Goal: Task Accomplishment & Management: Use online tool/utility

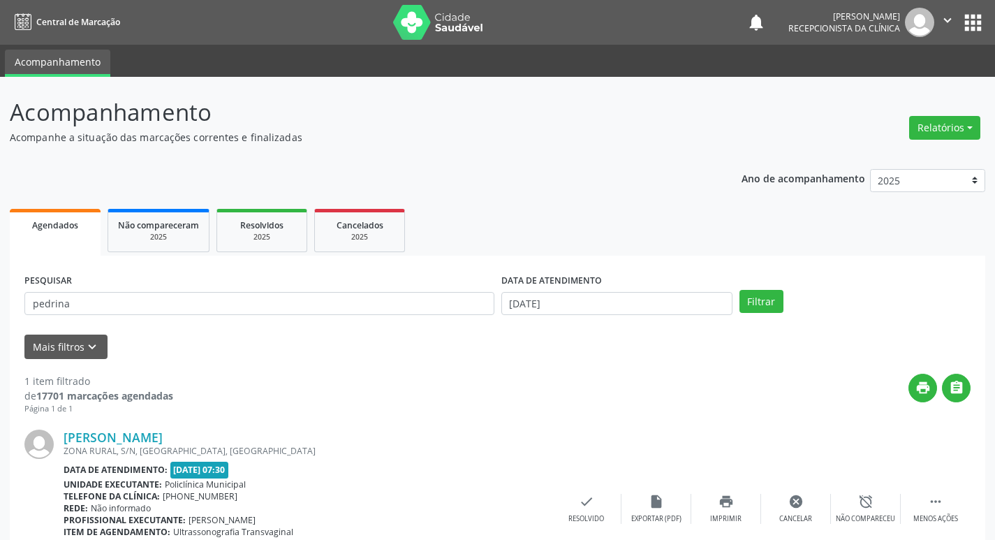
scroll to position [88, 0]
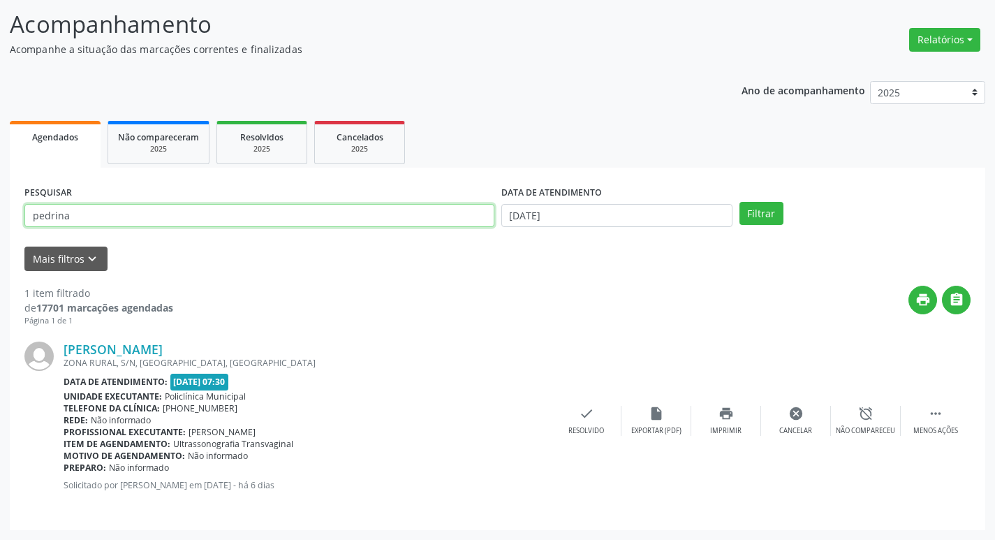
click at [221, 211] on input "pedrina" at bounding box center [259, 216] width 470 height 24
type input "leticiA"
click at [740, 202] on button "Filtrar" at bounding box center [762, 214] width 44 height 24
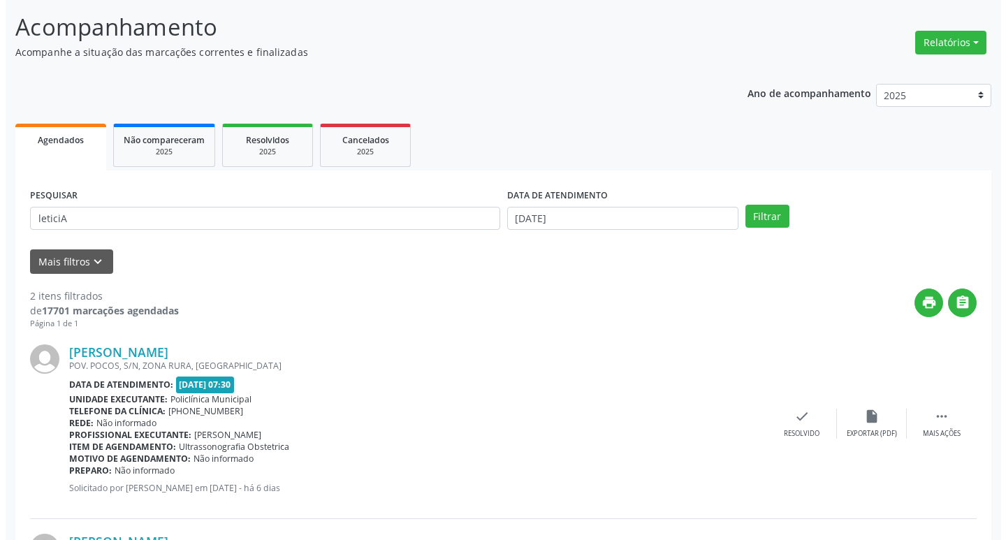
scroll to position [277, 0]
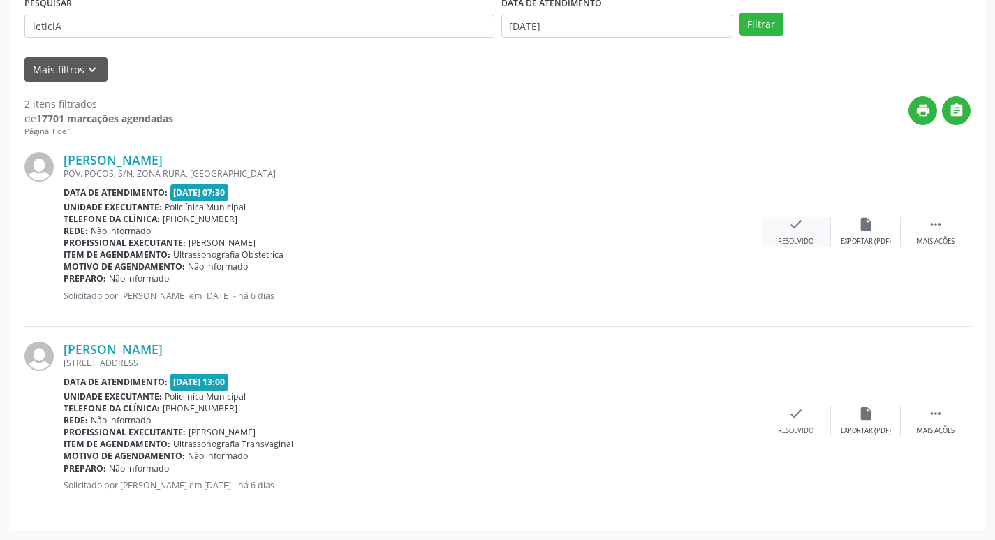
click at [793, 226] on icon "check" at bounding box center [796, 224] width 15 height 15
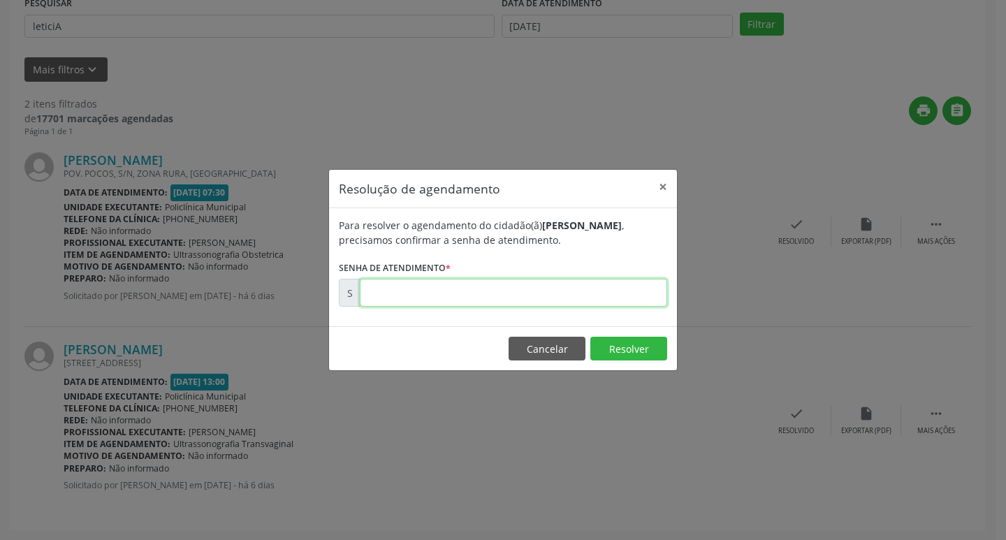
click at [492, 293] on input "text" at bounding box center [513, 293] width 307 height 28
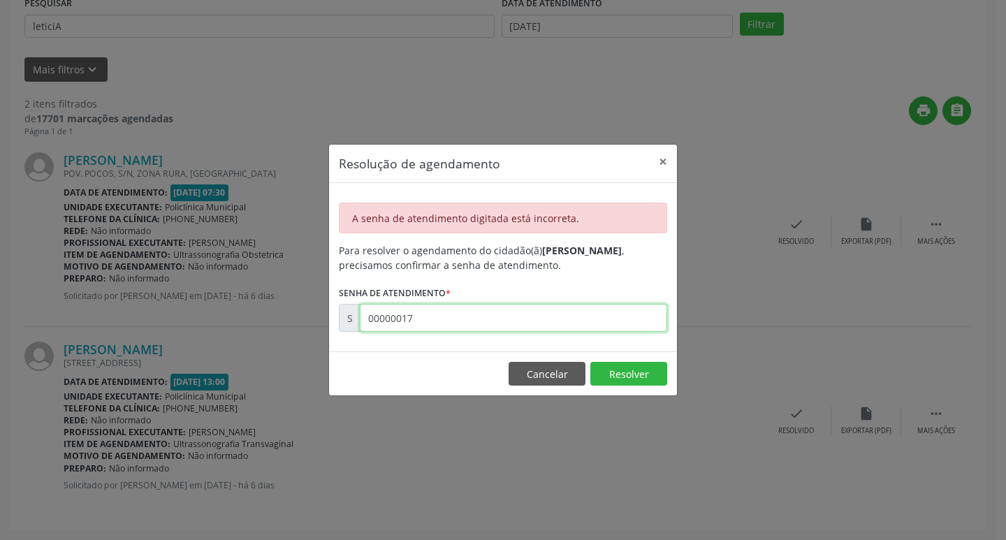
click at [467, 332] on input "00000017" at bounding box center [513, 318] width 307 height 28
click at [467, 330] on input "00000017" at bounding box center [513, 318] width 307 height 28
type input "00173105"
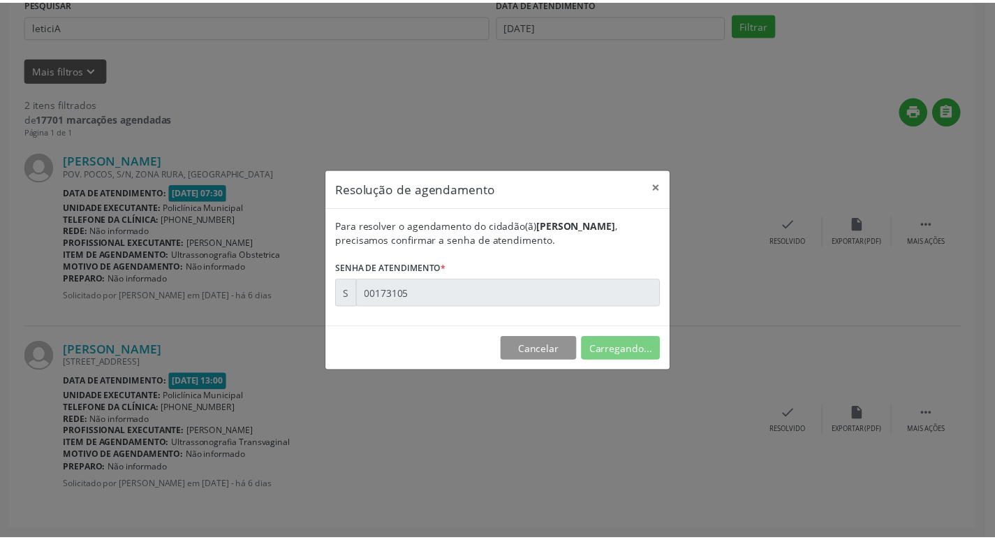
scroll to position [0, 0]
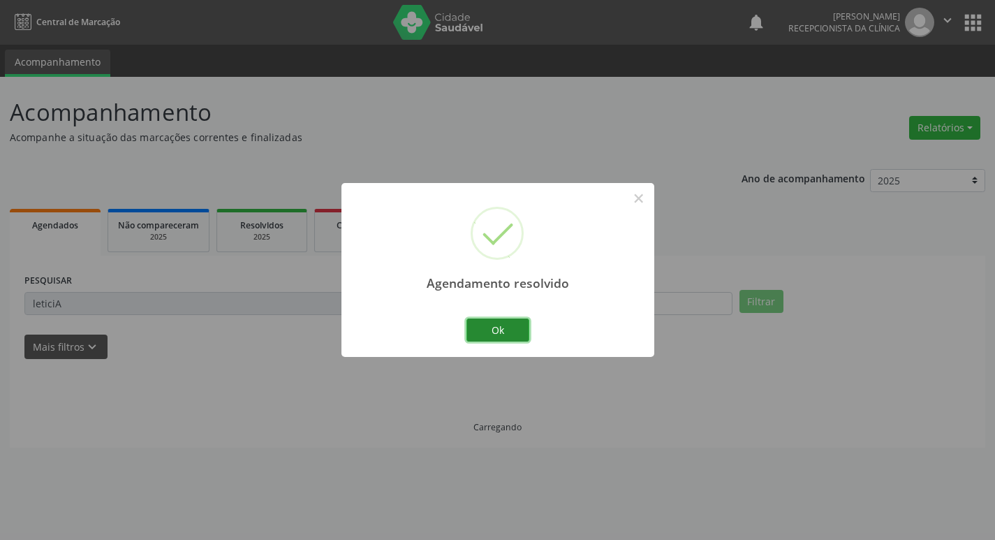
click at [493, 333] on button "Ok" at bounding box center [498, 330] width 63 height 24
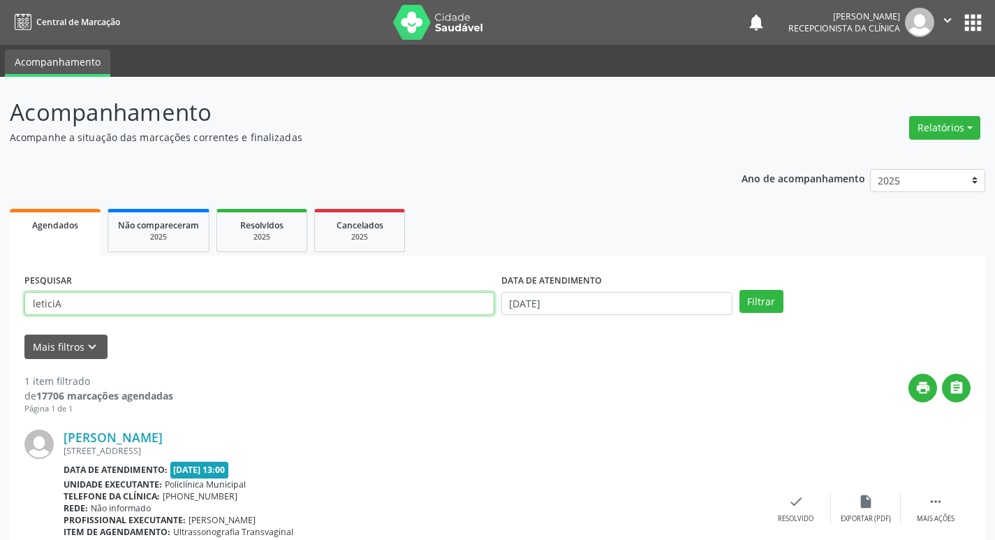
click at [398, 309] on input "leticiA" at bounding box center [259, 304] width 470 height 24
type input "marinalva"
click at [740, 290] on button "Filtrar" at bounding box center [762, 302] width 44 height 24
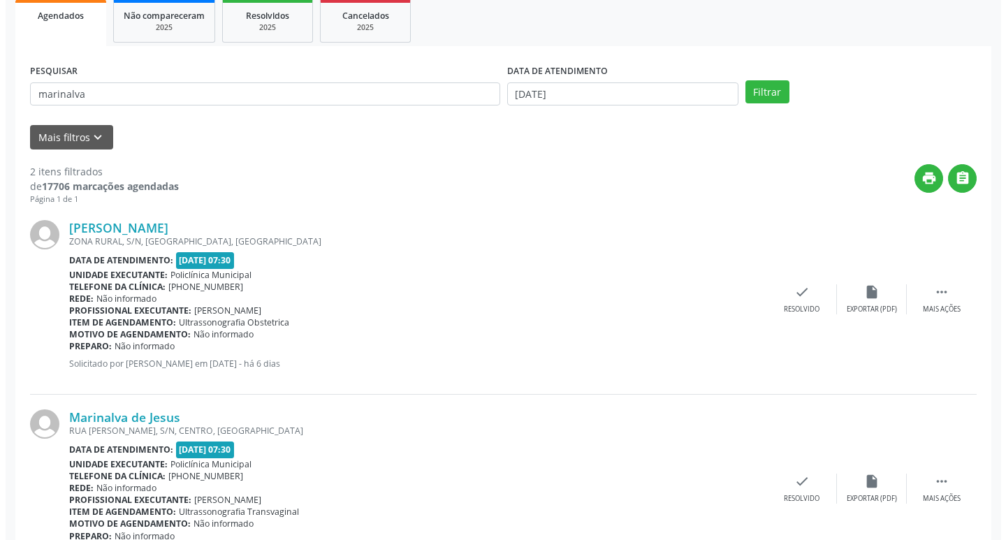
scroll to position [277, 0]
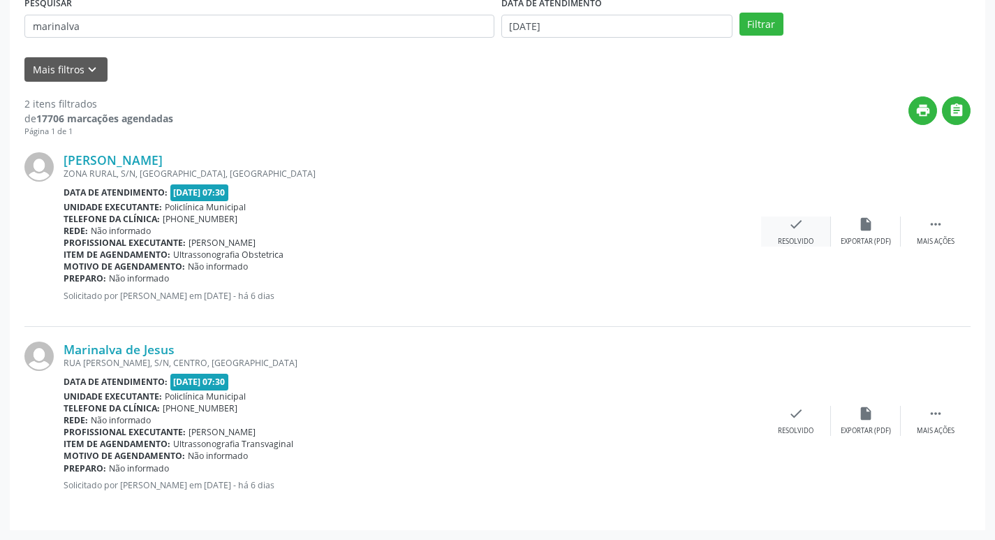
click at [803, 234] on div "check Resolvido" at bounding box center [796, 232] width 70 height 30
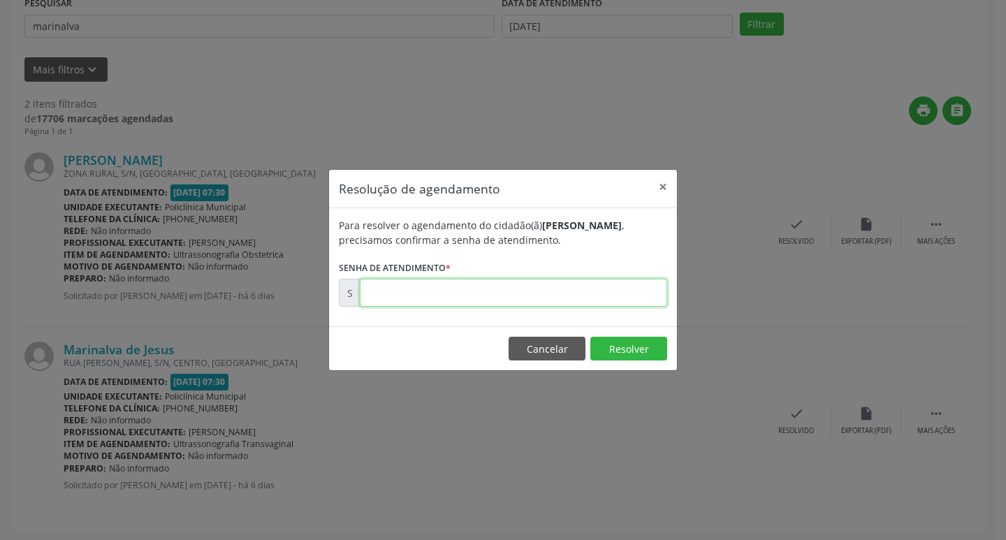
click at [540, 288] on input "text" at bounding box center [513, 293] width 307 height 28
type input "00172967"
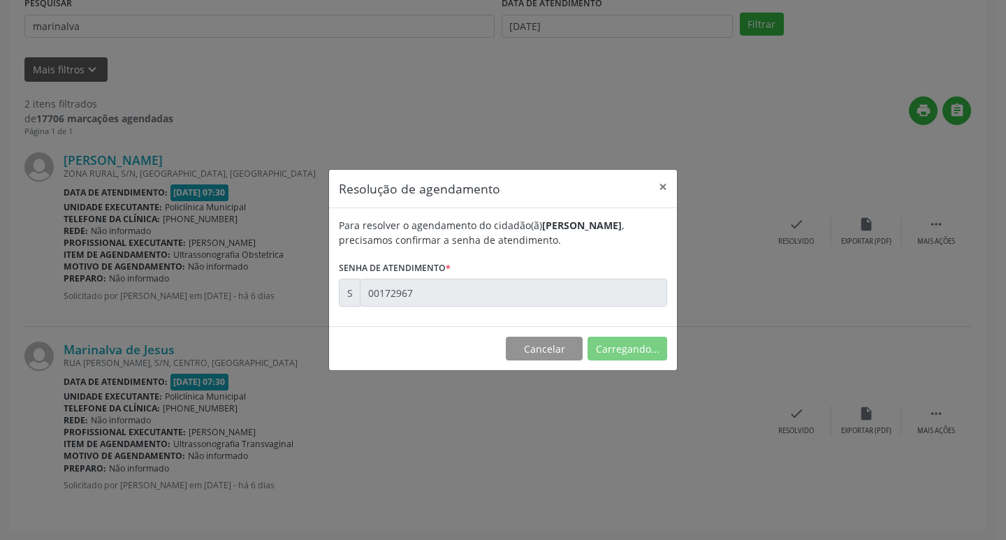
scroll to position [0, 0]
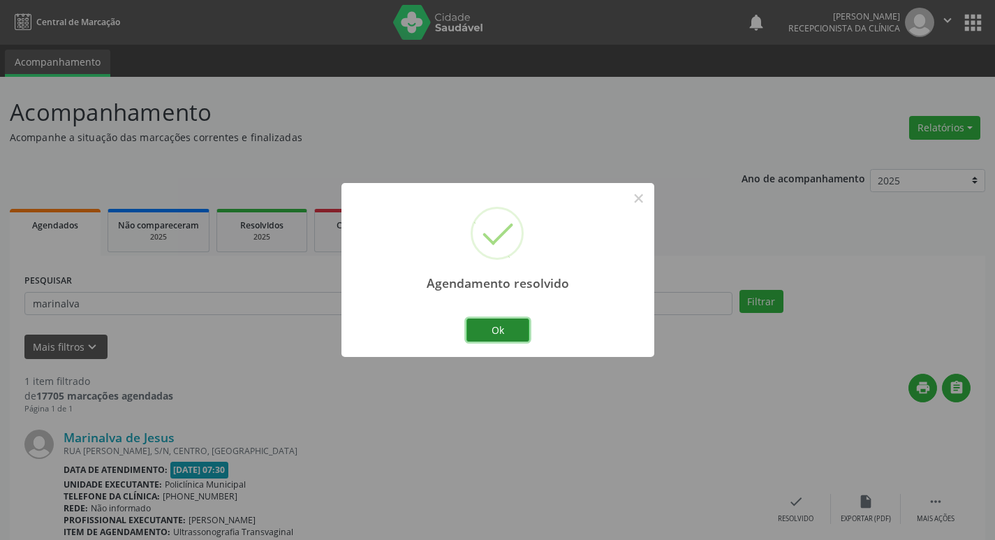
drag, startPoint x: 483, startPoint y: 334, endPoint x: 420, endPoint y: 305, distance: 68.7
click at [481, 332] on button "Ok" at bounding box center [498, 330] width 63 height 24
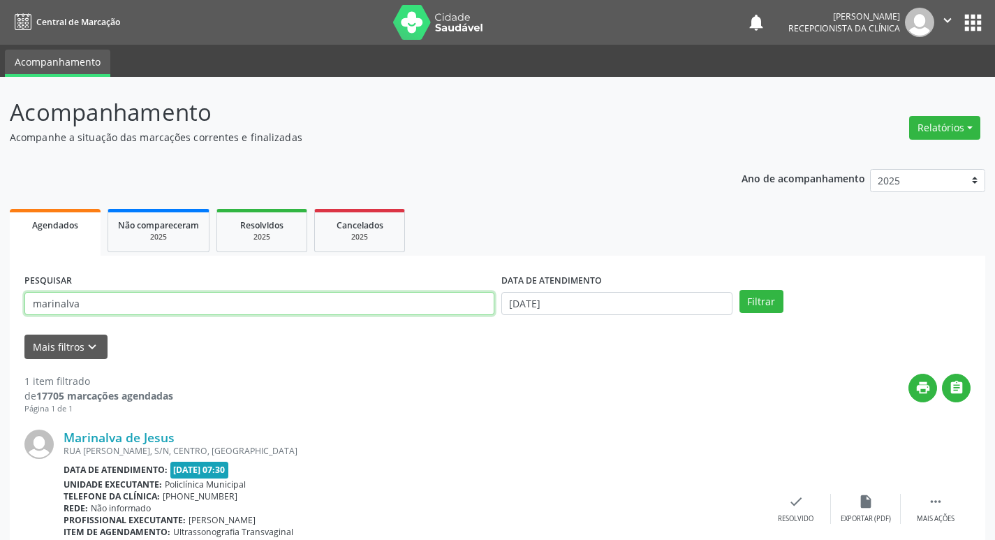
click at [409, 301] on input "marinalva" at bounding box center [259, 304] width 470 height 24
type input "[PERSON_NAME]"
click at [740, 290] on button "Filtrar" at bounding box center [762, 302] width 44 height 24
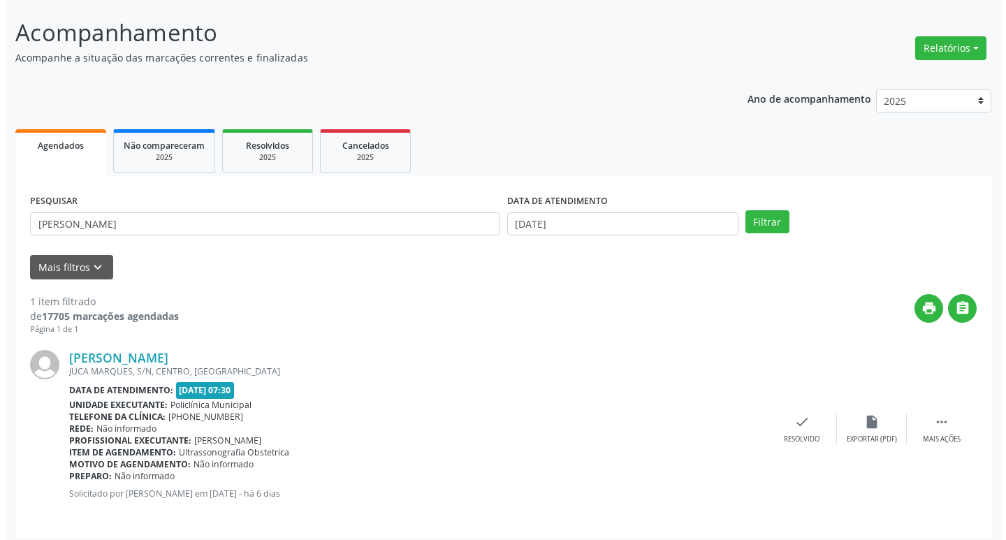
scroll to position [88, 0]
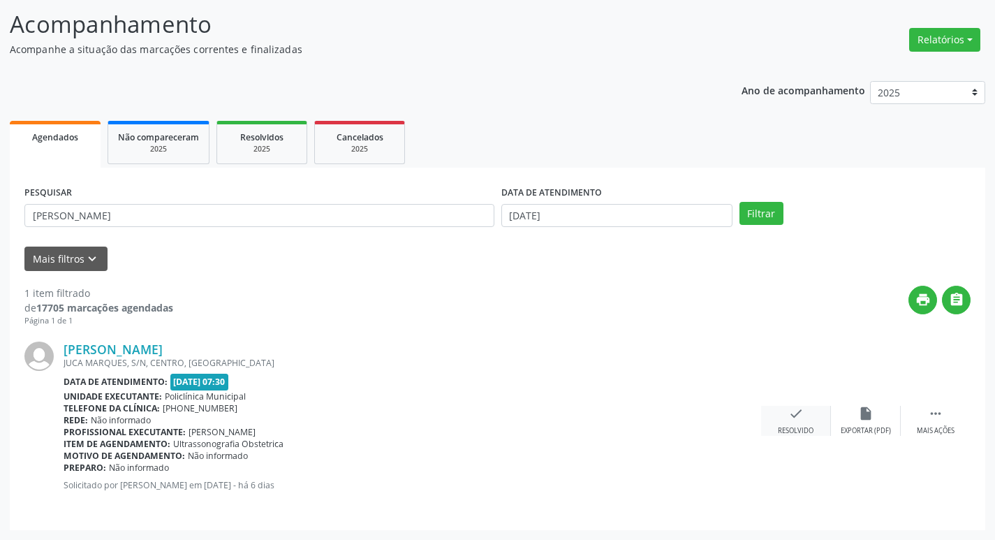
click at [802, 415] on div "check Resolvido" at bounding box center [796, 421] width 70 height 30
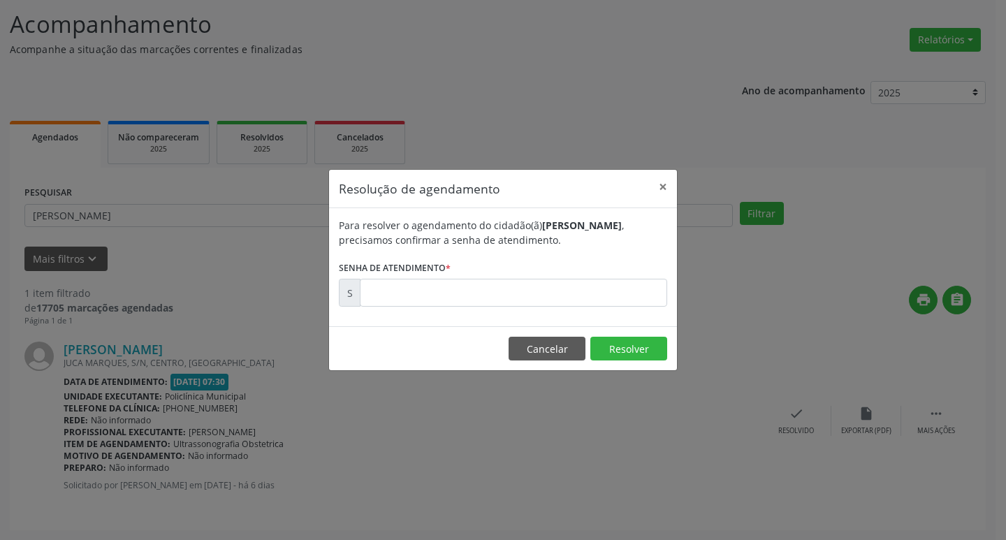
drag, startPoint x: 422, startPoint y: 257, endPoint x: 427, endPoint y: 276, distance: 19.5
click at [423, 263] on label "Senha de atendimento *" at bounding box center [395, 268] width 112 height 22
click at [430, 282] on input "text" at bounding box center [513, 293] width 307 height 28
type input "00172973"
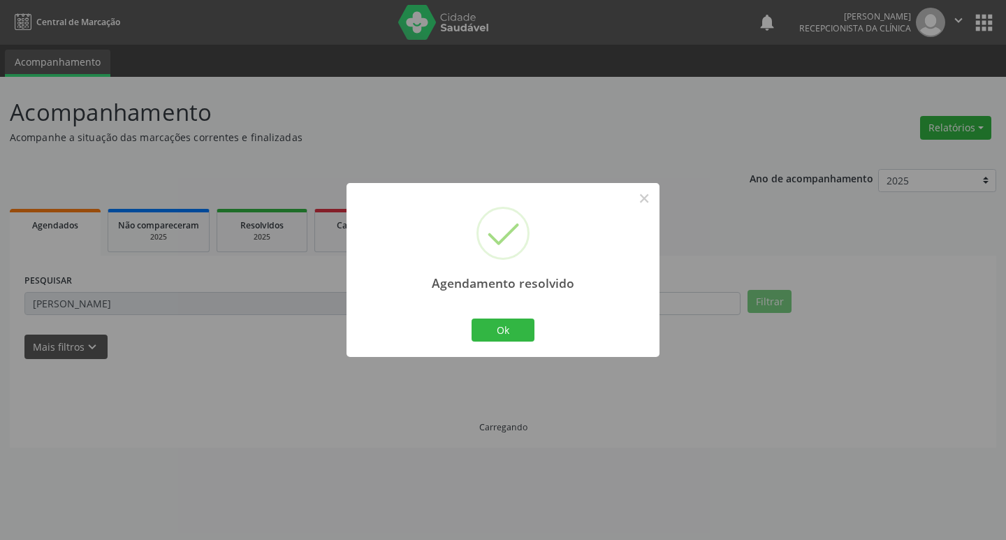
scroll to position [0, 0]
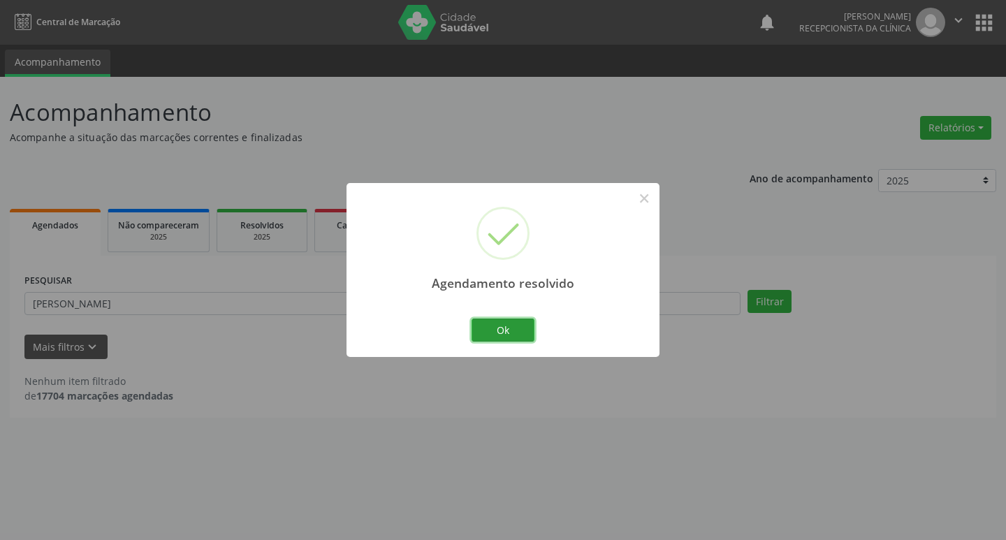
drag, startPoint x: 497, startPoint y: 327, endPoint x: 481, endPoint y: 324, distance: 17.0
click at [491, 327] on button "Ok" at bounding box center [502, 330] width 63 height 24
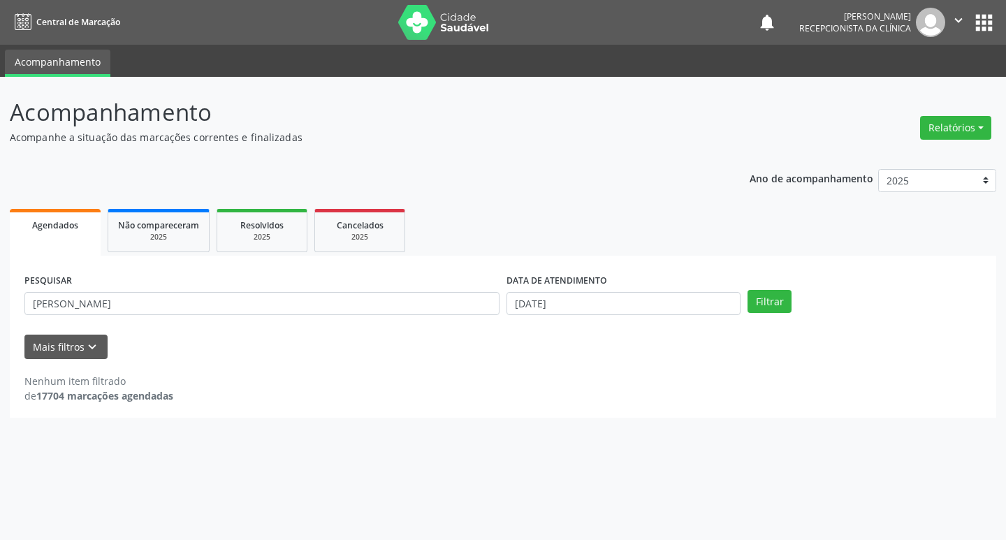
click at [434, 318] on div "PESQUISAR [PERSON_NAME]" at bounding box center [262, 297] width 482 height 54
click at [419, 312] on input "[PERSON_NAME]" at bounding box center [261, 304] width 475 height 24
type input "[PERSON_NAME]"
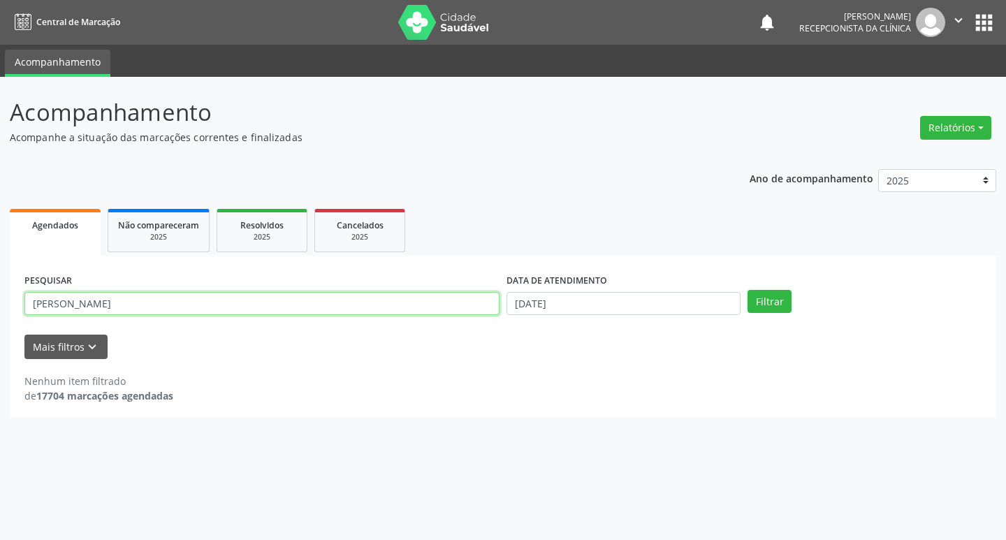
click at [747, 290] on button "Filtrar" at bounding box center [769, 302] width 44 height 24
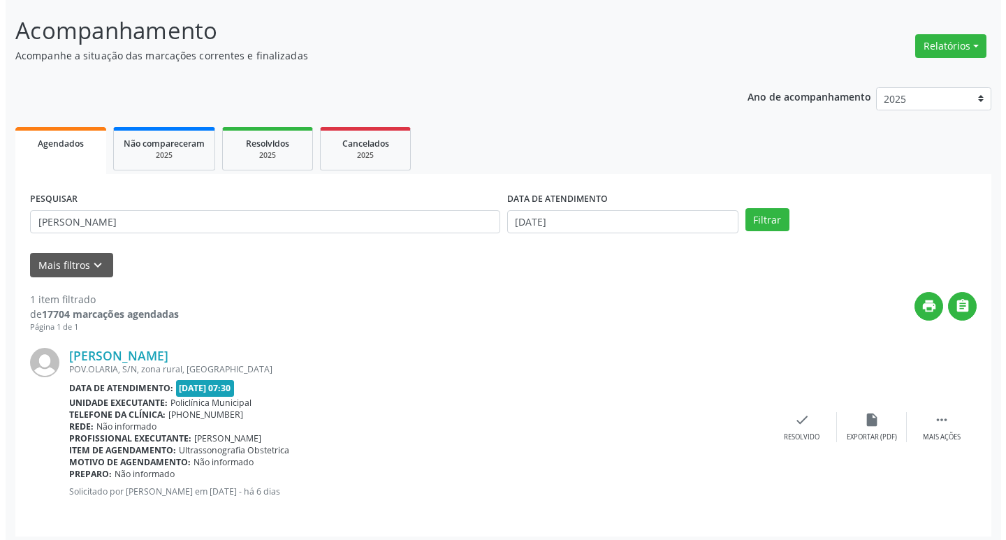
scroll to position [88, 0]
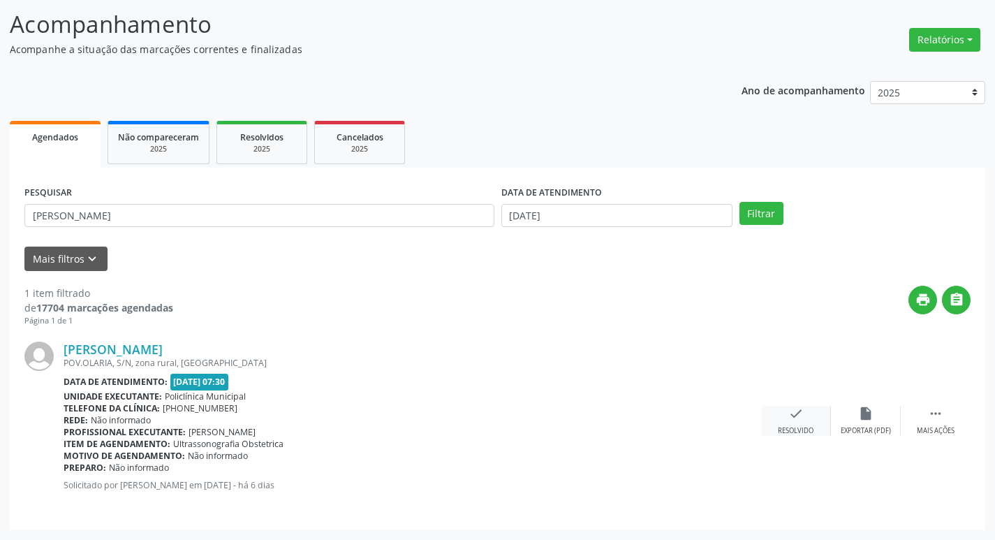
click at [796, 418] on icon "check" at bounding box center [796, 413] width 15 height 15
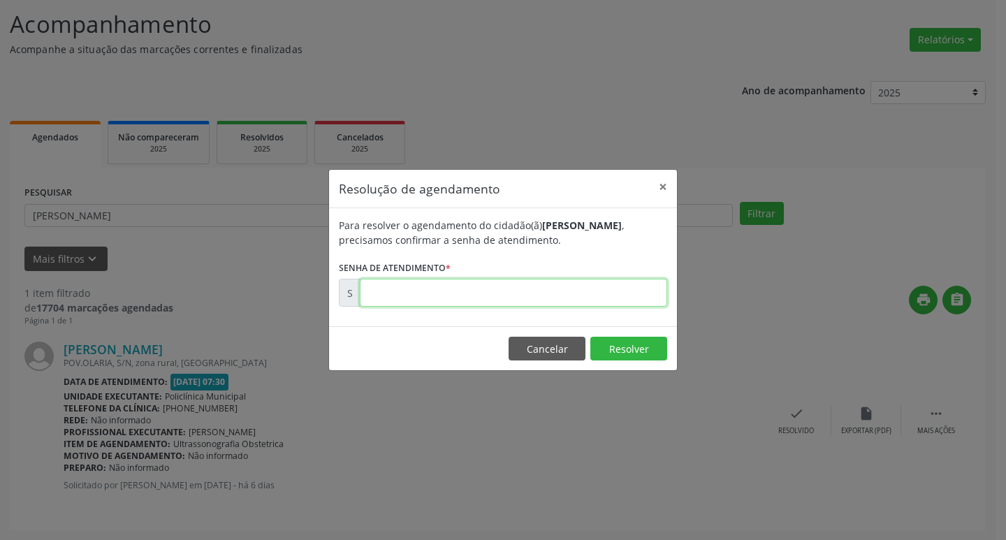
click at [424, 304] on input "text" at bounding box center [513, 293] width 307 height 28
type input "00172964"
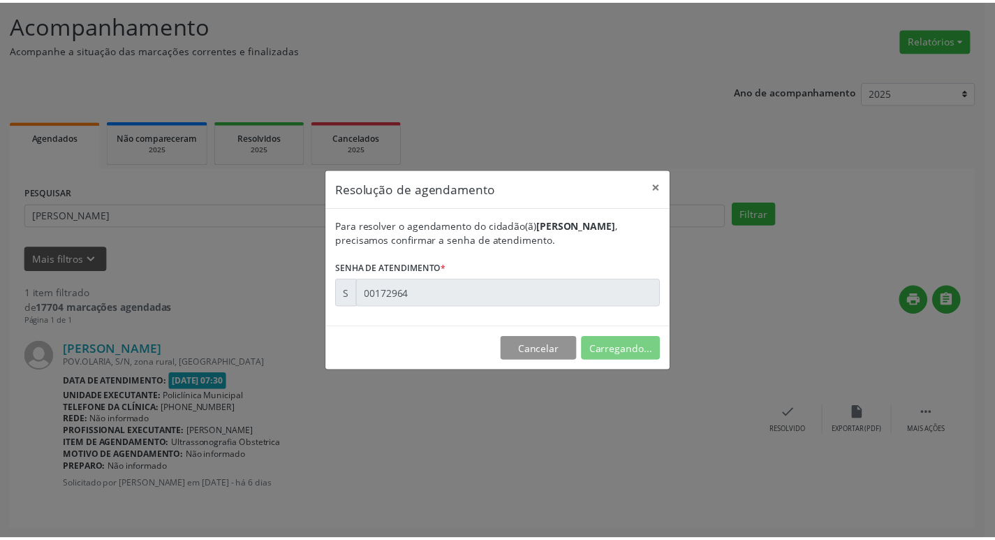
scroll to position [0, 0]
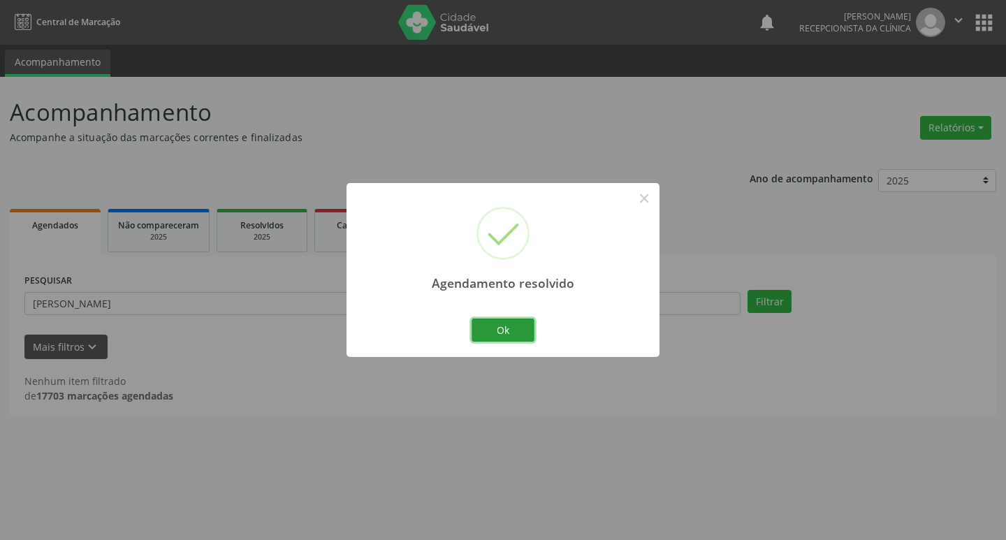
click at [494, 318] on button "Ok" at bounding box center [502, 330] width 63 height 24
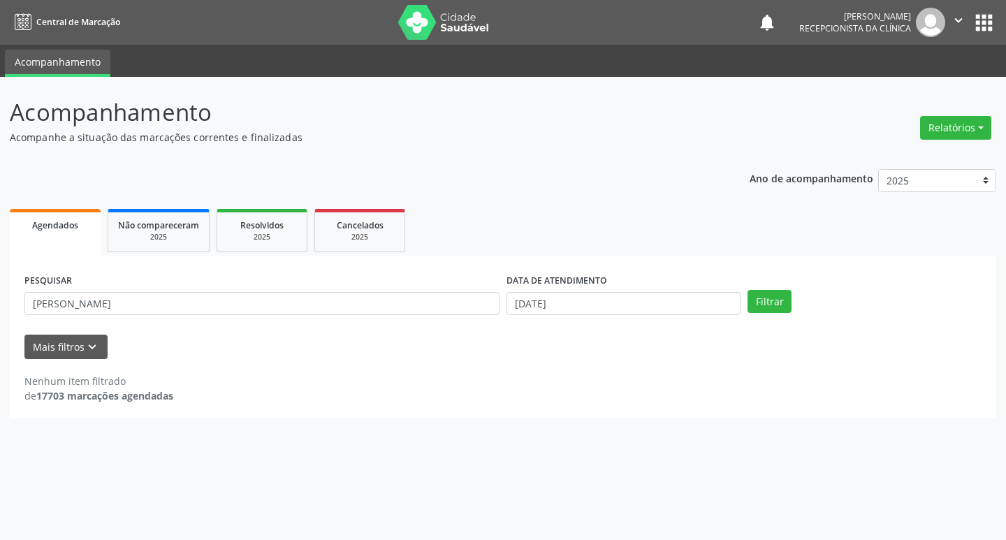
drag, startPoint x: 492, startPoint y: 330, endPoint x: 437, endPoint y: 311, distance: 57.7
click at [489, 330] on form "PESQUISAR erica DATA DE ATENDIMENTO [DATE] Filtrar UNIDADE DE REFERÊNCIA Seleci…" at bounding box center [502, 314] width 957 height 89
click at [420, 305] on input "[PERSON_NAME]" at bounding box center [261, 304] width 475 height 24
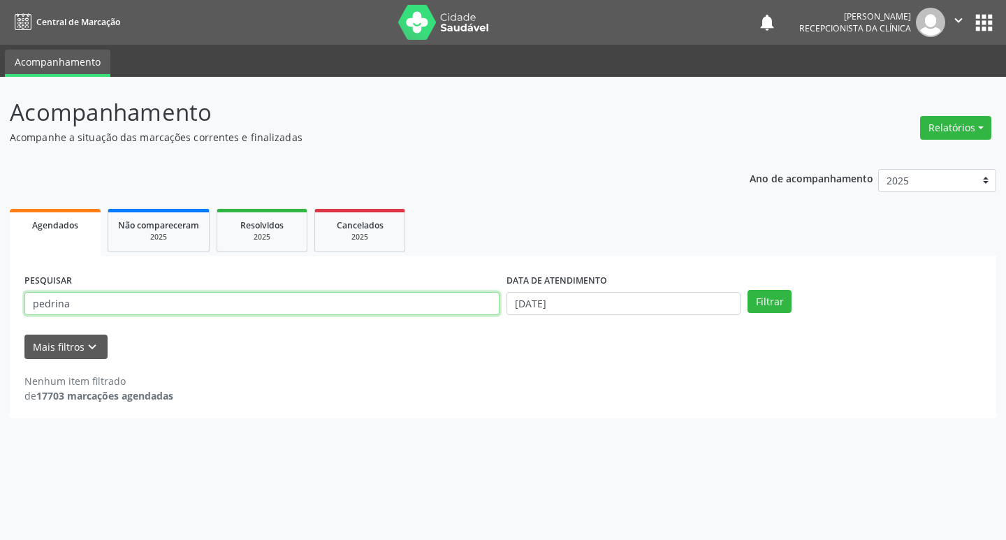
type input "pedrina"
click at [747, 290] on button "Filtrar" at bounding box center [769, 302] width 44 height 24
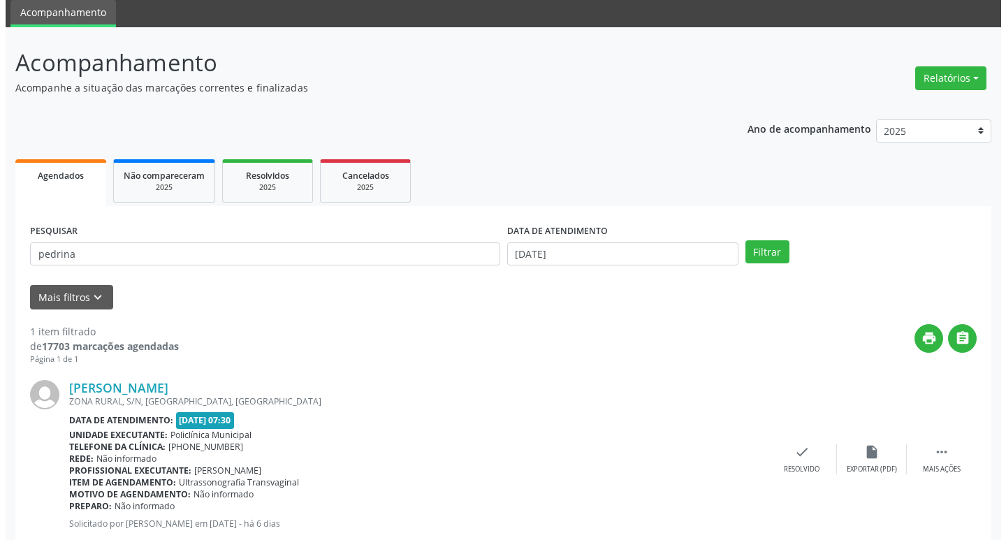
scroll to position [88, 0]
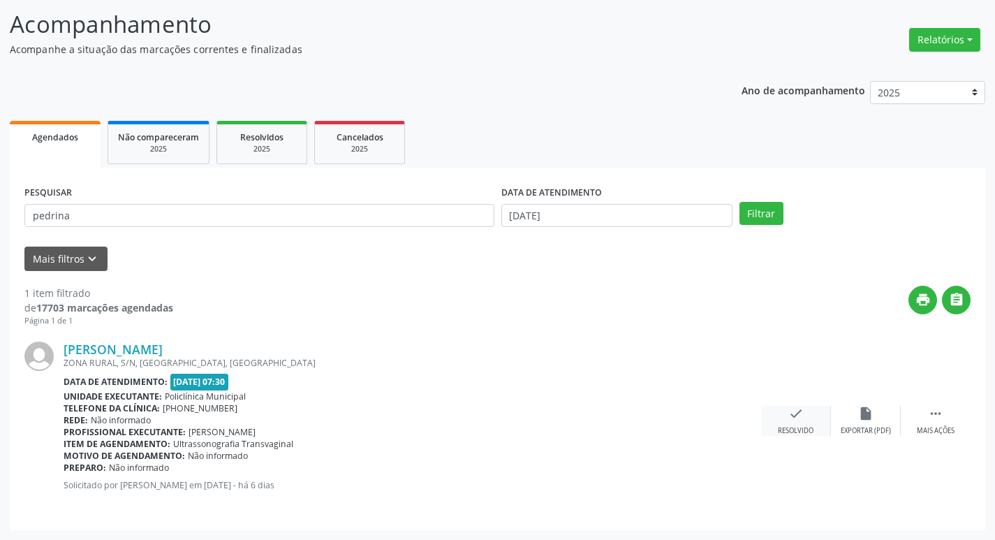
click at [787, 431] on div "Resolvido" at bounding box center [796, 431] width 36 height 10
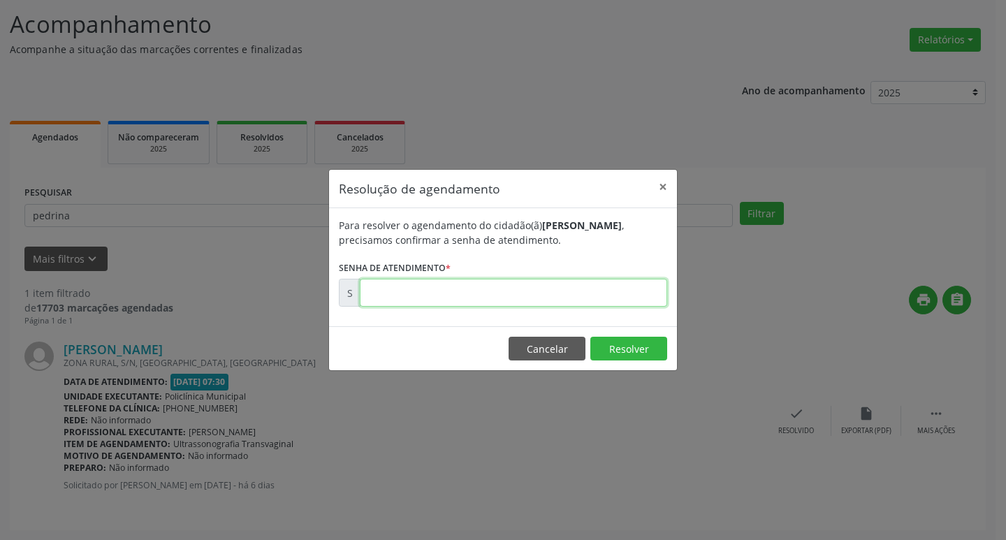
click at [497, 294] on input "text" at bounding box center [513, 293] width 307 height 28
type input "00172994"
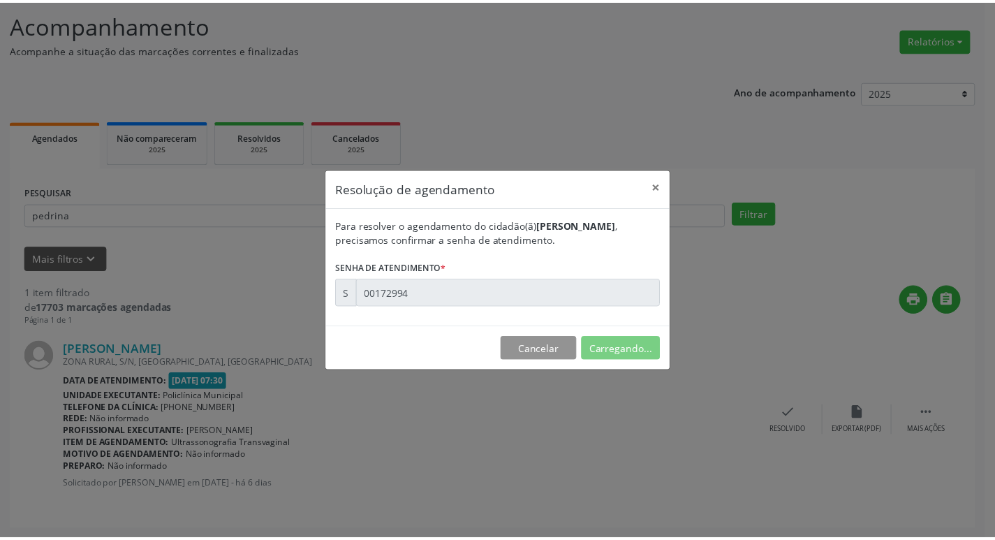
scroll to position [0, 0]
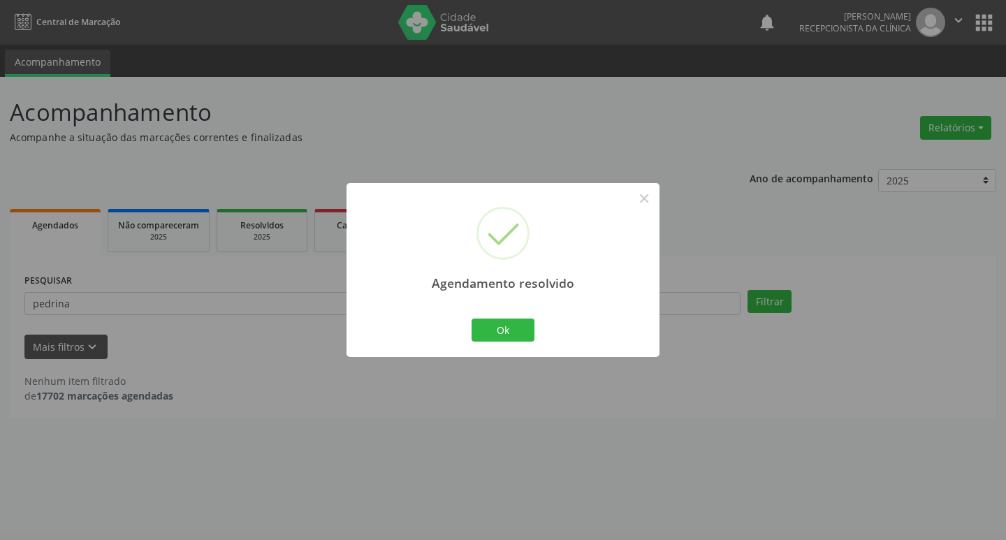
click at [485, 307] on div "Agendamento resolvido × Ok Cancel" at bounding box center [502, 270] width 313 height 174
click at [488, 328] on button "Ok" at bounding box center [502, 330] width 63 height 24
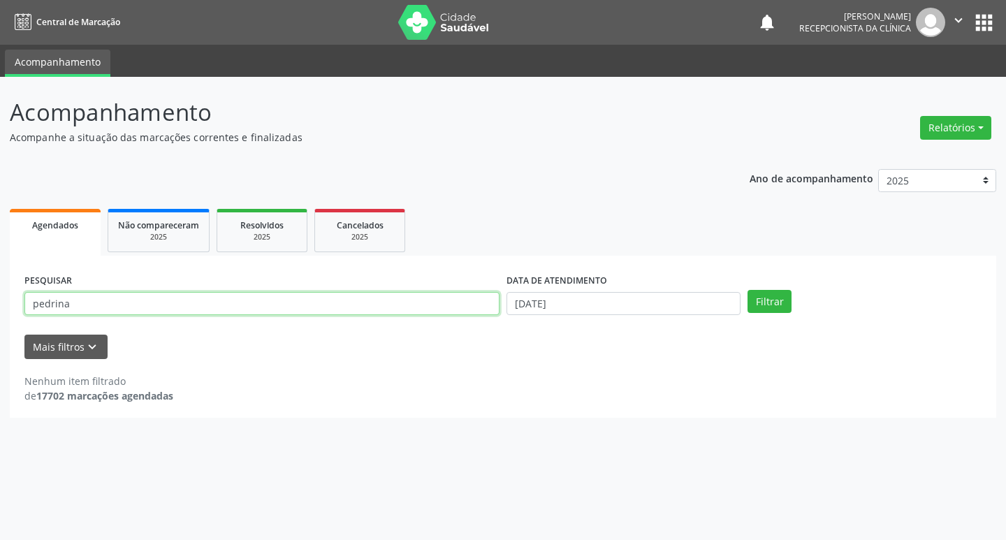
click at [394, 309] on input "pedrina" at bounding box center [261, 304] width 475 height 24
type input "ketlin"
click at [747, 290] on button "Filtrar" at bounding box center [769, 302] width 44 height 24
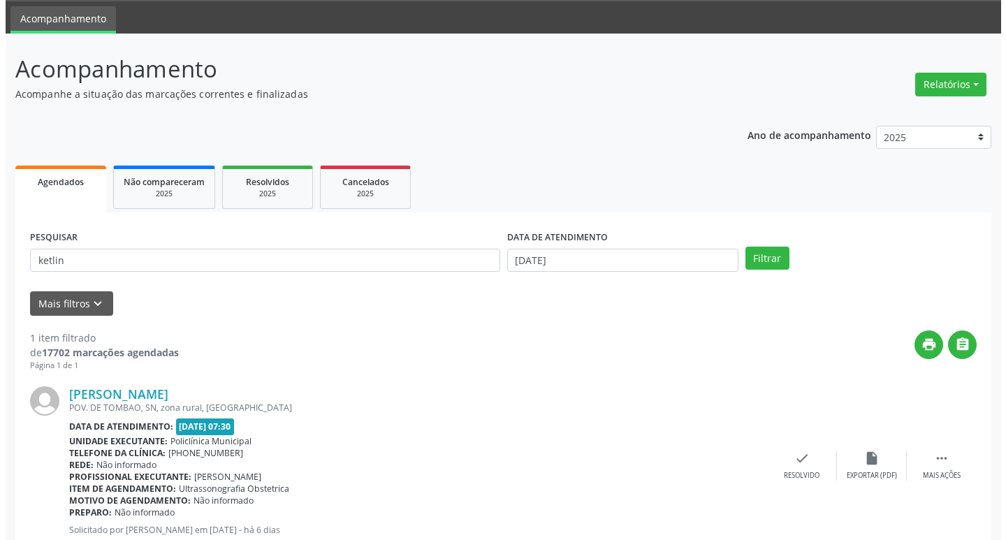
scroll to position [88, 0]
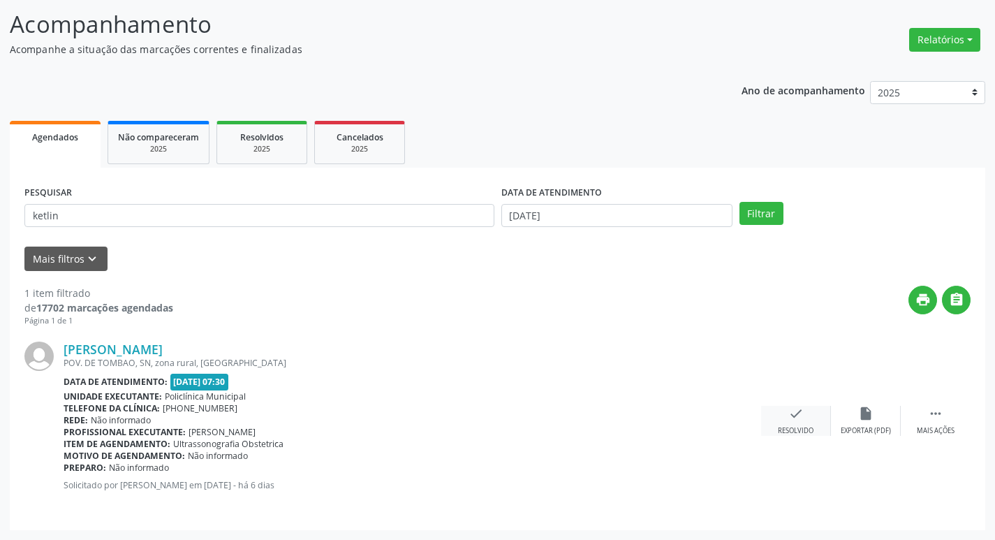
click at [789, 411] on icon "check" at bounding box center [796, 413] width 15 height 15
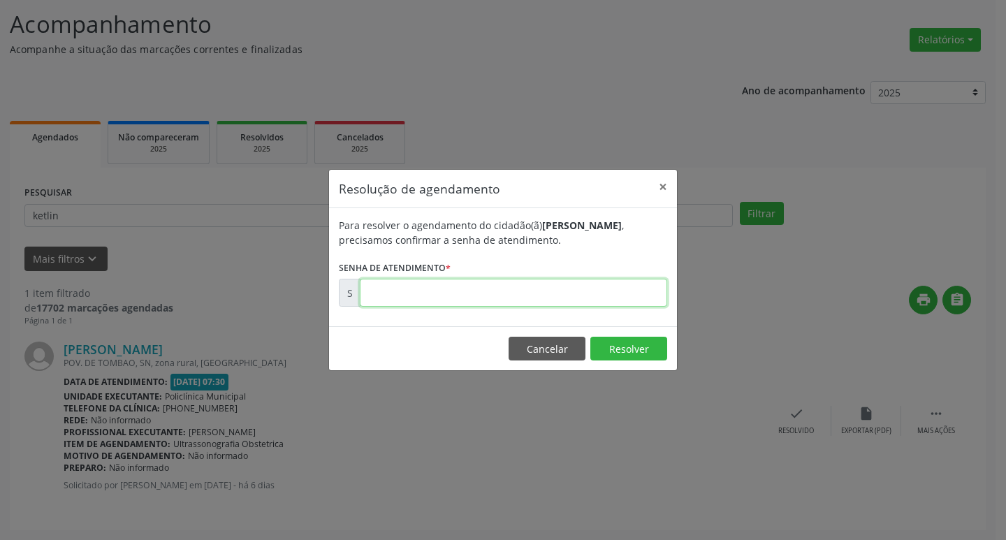
drag, startPoint x: 413, startPoint y: 281, endPoint x: 418, endPoint y: 289, distance: 9.1
click at [416, 284] on input "text" at bounding box center [513, 293] width 307 height 28
type input "00172968"
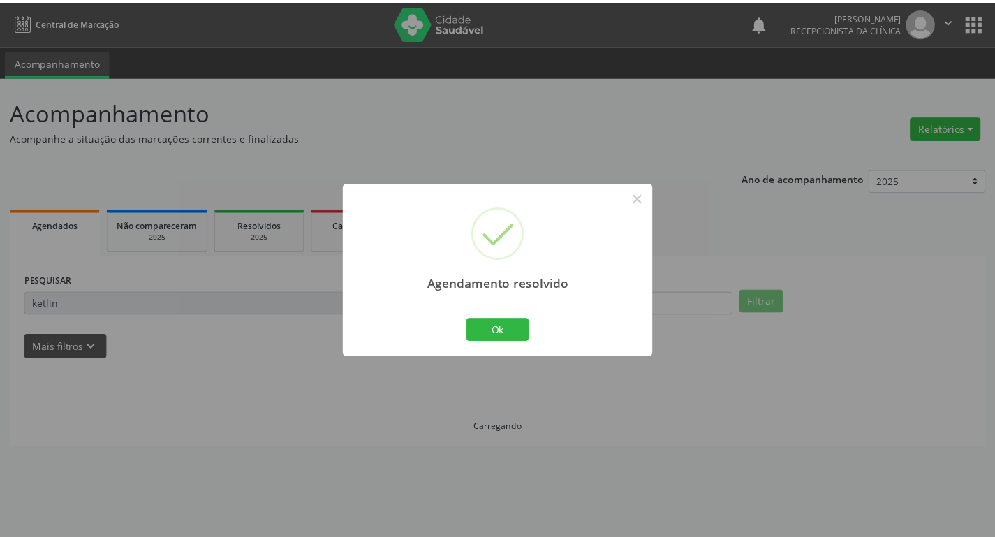
scroll to position [0, 0]
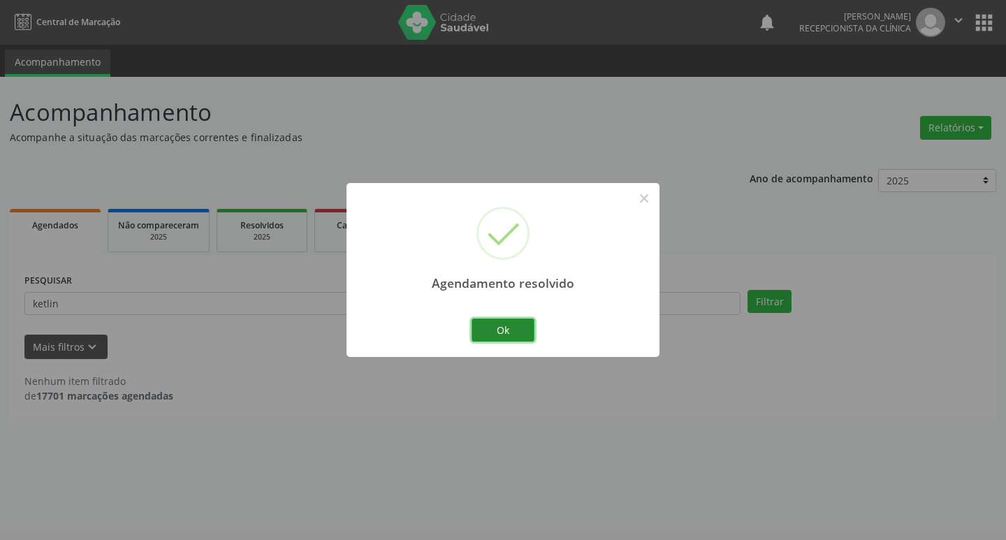
click at [506, 338] on button "Ok" at bounding box center [502, 330] width 63 height 24
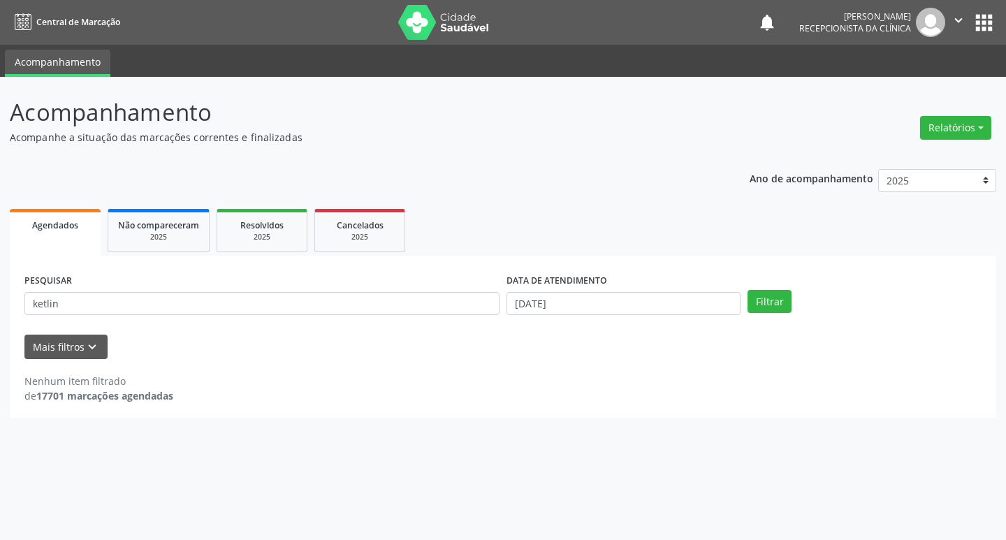
click at [462, 320] on div "PESQUISAR ketlin" at bounding box center [262, 297] width 482 height 54
click at [449, 314] on div "PESQUISAR ketlin" at bounding box center [262, 297] width 482 height 54
click at [448, 314] on input "ketlin" at bounding box center [261, 304] width 475 height 24
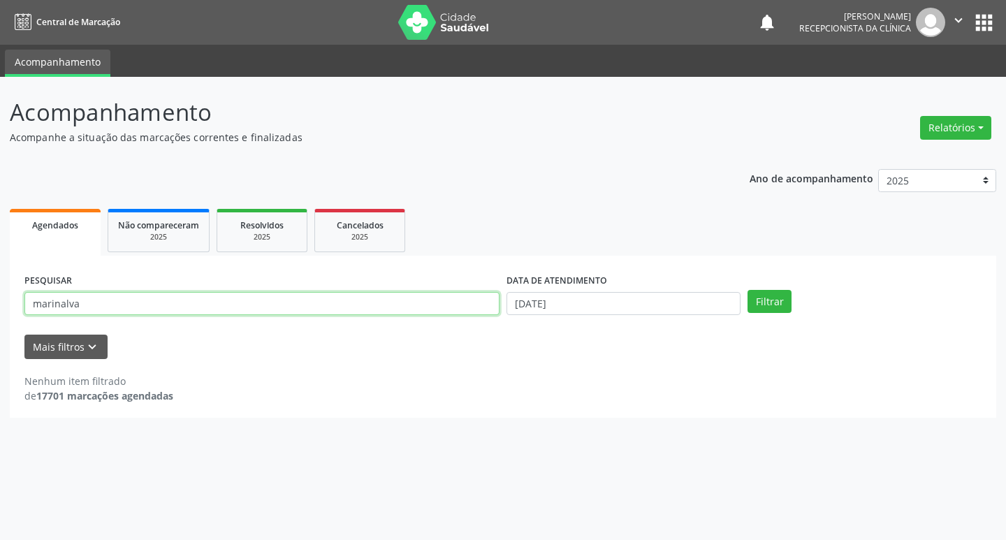
type input "marinalva"
click at [747, 290] on button "Filtrar" at bounding box center [769, 302] width 44 height 24
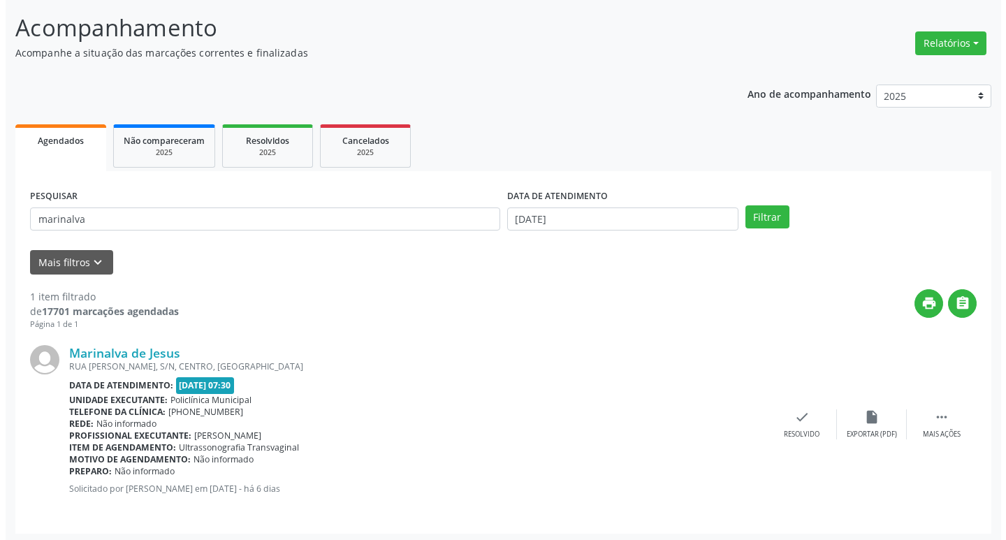
scroll to position [88, 0]
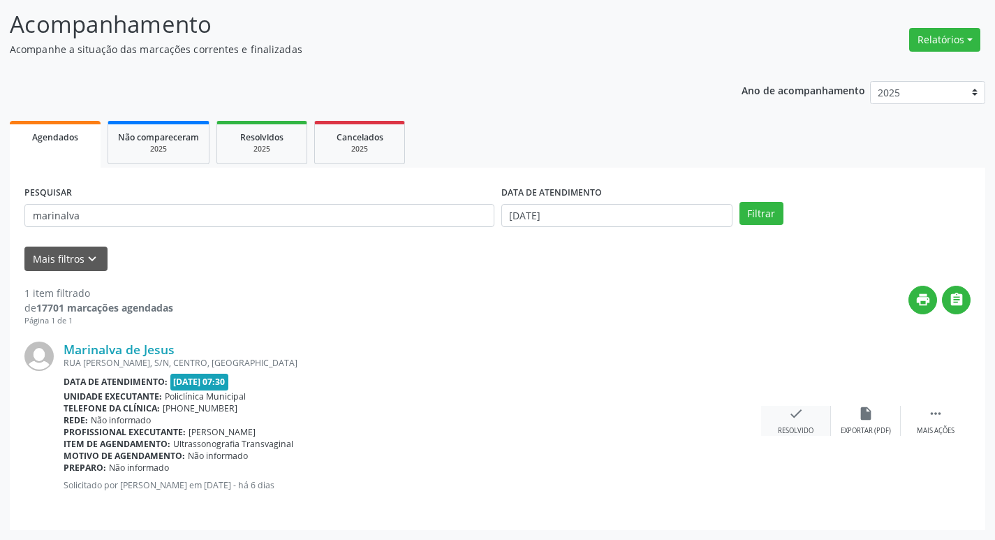
click at [807, 415] on div "check Resolvido" at bounding box center [796, 421] width 70 height 30
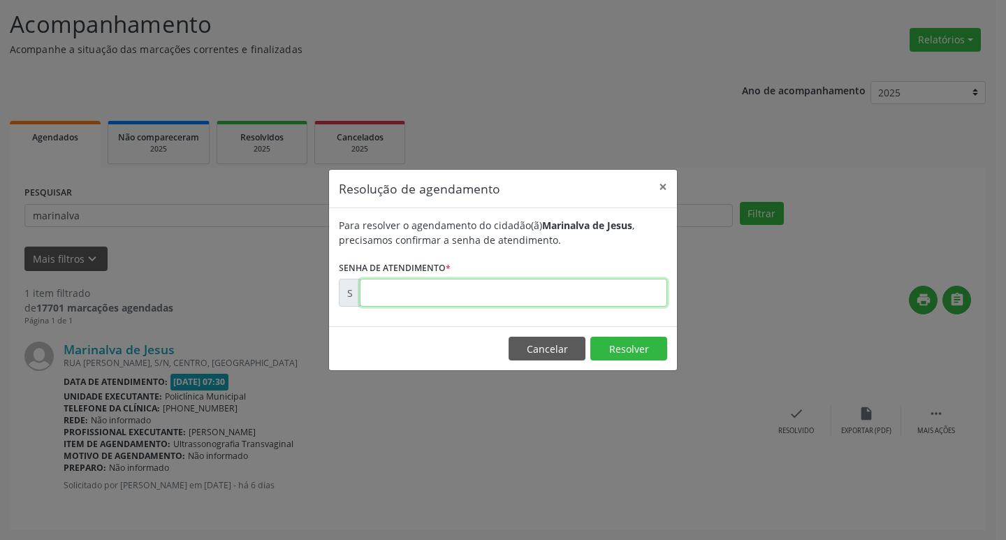
click at [441, 300] on input "text" at bounding box center [513, 293] width 307 height 28
type input "00173020"
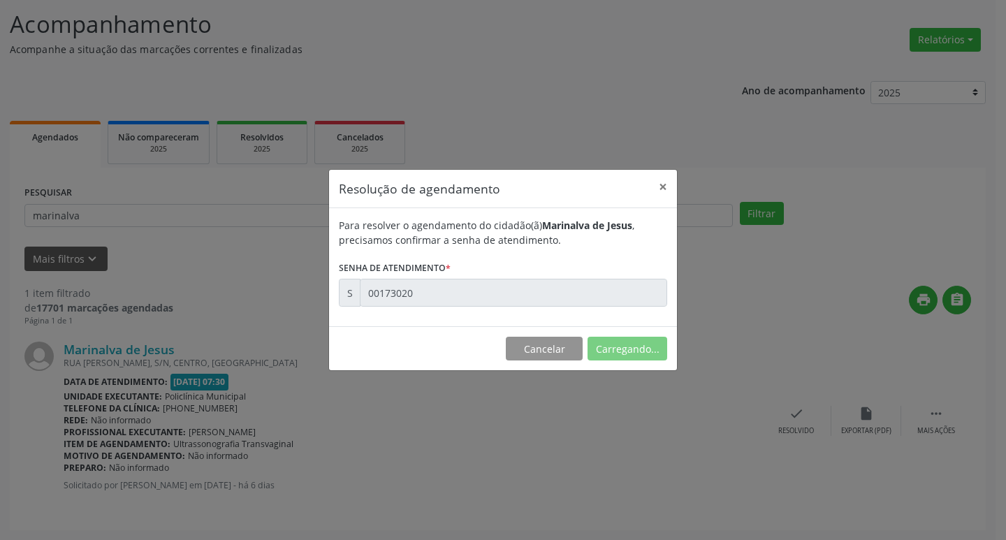
scroll to position [0, 0]
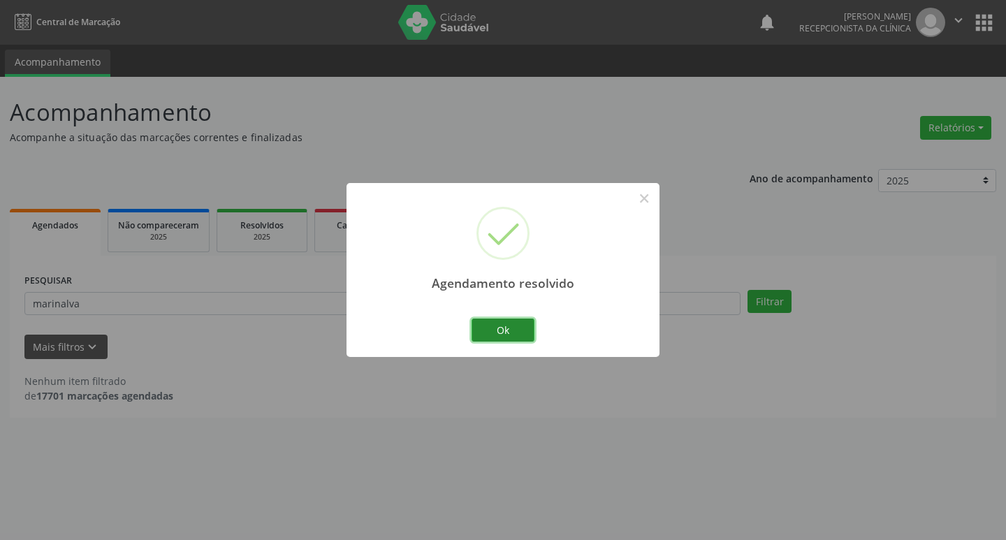
click at [476, 328] on button "Ok" at bounding box center [502, 330] width 63 height 24
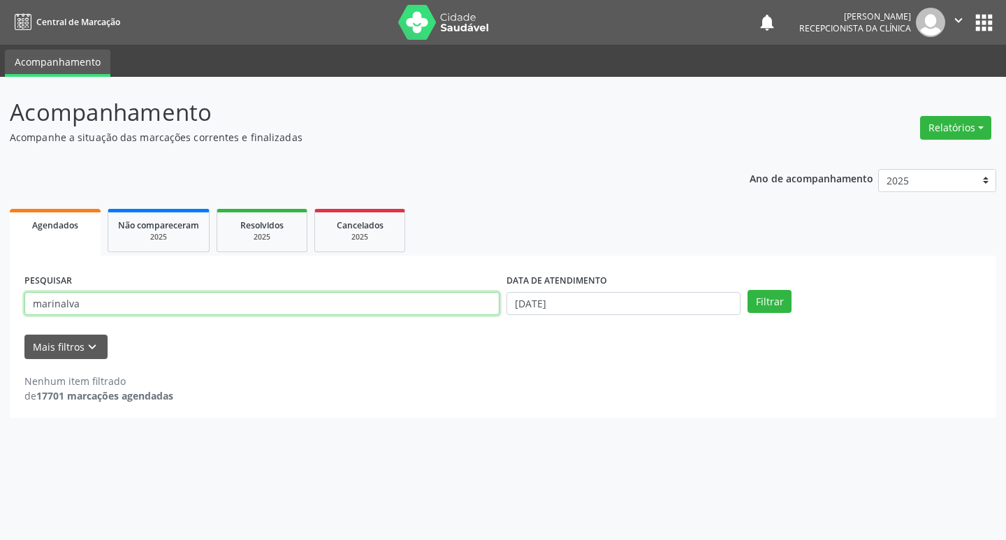
click at [354, 300] on input "marinalva" at bounding box center [261, 304] width 475 height 24
click at [747, 290] on button "Filtrar" at bounding box center [769, 302] width 44 height 24
click at [354, 300] on input "edivania [" at bounding box center [261, 304] width 475 height 24
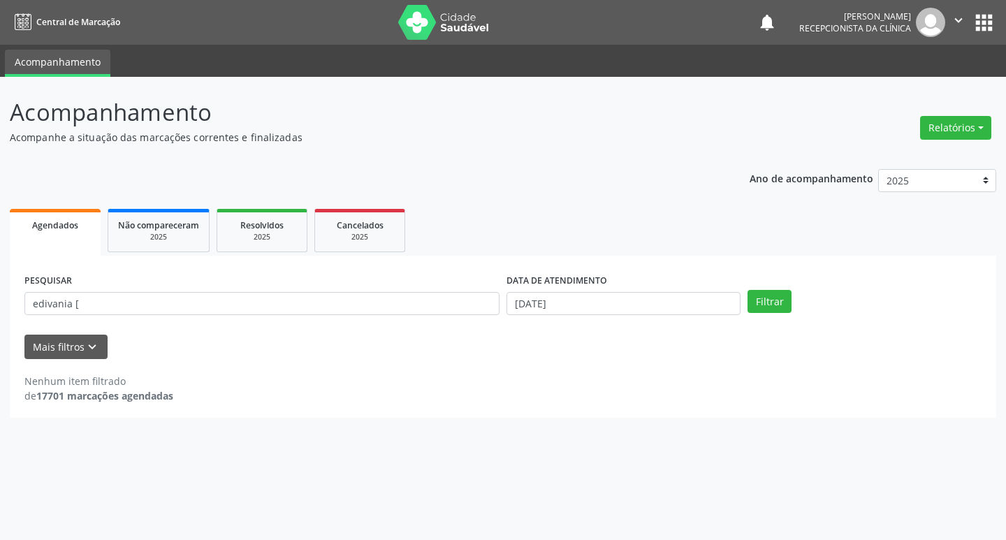
click at [329, 316] on div "PESQUISAR edivania [" at bounding box center [262, 297] width 482 height 54
click at [271, 308] on input "edivania [" at bounding box center [261, 304] width 475 height 24
type input "edivania"
click at [747, 290] on button "Filtrar" at bounding box center [769, 302] width 44 height 24
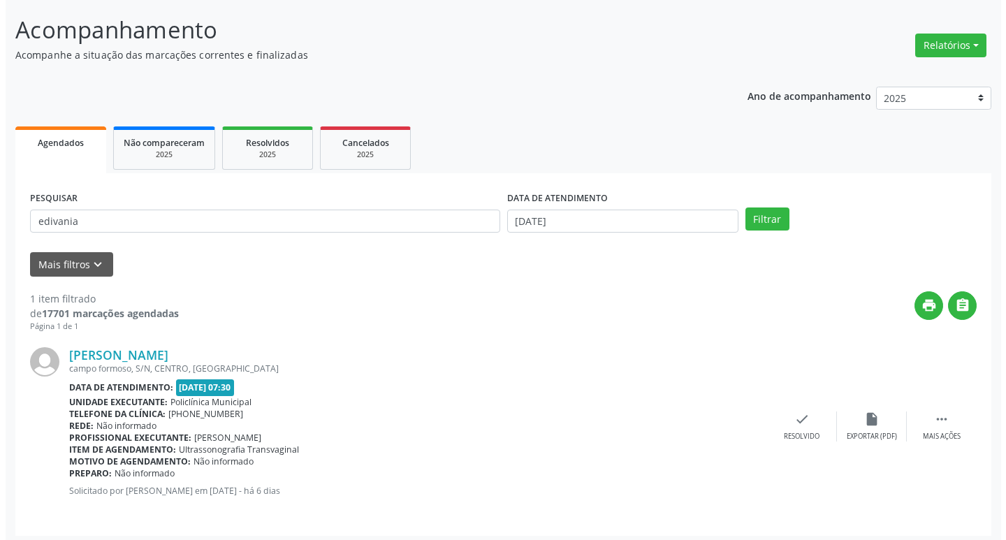
scroll to position [88, 0]
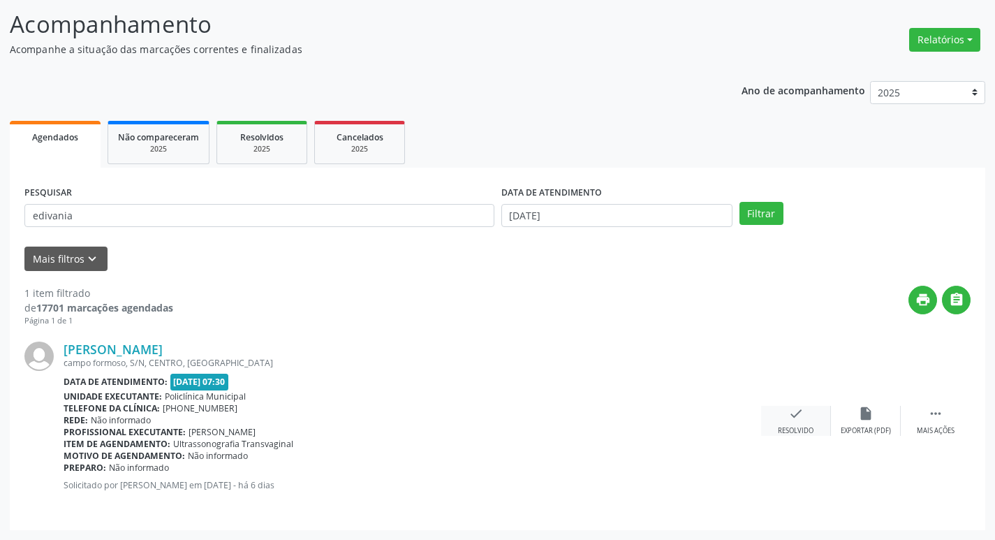
click at [808, 420] on div "check Resolvido" at bounding box center [796, 421] width 70 height 30
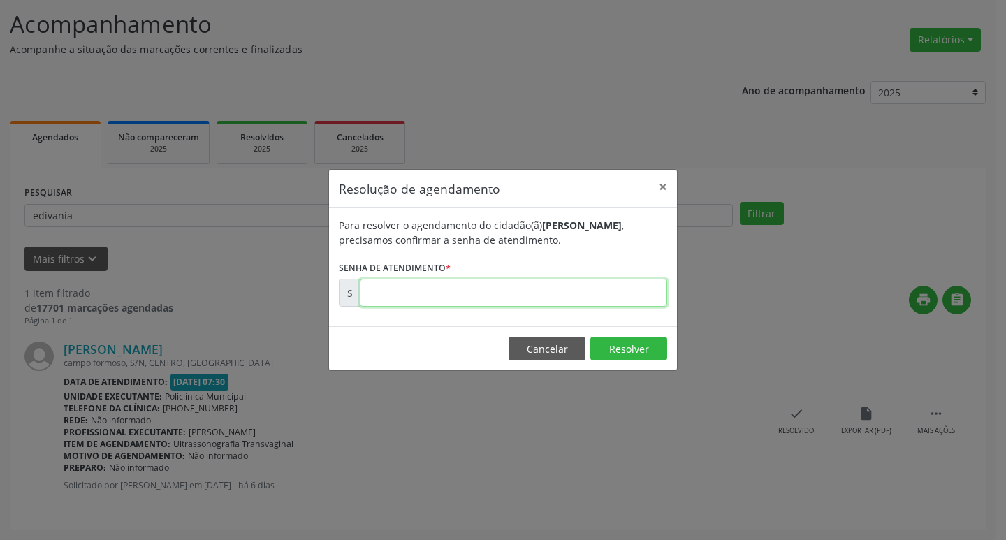
click at [471, 281] on input "text" at bounding box center [513, 293] width 307 height 28
type input "00172993"
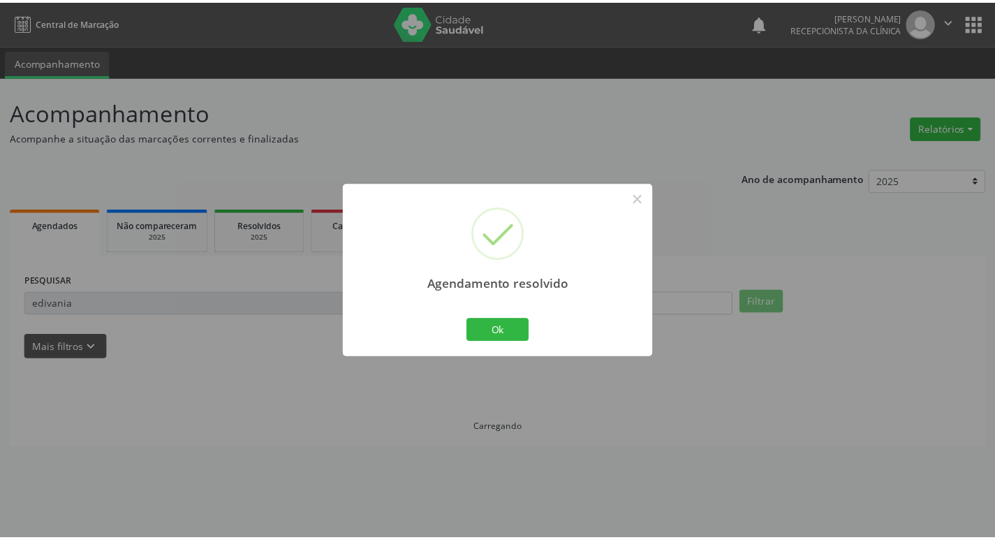
scroll to position [0, 0]
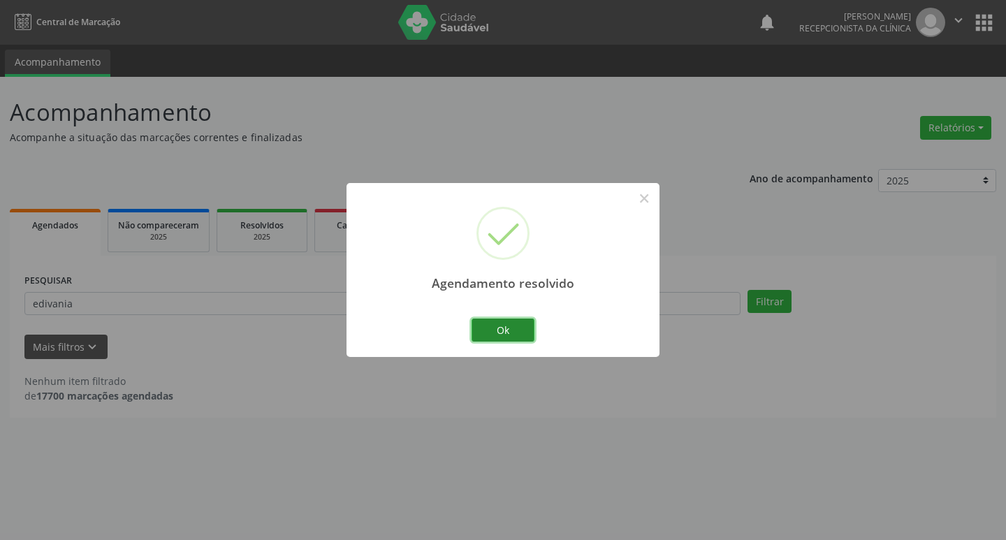
click at [490, 326] on button "Ok" at bounding box center [502, 330] width 63 height 24
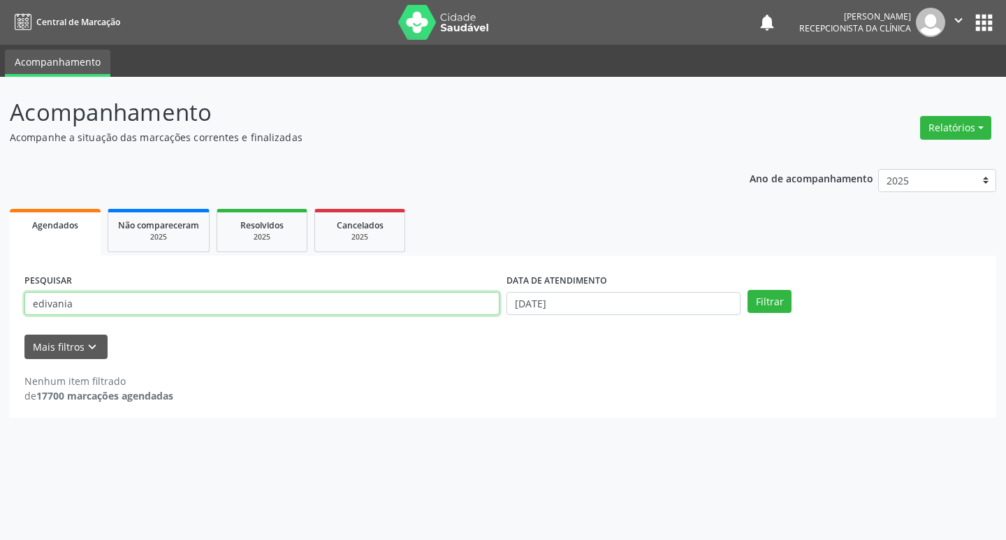
click at [351, 300] on input "edivania" at bounding box center [261, 304] width 475 height 24
type input "[PERSON_NAME]"
click at [747, 290] on button "Filtrar" at bounding box center [769, 302] width 44 height 24
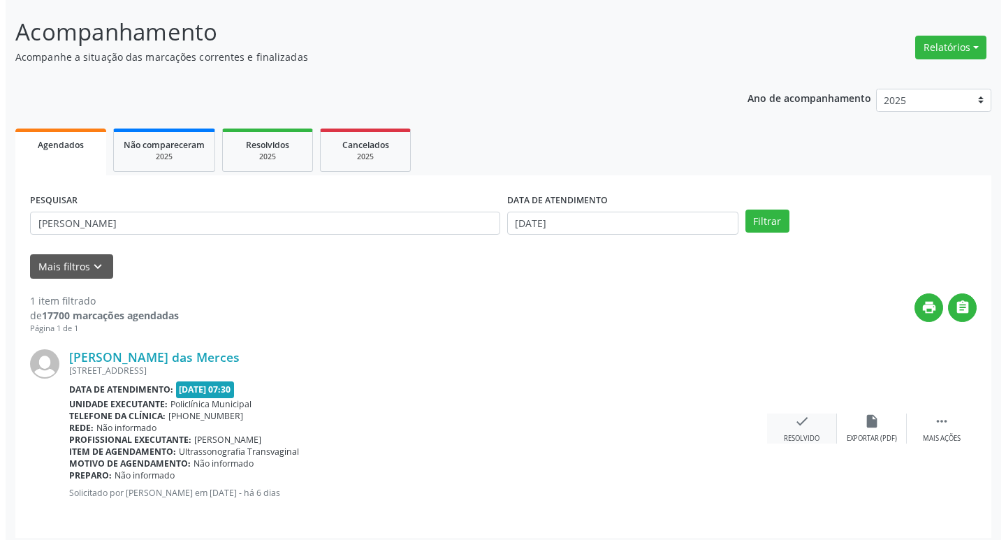
scroll to position [88, 0]
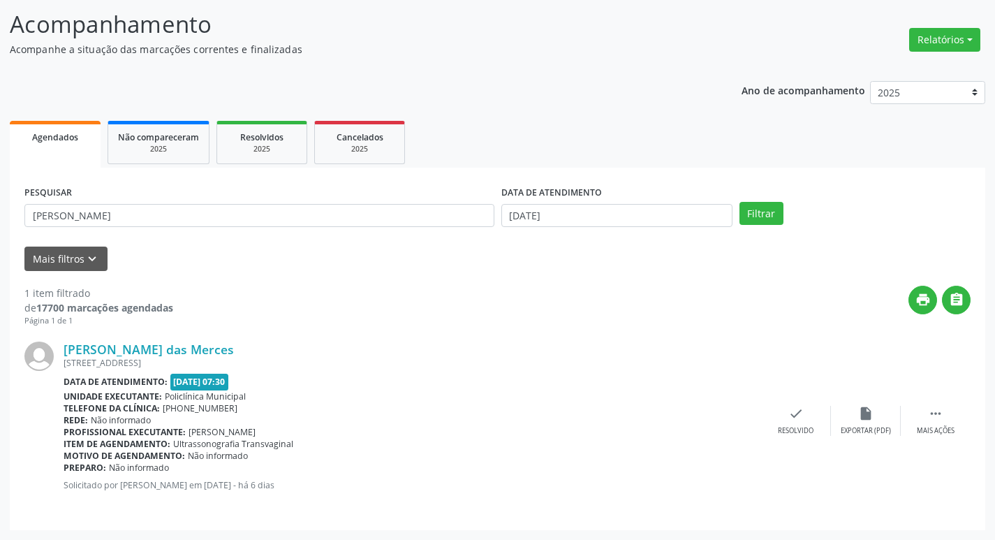
click at [796, 404] on div "[PERSON_NAME] das Merces [STREET_ADDRESS] Data de atendimento: [DATE] 07:30 Uni…" at bounding box center [497, 421] width 946 height 189
click at [800, 419] on icon "check" at bounding box center [796, 413] width 15 height 15
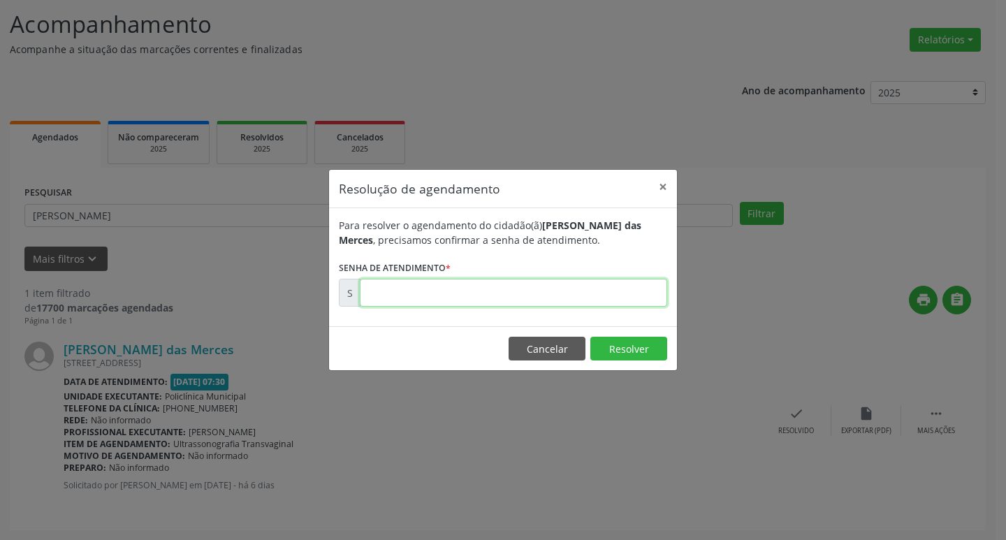
click at [413, 288] on input "text" at bounding box center [513, 293] width 307 height 28
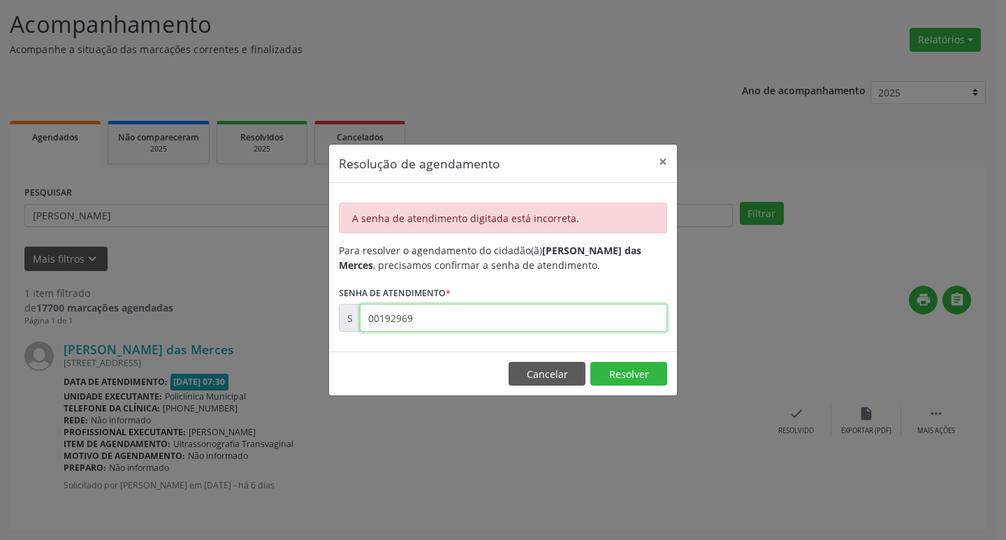
click at [456, 315] on input "00192969" at bounding box center [513, 318] width 307 height 28
click at [497, 322] on input "00192996" at bounding box center [513, 318] width 307 height 28
type input "00172996"
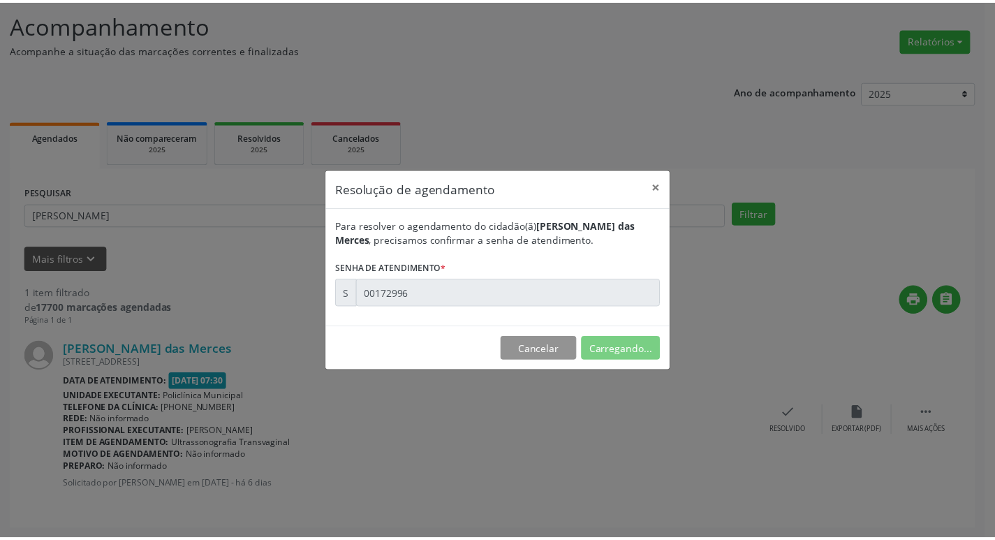
scroll to position [0, 0]
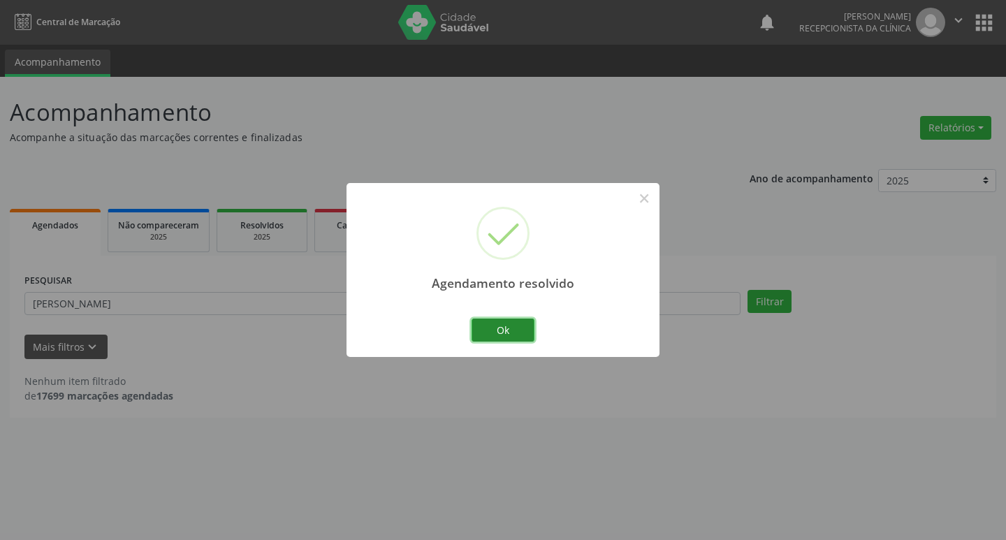
click at [508, 320] on button "Ok" at bounding box center [502, 330] width 63 height 24
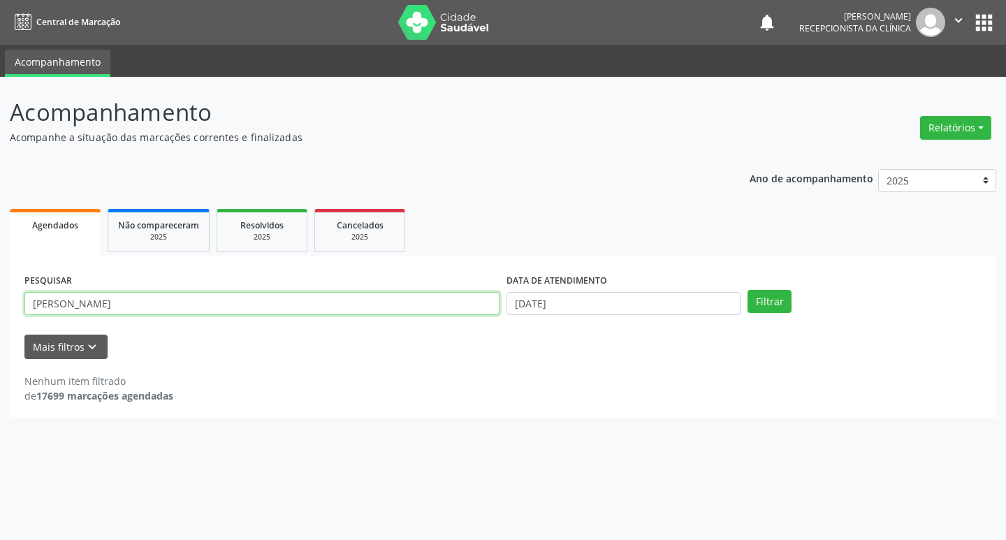
click at [365, 294] on input "[PERSON_NAME]" at bounding box center [261, 304] width 475 height 24
click at [363, 294] on input "[PERSON_NAME]" at bounding box center [261, 304] width 475 height 24
type input "[PERSON_NAME]"
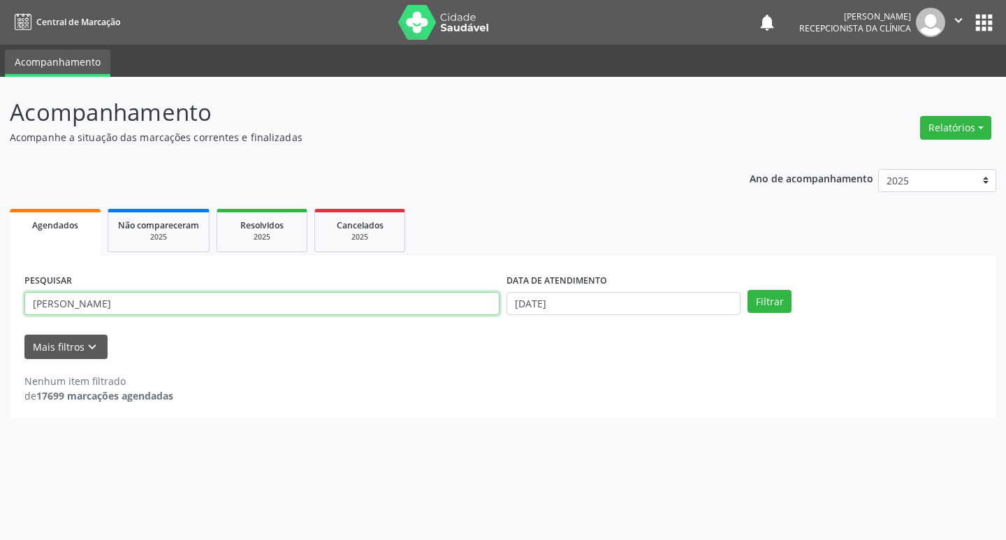
click at [747, 290] on button "Filtrar" at bounding box center [769, 302] width 44 height 24
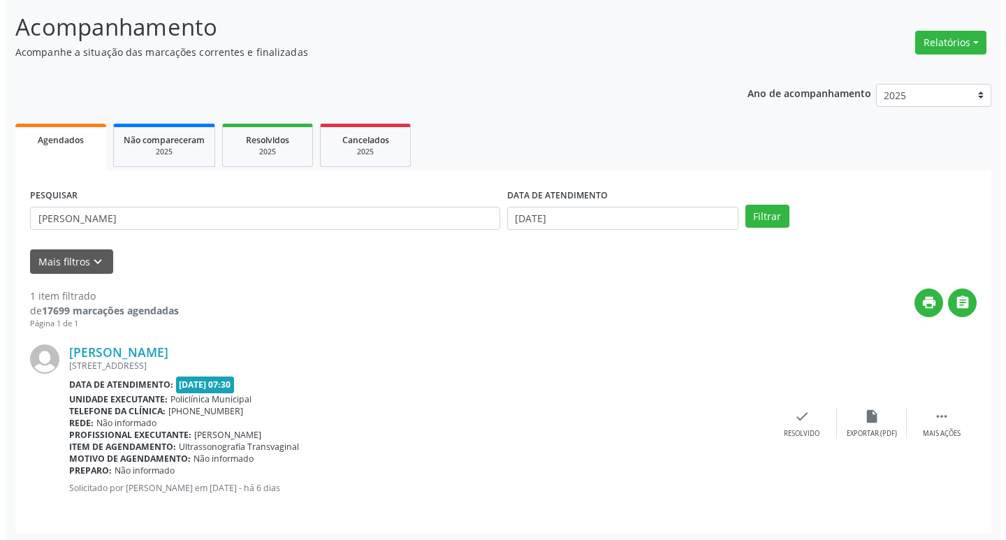
scroll to position [88, 0]
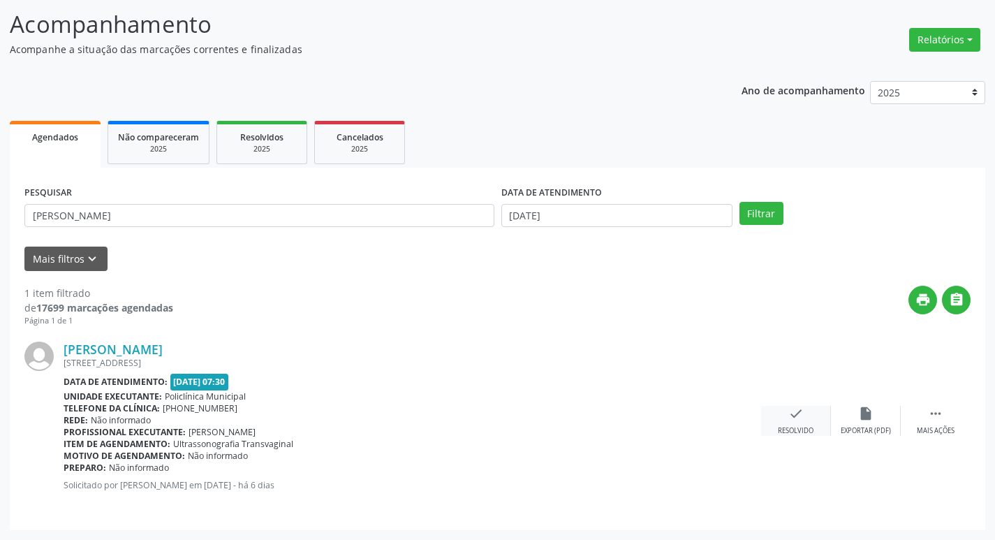
click at [804, 410] on div "check Resolvido" at bounding box center [796, 421] width 70 height 30
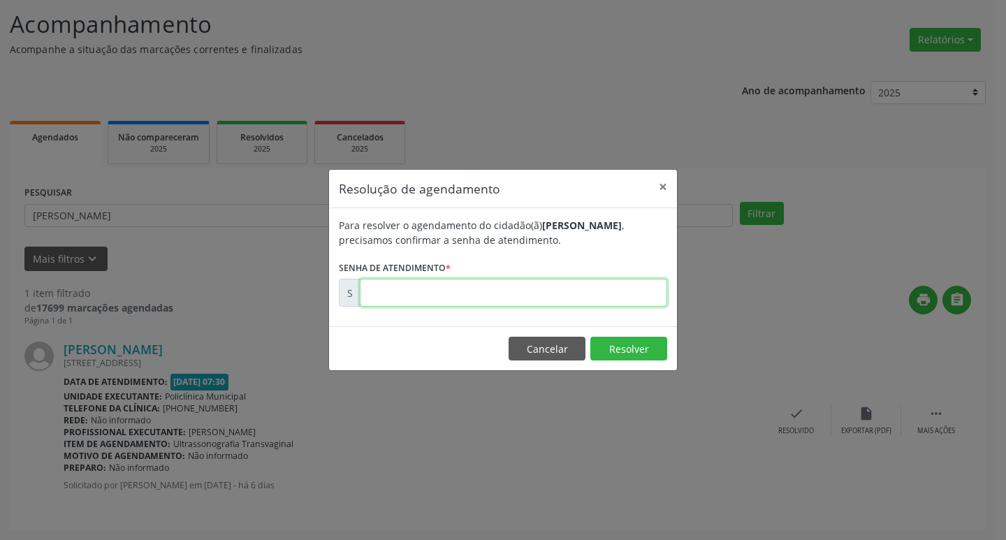
click at [472, 297] on input "text" at bounding box center [513, 293] width 307 height 28
type input "00173003"
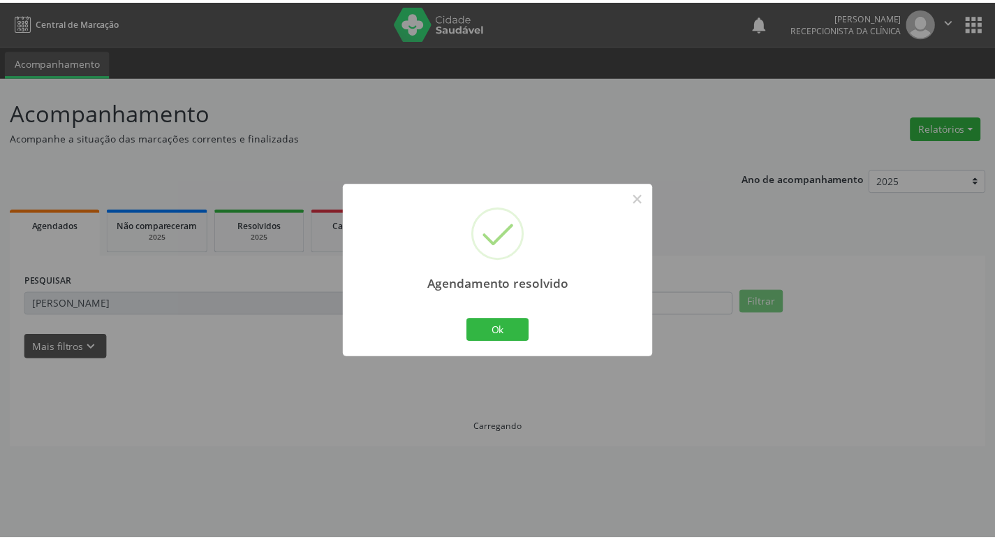
scroll to position [0, 0]
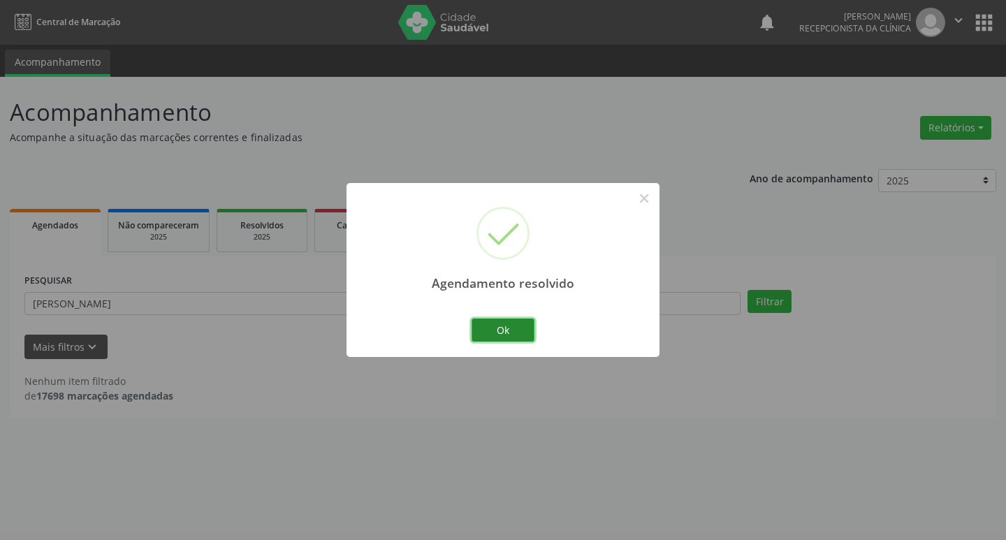
click at [495, 334] on button "Ok" at bounding box center [502, 330] width 63 height 24
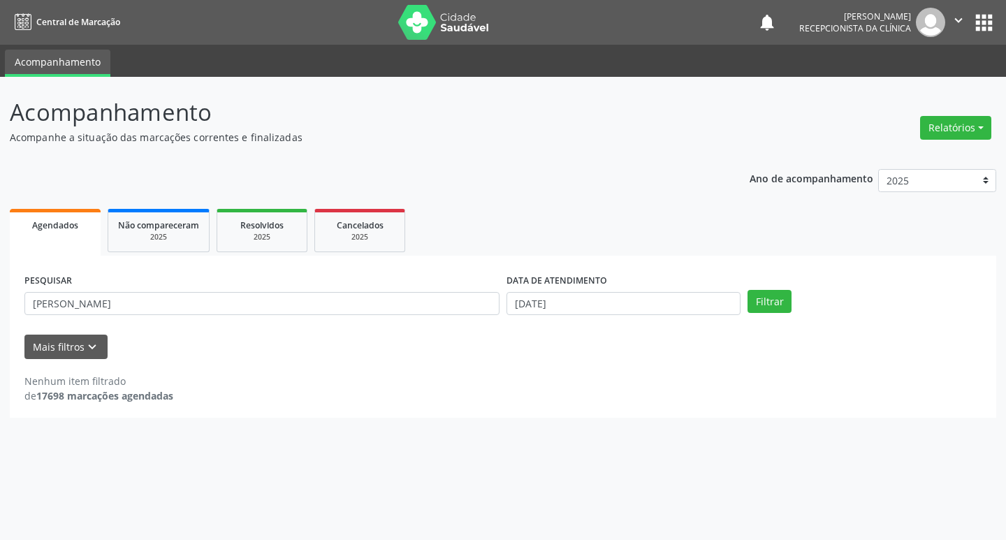
click at [383, 288] on div "PESQUISAR margarida" at bounding box center [262, 297] width 482 height 54
click at [382, 296] on input "[PERSON_NAME]" at bounding box center [261, 304] width 475 height 24
type input "gessica"
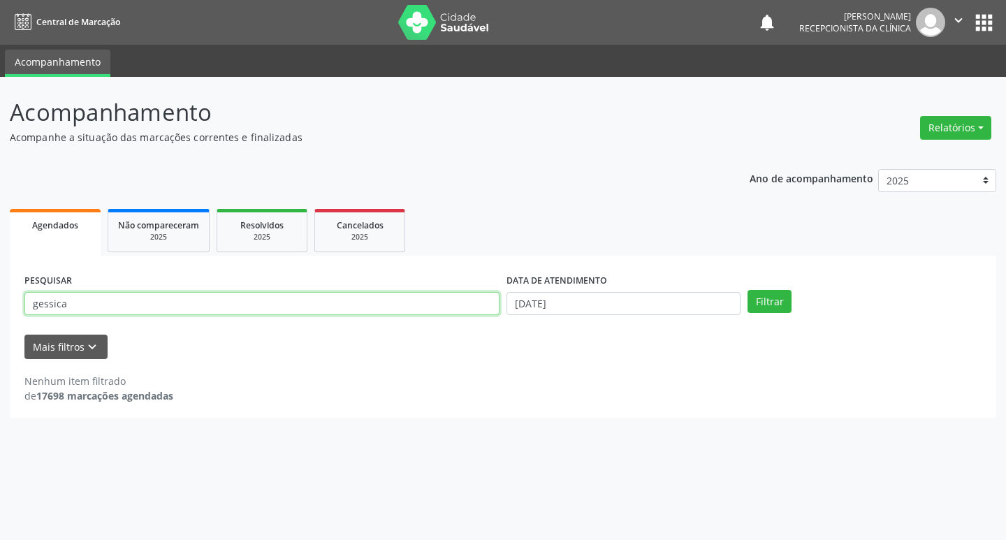
click at [747, 290] on button "Filtrar" at bounding box center [769, 302] width 44 height 24
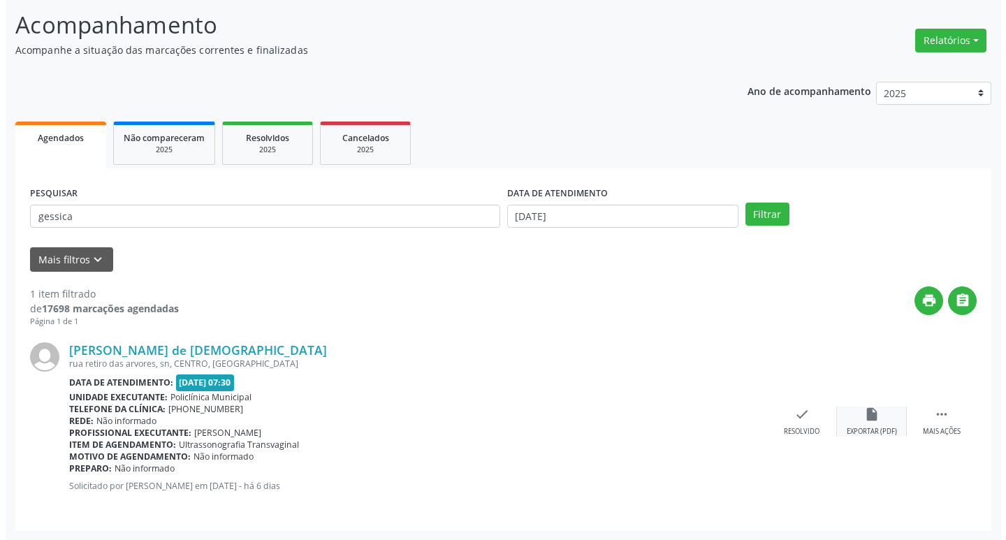
scroll to position [88, 0]
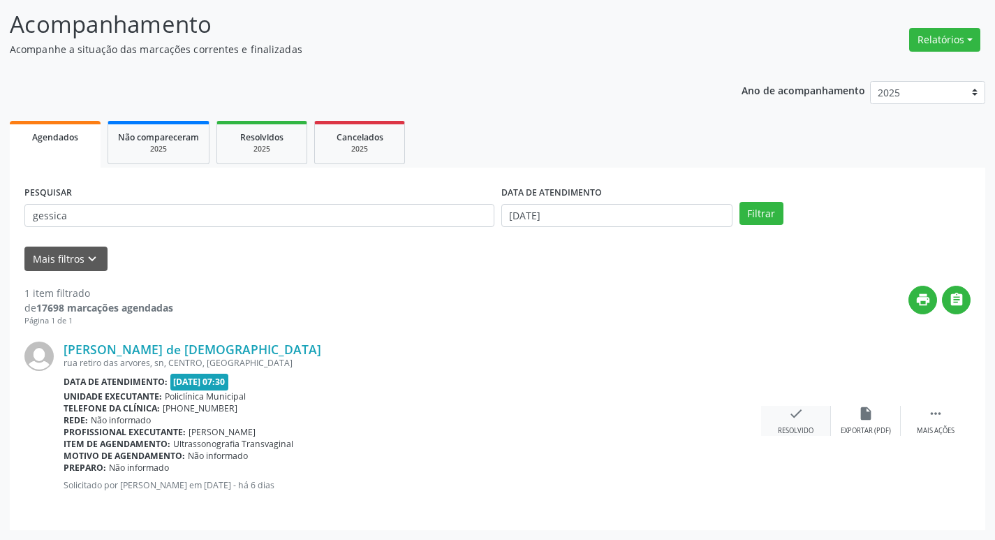
click at [789, 423] on div "check Resolvido" at bounding box center [796, 421] width 70 height 30
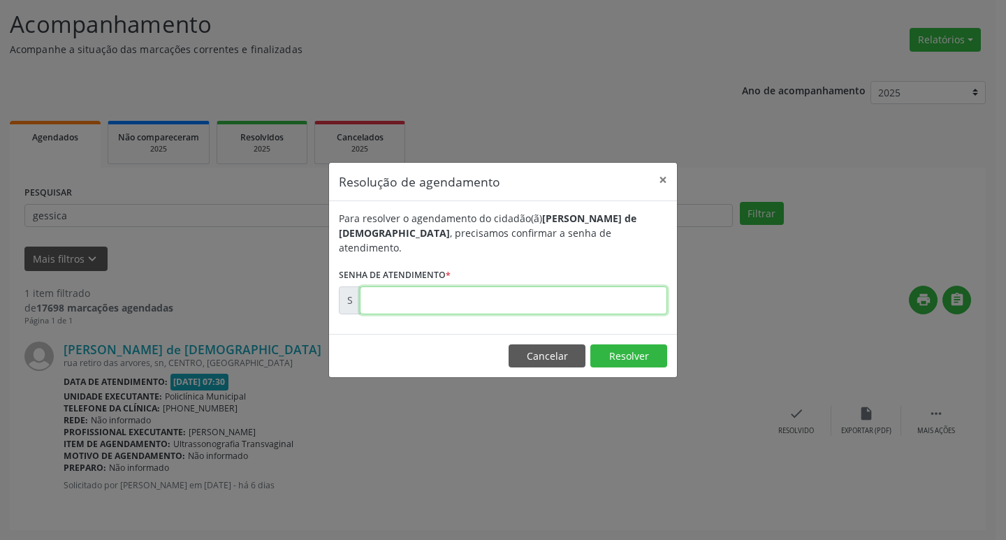
click at [476, 298] on input "text" at bounding box center [513, 300] width 307 height 28
type input "00173008"
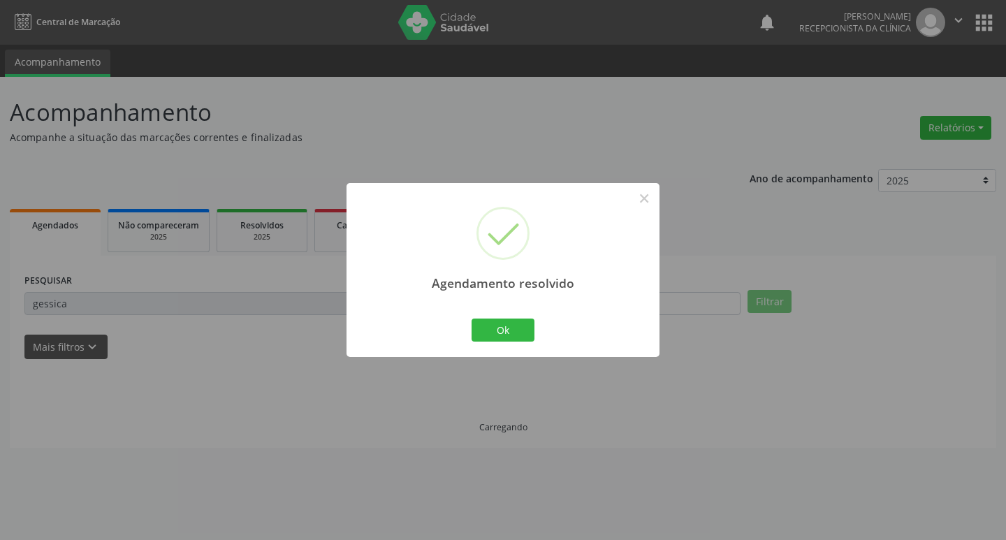
scroll to position [0, 0]
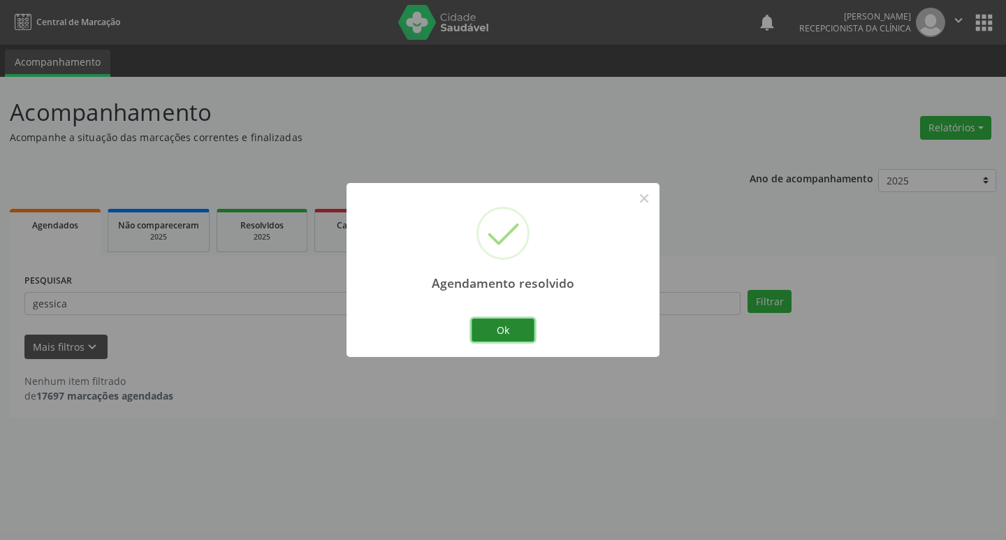
click at [491, 331] on button "Ok" at bounding box center [502, 330] width 63 height 24
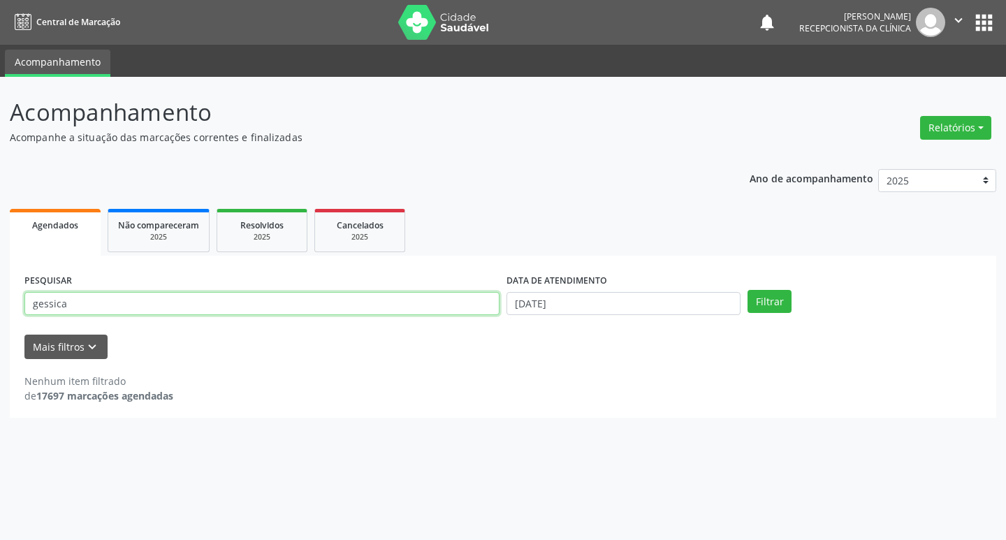
click at [389, 310] on input "gessica" at bounding box center [261, 304] width 475 height 24
click at [747, 290] on button "Filtrar" at bounding box center [769, 302] width 44 height 24
drag, startPoint x: 88, startPoint y: 285, endPoint x: 85, endPoint y: 295, distance: 11.0
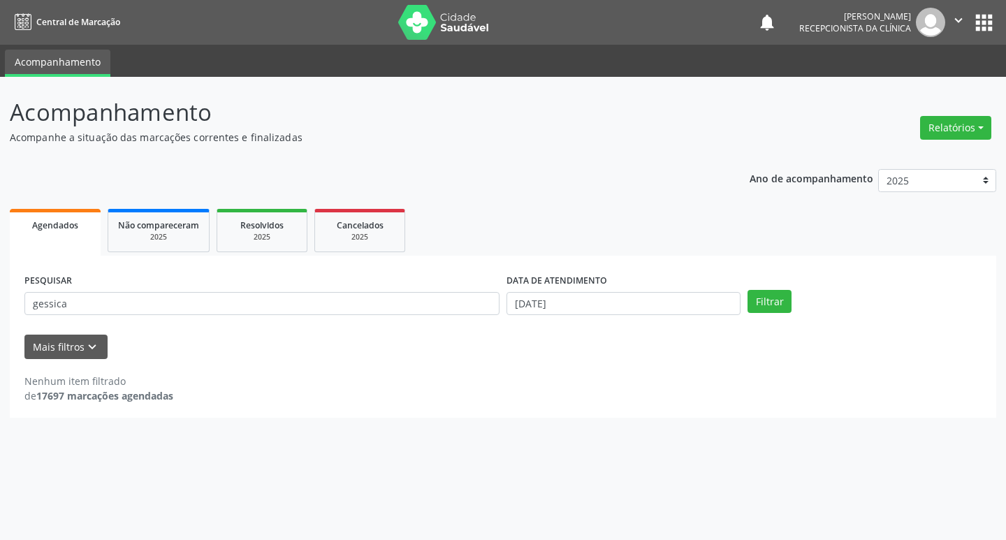
click at [85, 291] on div "PESQUISAR gessica" at bounding box center [262, 297] width 482 height 54
click at [85, 295] on input "gessica" at bounding box center [261, 304] width 475 height 24
type input "evanice"
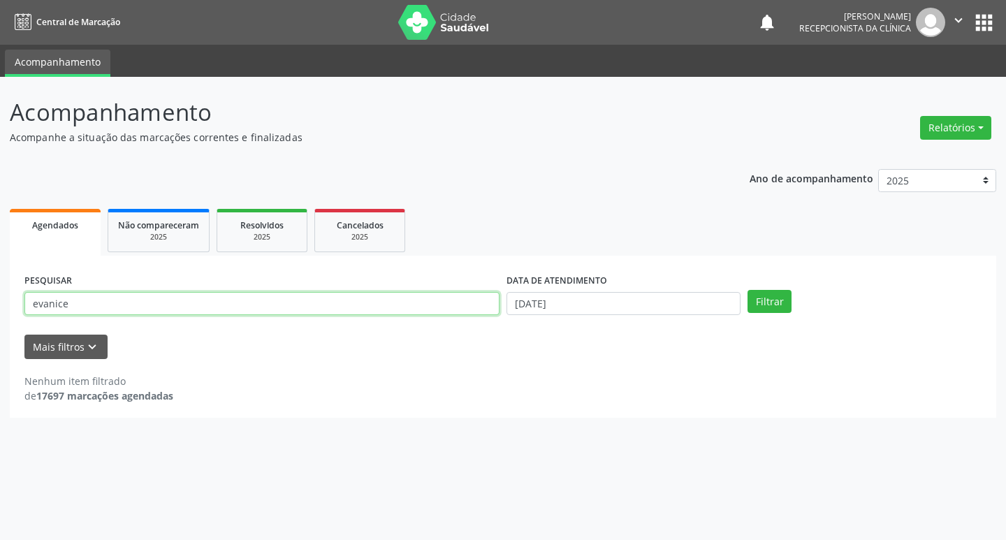
click at [747, 290] on button "Filtrar" at bounding box center [769, 302] width 44 height 24
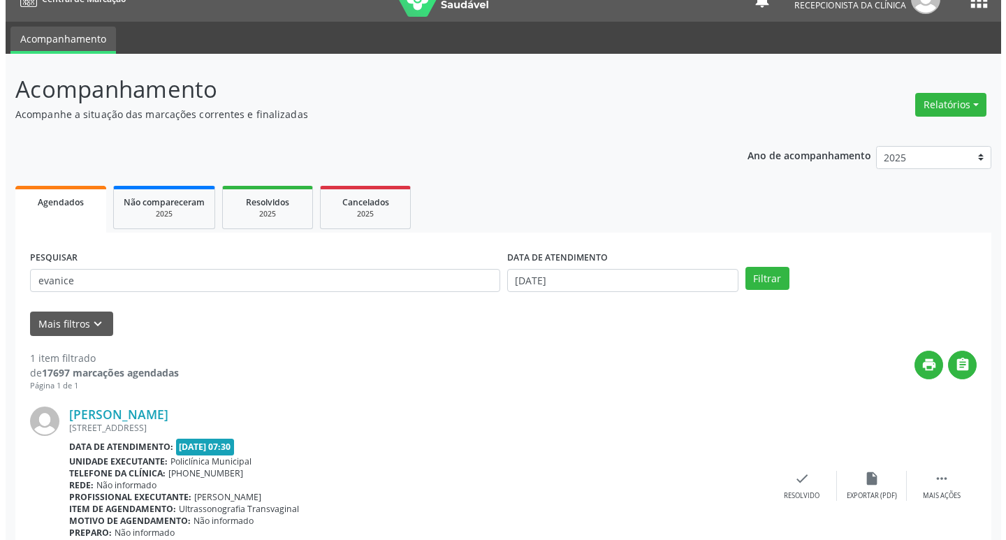
scroll to position [88, 0]
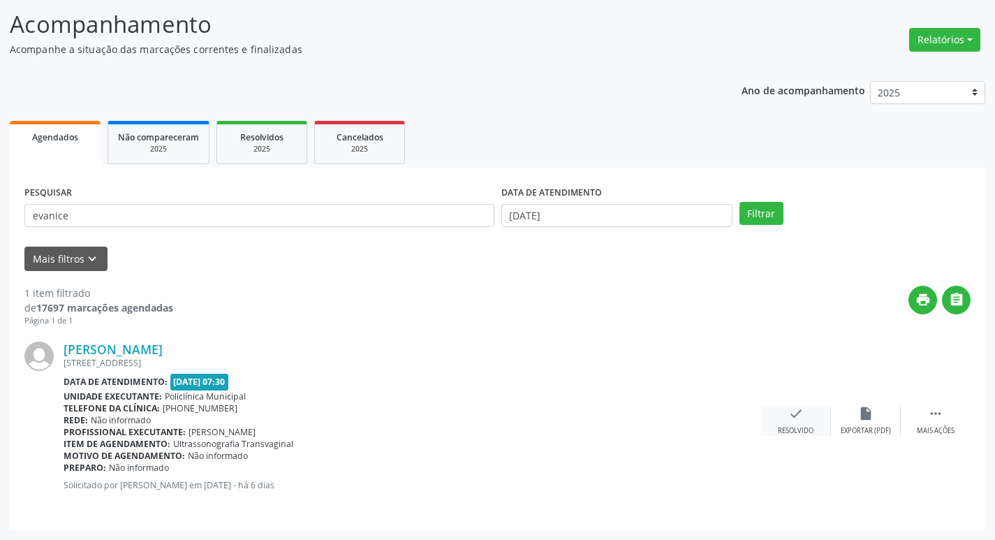
click at [802, 416] on icon "check" at bounding box center [796, 413] width 15 height 15
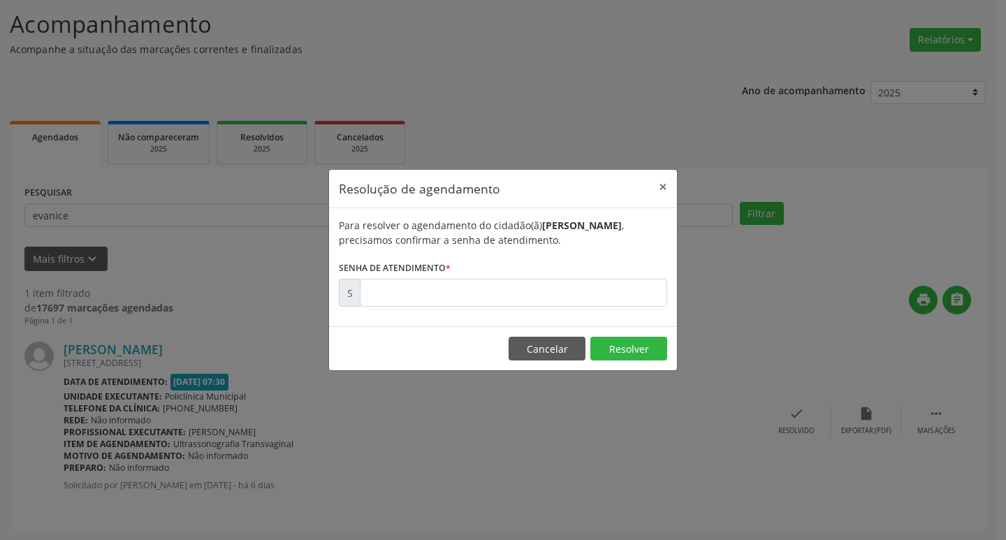
drag, startPoint x: 386, startPoint y: 314, endPoint x: 385, endPoint y: 296, distance: 17.5
click at [385, 306] on div "Para resolver o agendamento do cidadão(ã) [PERSON_NAME] , precisamos confirmar …" at bounding box center [503, 267] width 348 height 118
click at [385, 296] on input "text" at bounding box center [513, 293] width 307 height 28
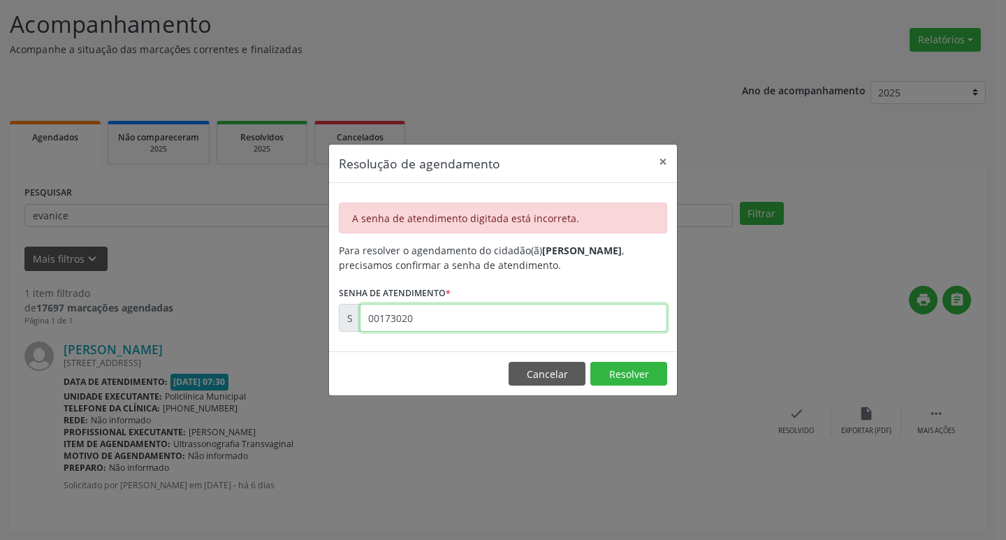
click at [462, 323] on input "00173020" at bounding box center [513, 318] width 307 height 28
click at [490, 331] on input "00173020" at bounding box center [513, 318] width 307 height 28
type input "00173010"
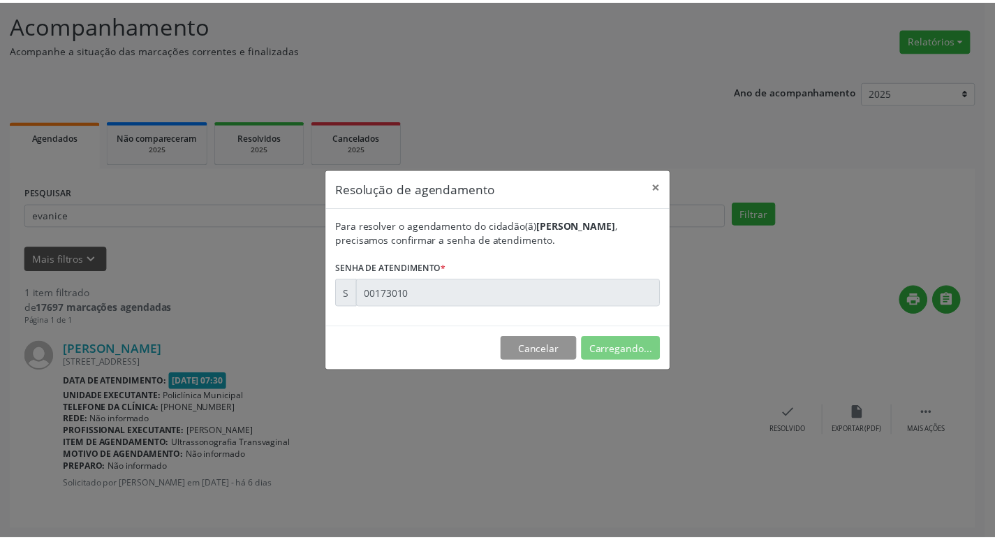
scroll to position [0, 0]
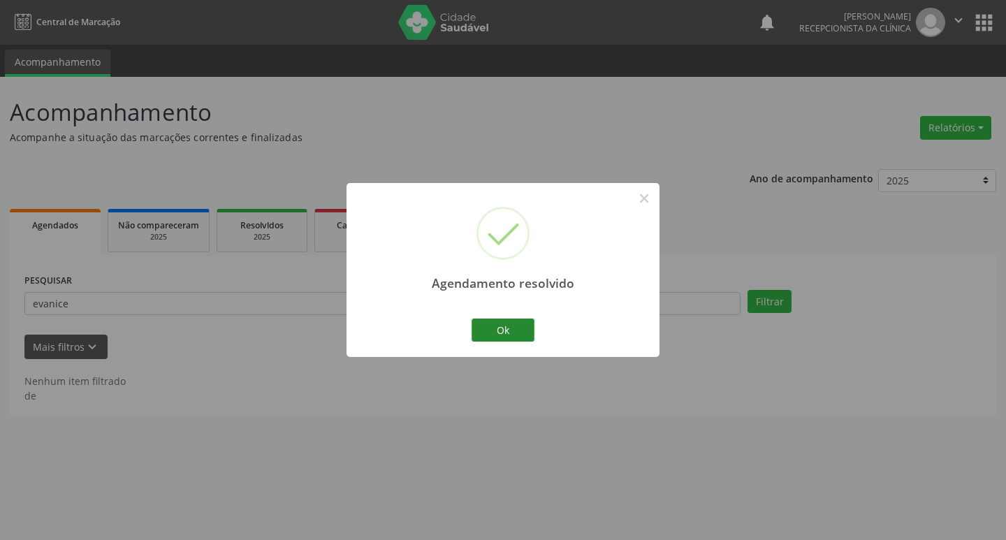
drag, startPoint x: 510, startPoint y: 318, endPoint x: 498, endPoint y: 330, distance: 16.8
click at [508, 321] on div "Ok Cancel" at bounding box center [503, 329] width 69 height 29
drag, startPoint x: 498, startPoint y: 330, endPoint x: 318, endPoint y: 297, distance: 182.5
click at [497, 330] on button "Ok" at bounding box center [502, 330] width 63 height 24
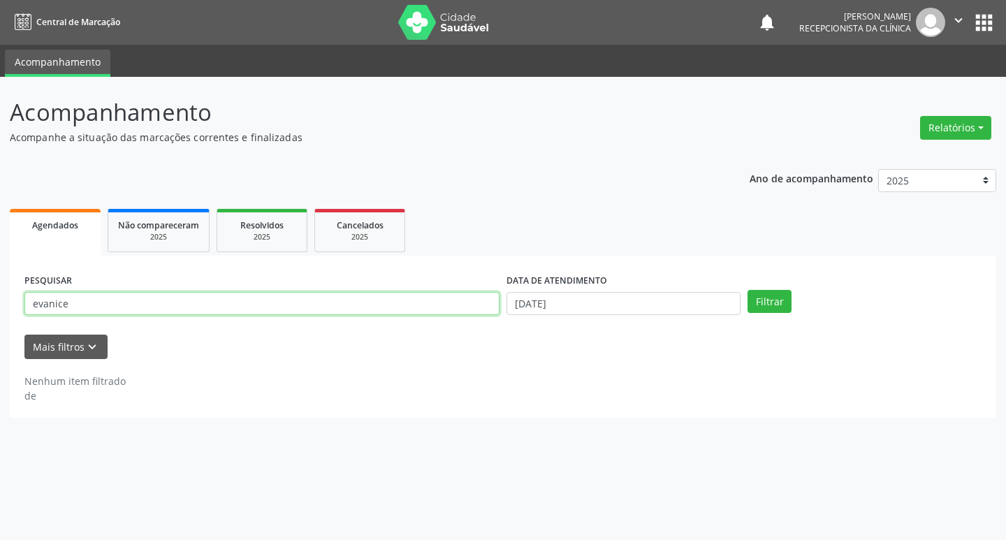
click at [304, 296] on input "evanice" at bounding box center [261, 304] width 475 height 24
type input "genilde"
click at [747, 290] on button "Filtrar" at bounding box center [769, 302] width 44 height 24
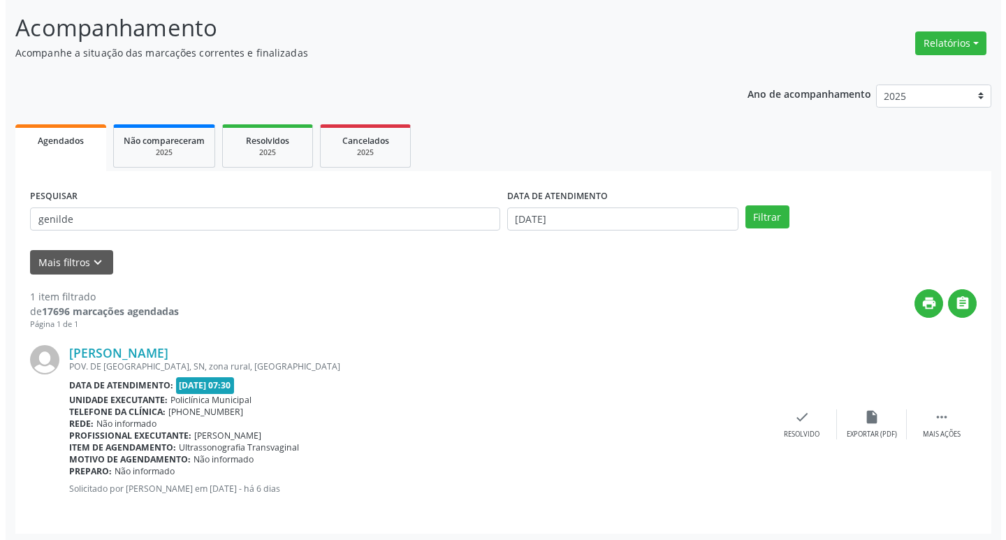
scroll to position [88, 0]
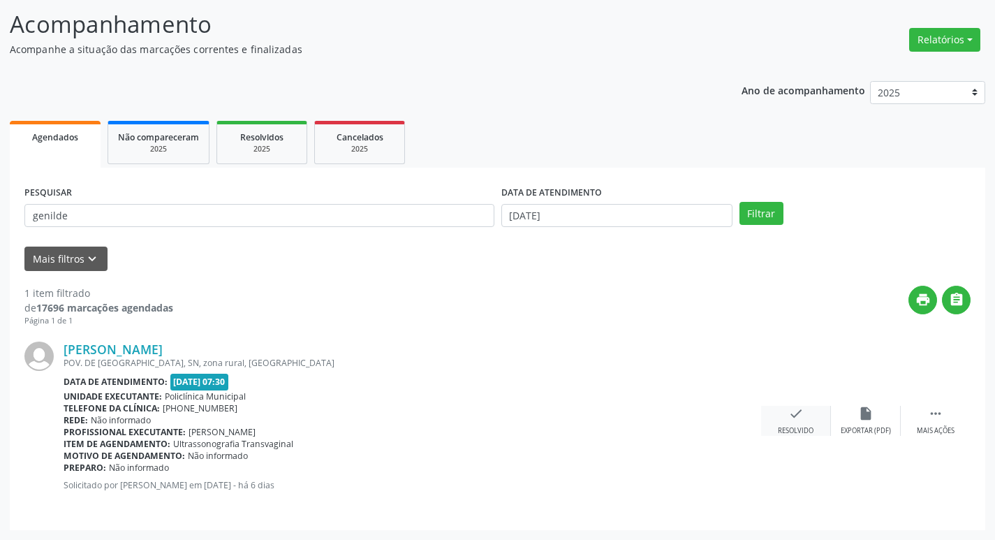
click at [803, 424] on div "check Resolvido" at bounding box center [796, 421] width 70 height 30
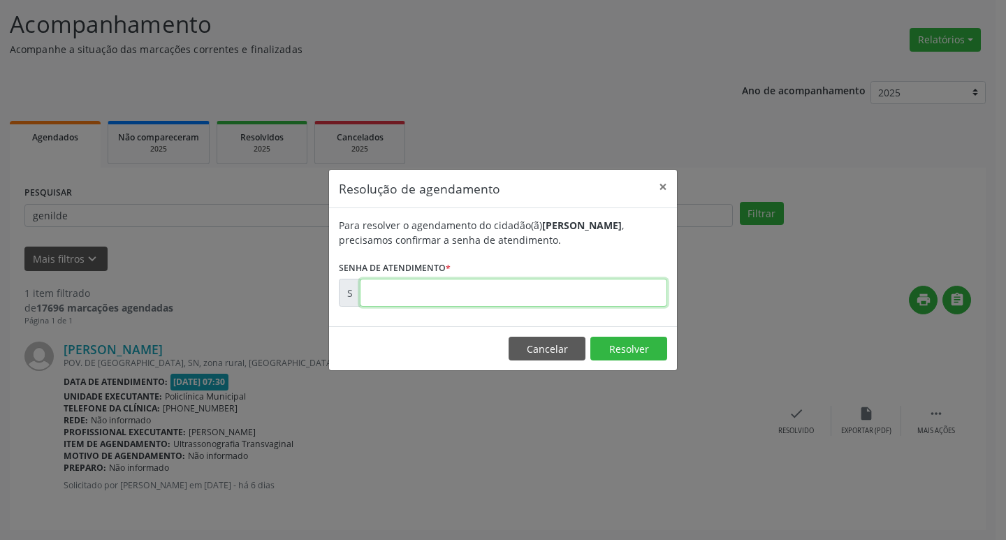
click at [473, 302] on input "text" at bounding box center [513, 293] width 307 height 28
type input "00173024"
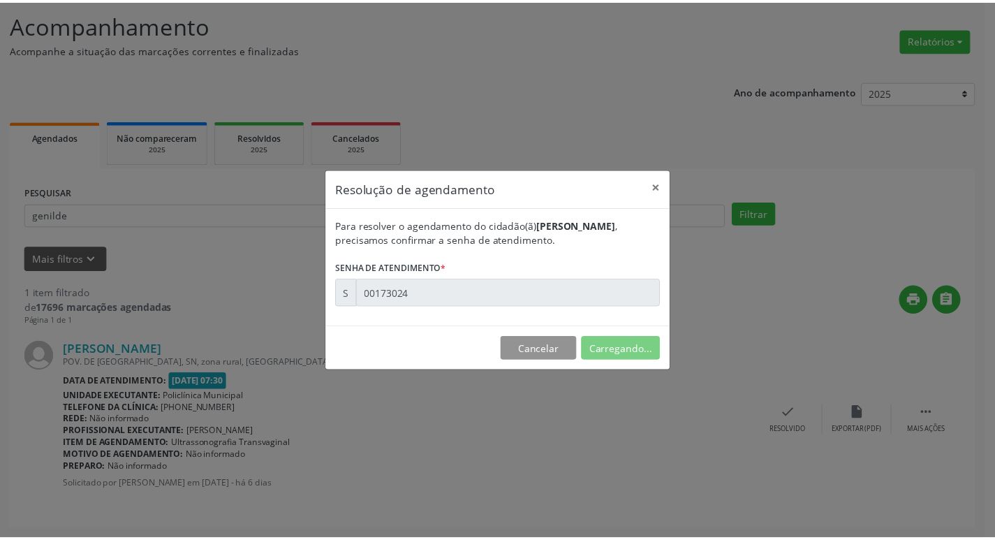
scroll to position [0, 0]
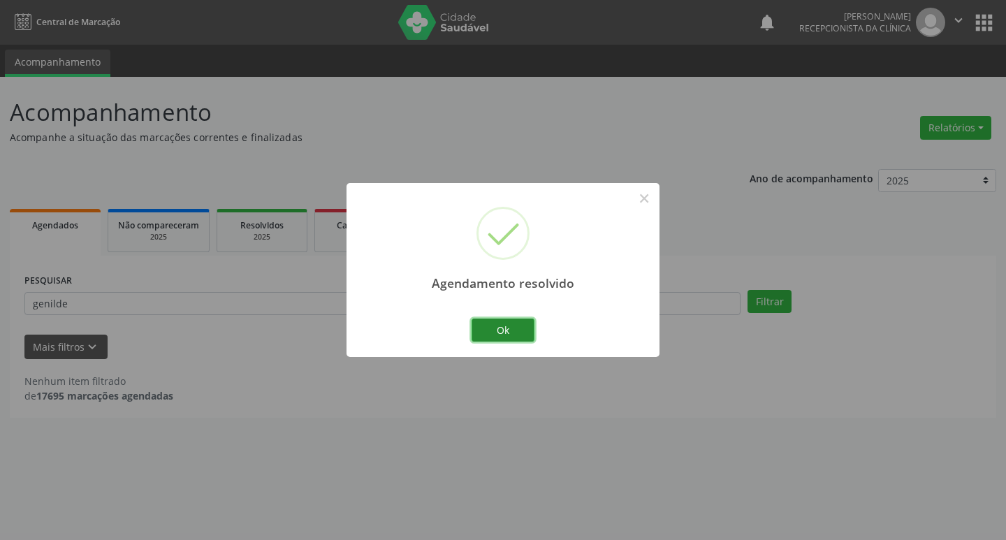
click at [501, 335] on button "Ok" at bounding box center [502, 330] width 63 height 24
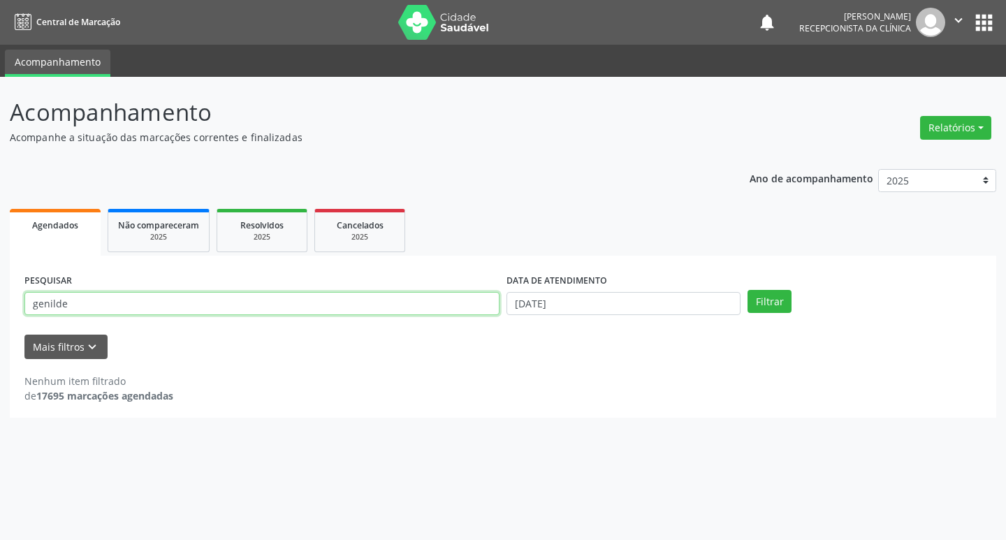
click at [400, 312] on input "genilde" at bounding box center [261, 304] width 475 height 24
type input "marilia"
click at [747, 290] on button "Filtrar" at bounding box center [769, 302] width 44 height 24
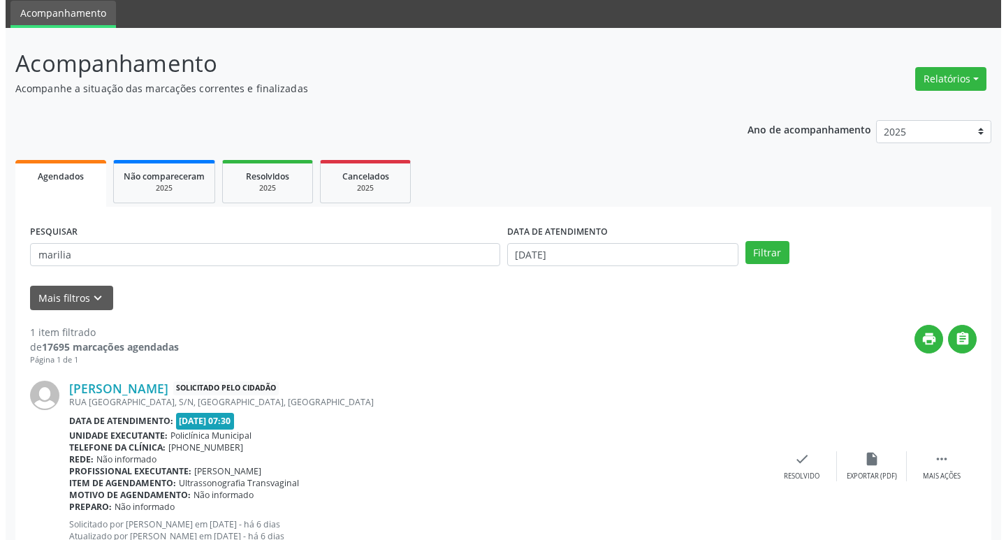
scroll to position [100, 0]
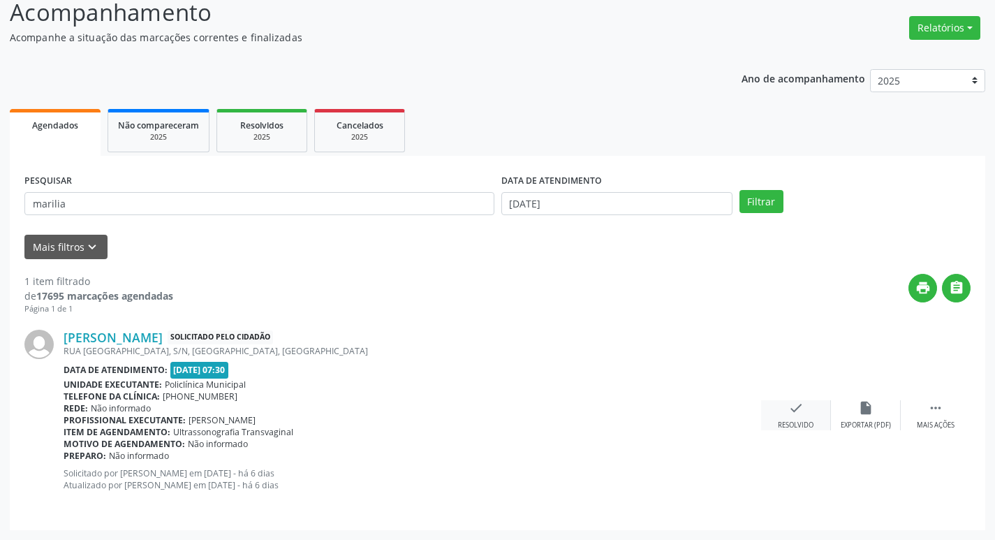
click at [798, 406] on icon "check" at bounding box center [796, 407] width 15 height 15
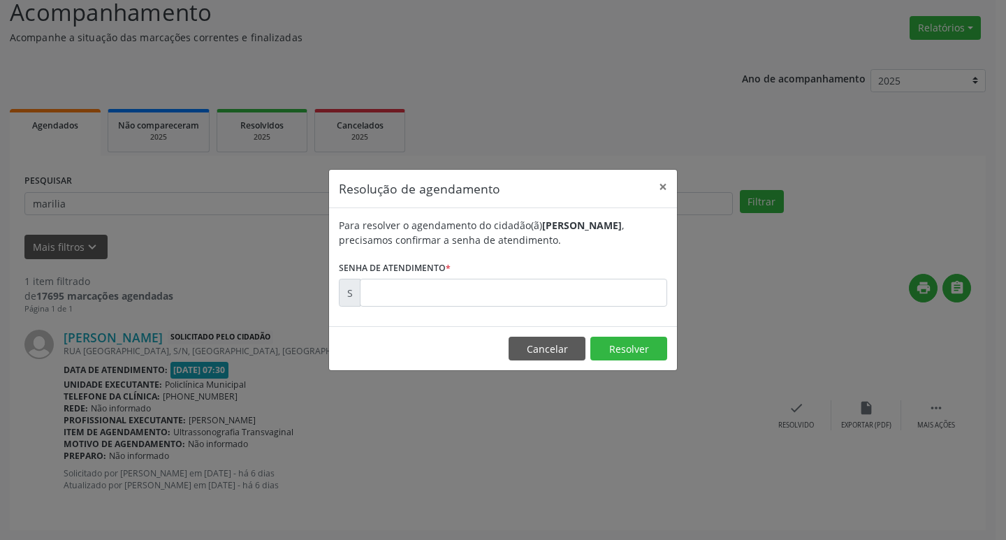
click at [485, 307] on div "Para resolver o agendamento do cidadão(ã) [PERSON_NAME] , precisamos confirmar …" at bounding box center [503, 267] width 348 height 118
click at [483, 305] on input "text" at bounding box center [513, 293] width 307 height 28
type input "00172855"
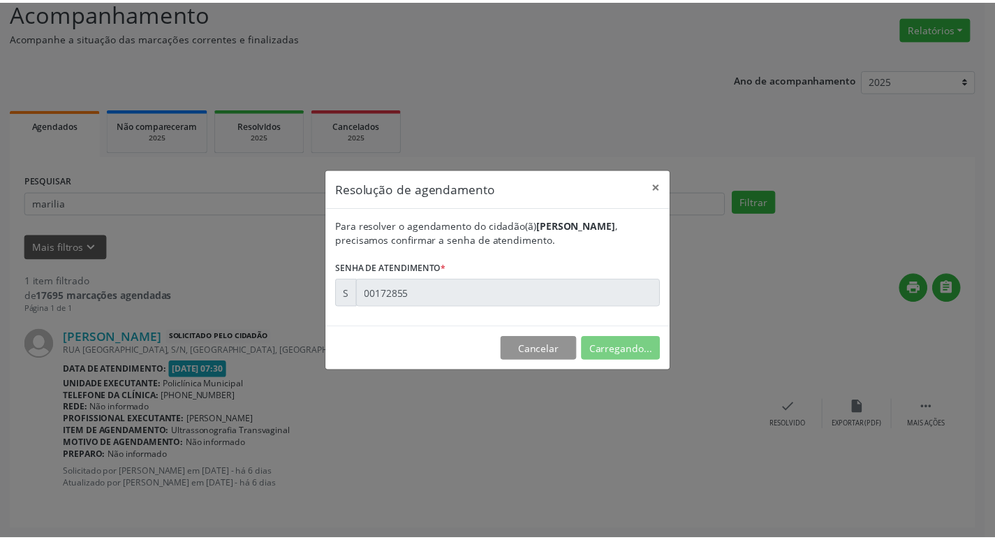
scroll to position [0, 0]
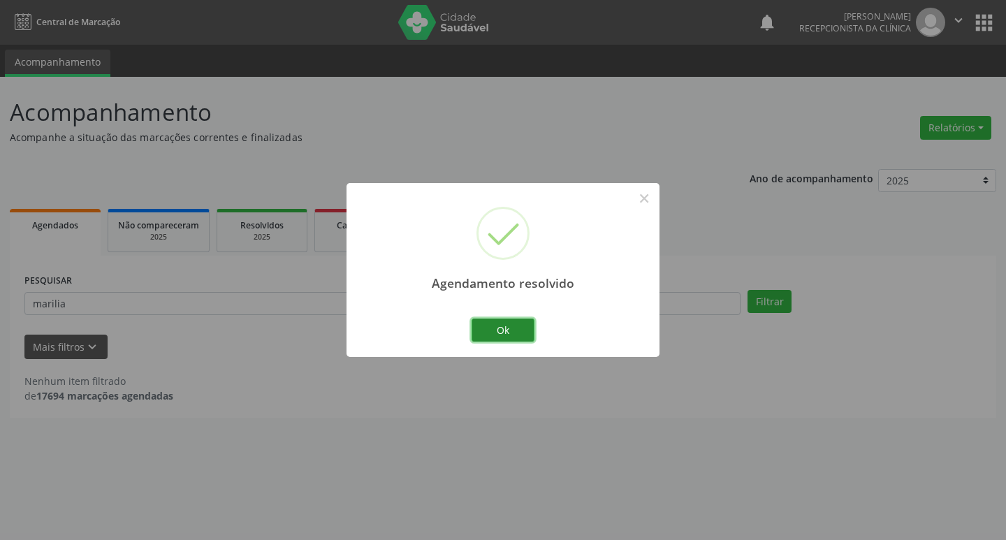
drag, startPoint x: 497, startPoint y: 328, endPoint x: 489, endPoint y: 321, distance: 10.9
click at [497, 327] on button "Ok" at bounding box center [502, 330] width 63 height 24
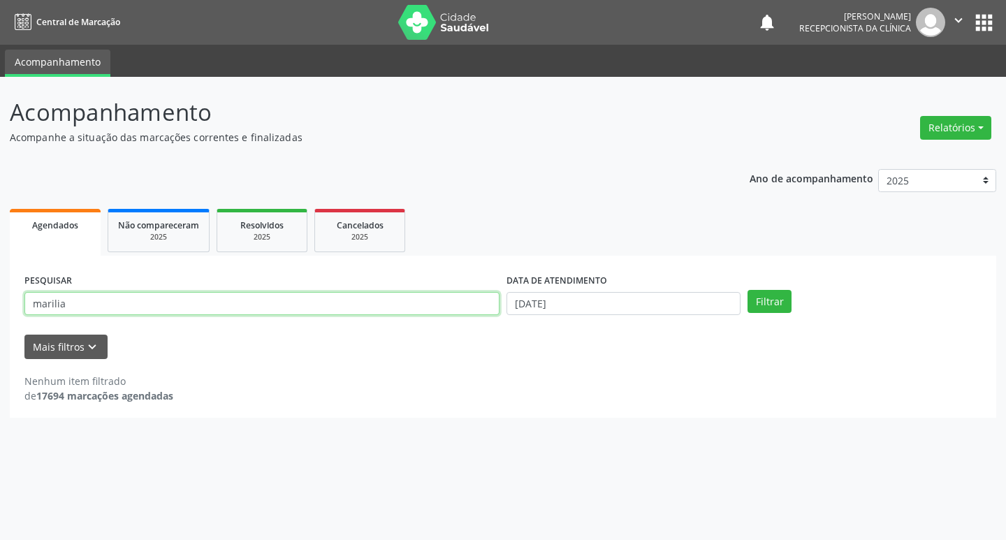
click at [444, 309] on input "marilia" at bounding box center [261, 304] width 475 height 24
type input "[PERSON_NAME]"
click at [747, 290] on button "Filtrar" at bounding box center [769, 302] width 44 height 24
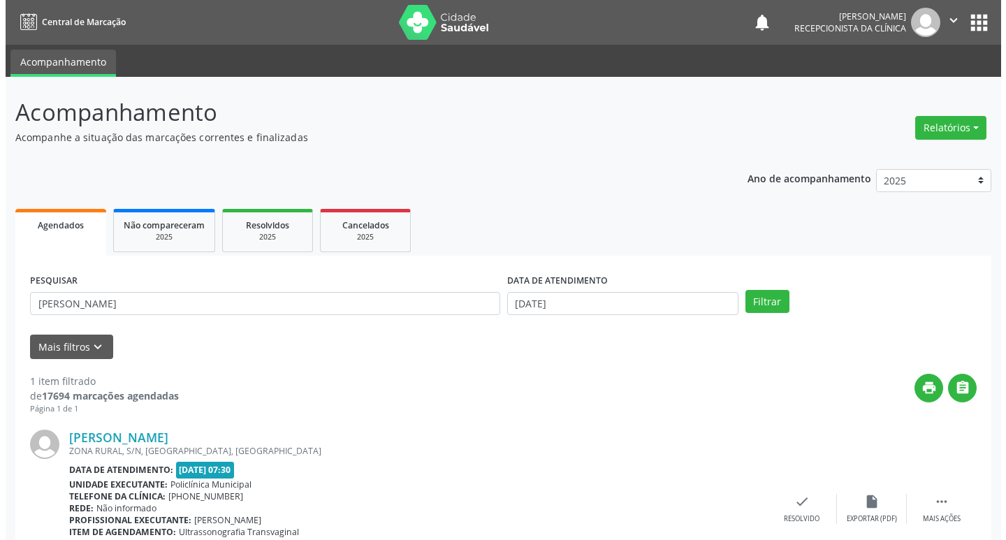
scroll to position [88, 0]
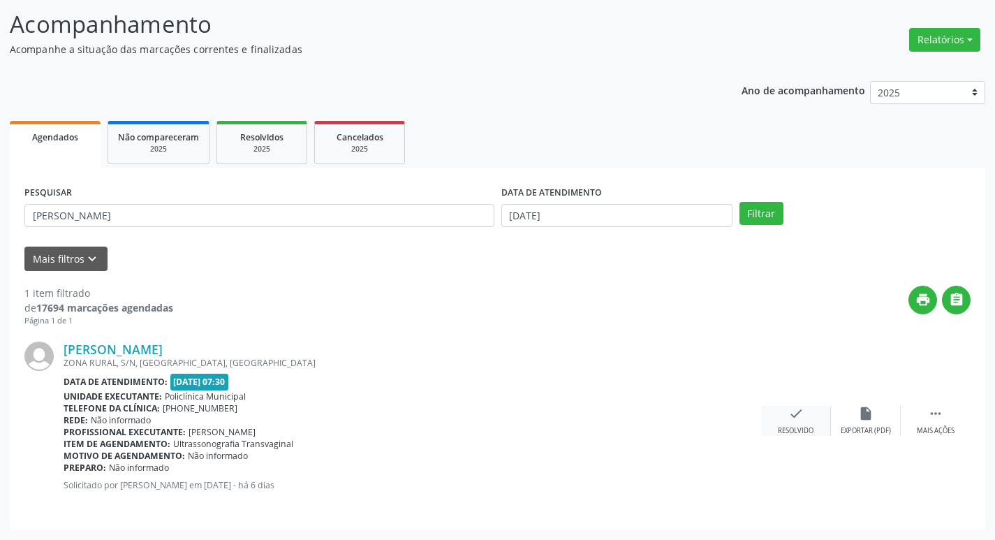
click at [794, 414] on icon "check" at bounding box center [796, 413] width 15 height 15
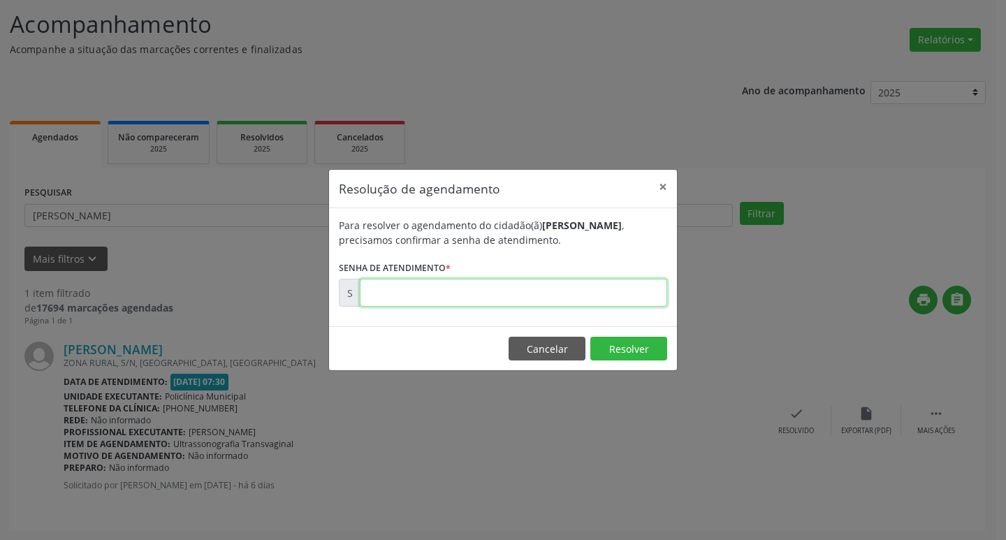
click at [380, 295] on input "text" at bounding box center [513, 293] width 307 height 28
type input "00173001"
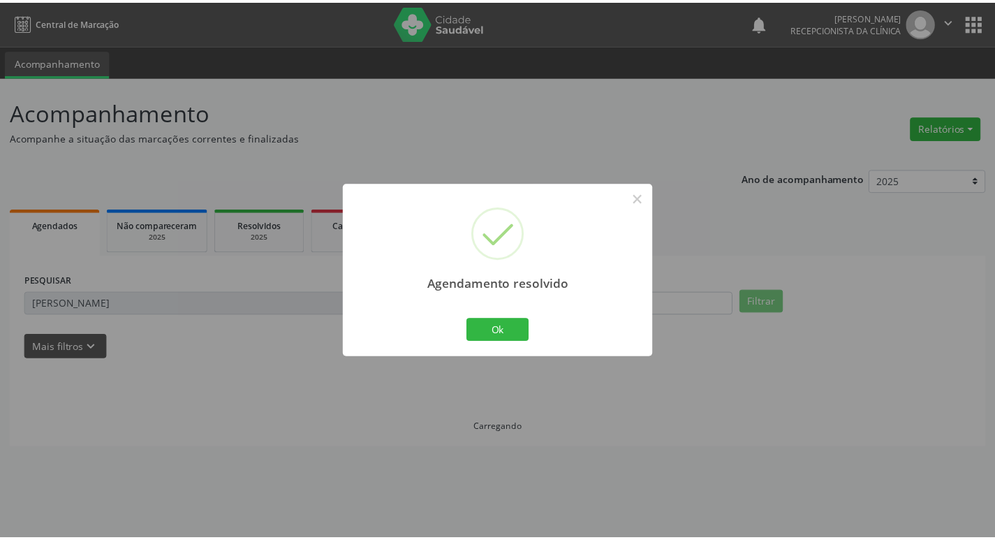
scroll to position [0, 0]
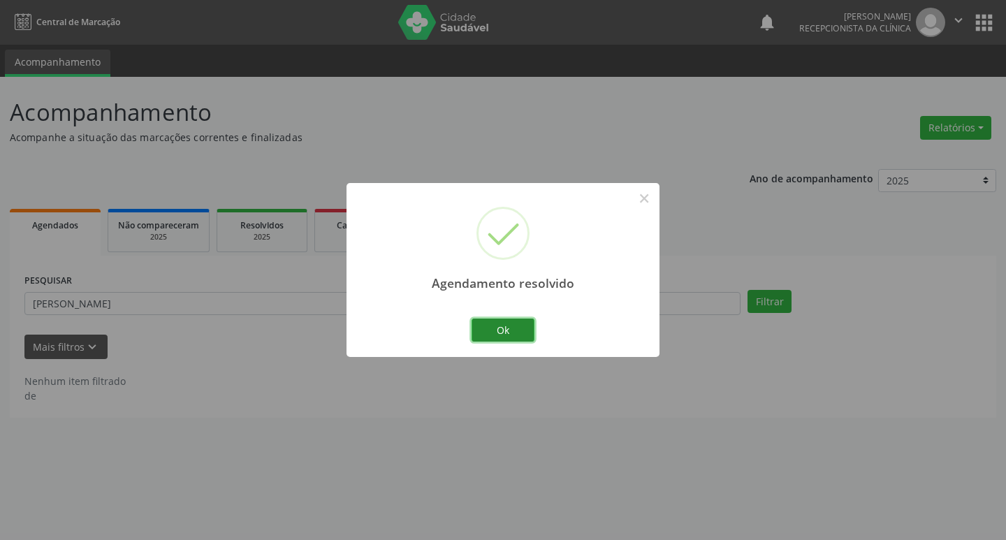
click at [483, 321] on button "Ok" at bounding box center [502, 330] width 63 height 24
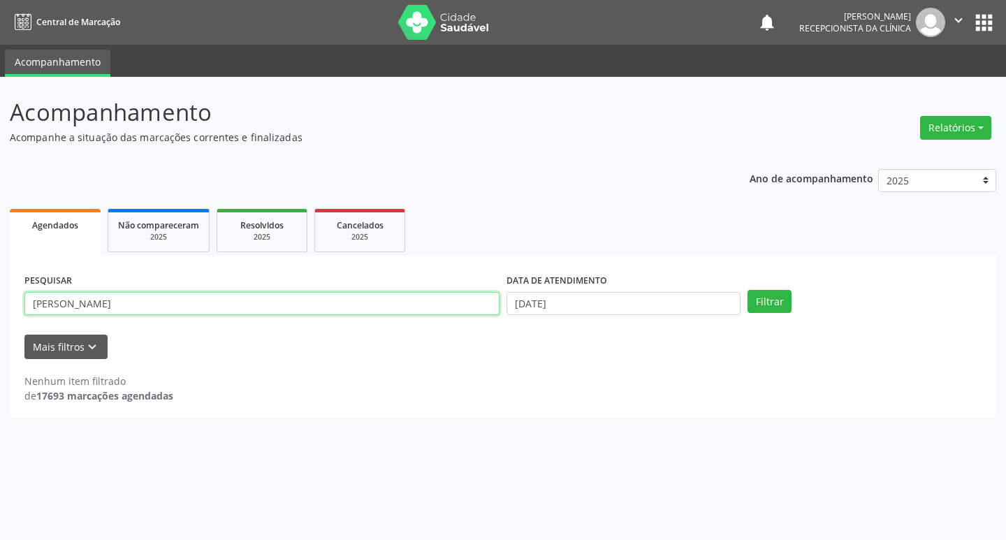
click at [338, 304] on input "[PERSON_NAME]" at bounding box center [261, 304] width 475 height 24
type input "celina"
click at [747, 290] on button "Filtrar" at bounding box center [769, 302] width 44 height 24
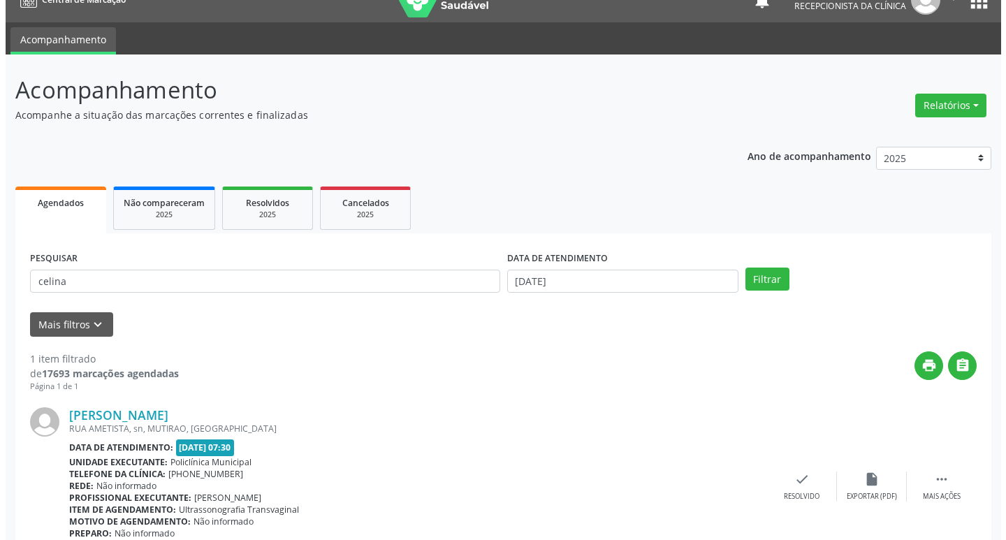
scroll to position [88, 0]
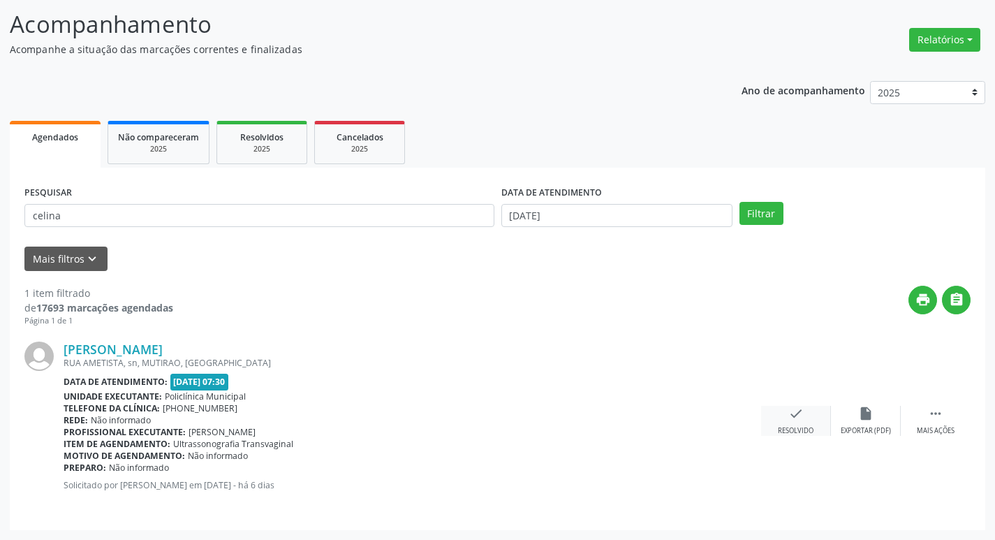
click at [796, 411] on icon "check" at bounding box center [796, 413] width 15 height 15
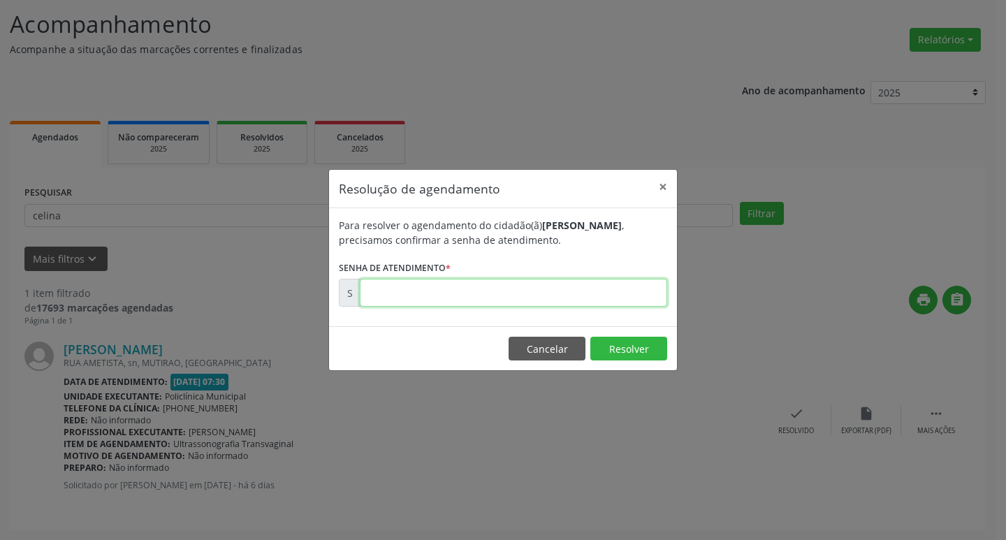
click at [461, 289] on input "text" at bounding box center [513, 293] width 307 height 28
type input "00173017"
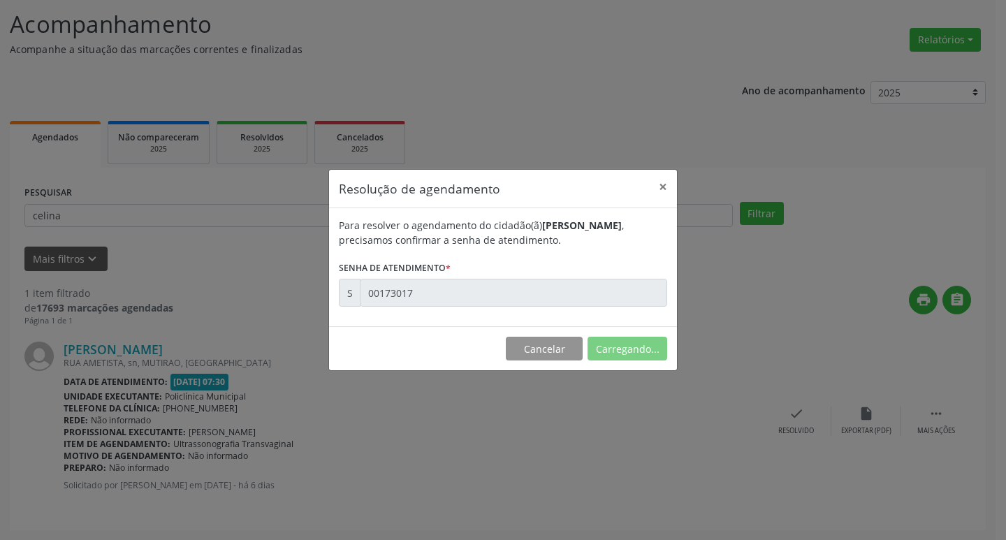
scroll to position [0, 0]
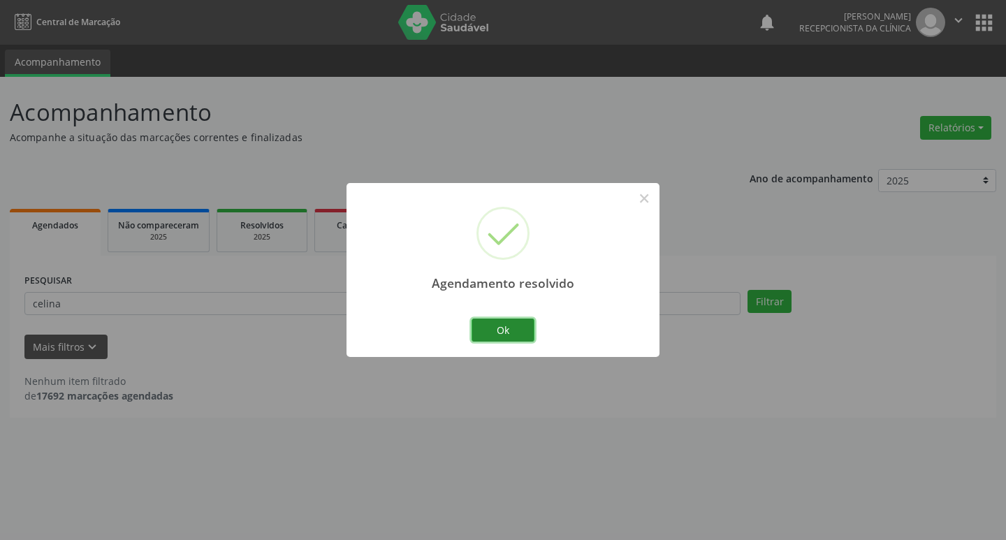
click at [520, 325] on button "Ok" at bounding box center [502, 330] width 63 height 24
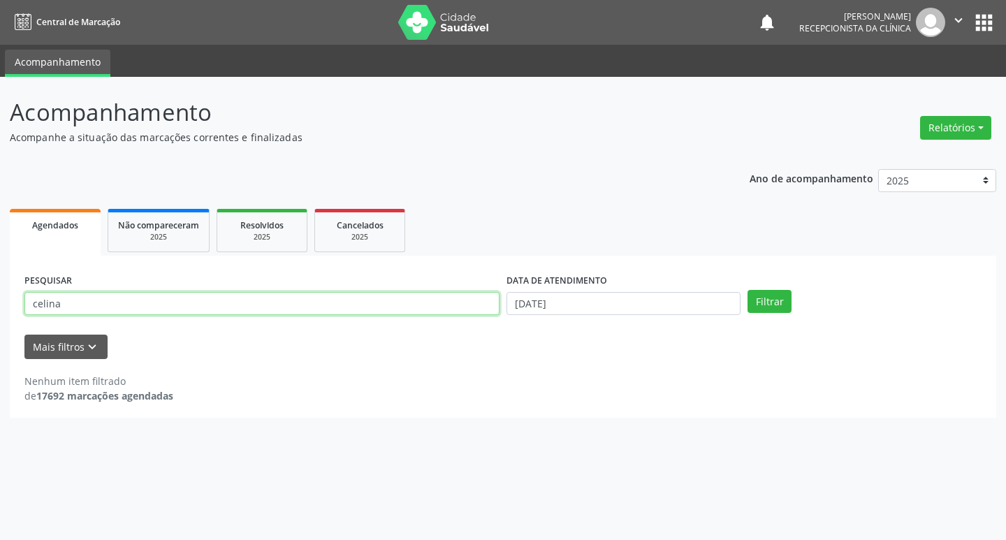
click at [441, 304] on input "celina" at bounding box center [261, 304] width 475 height 24
type input "ivany"
click at [747, 290] on button "Filtrar" at bounding box center [769, 302] width 44 height 24
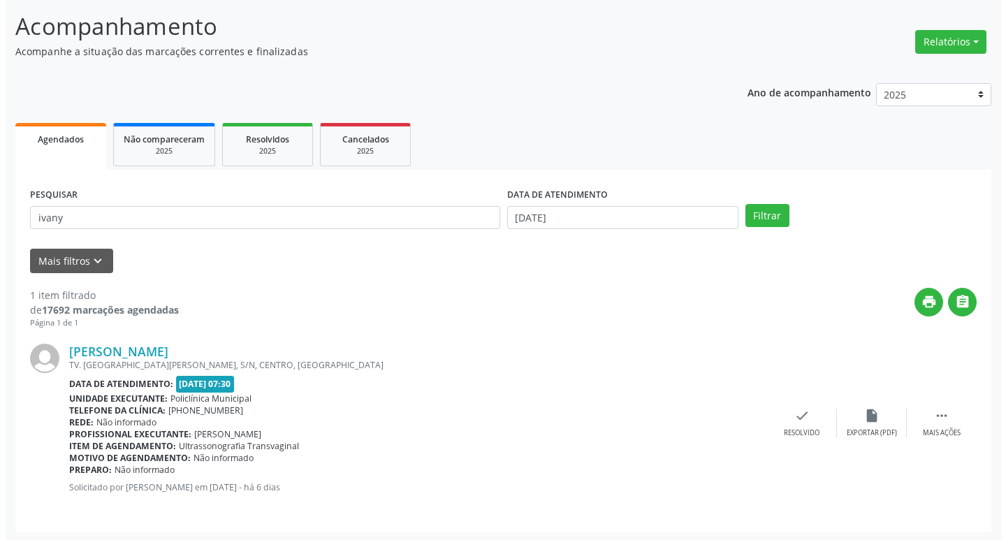
scroll to position [88, 0]
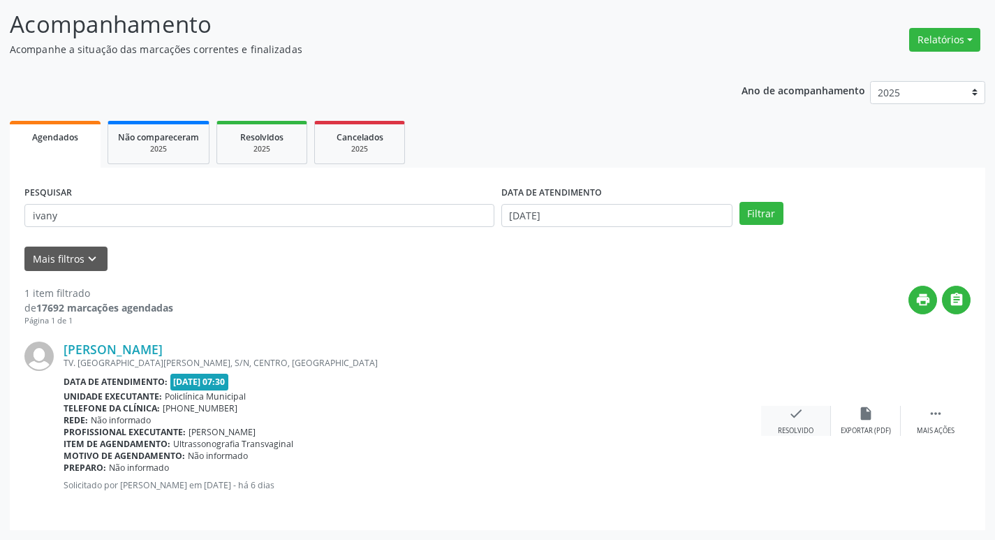
click at [793, 418] on icon "check" at bounding box center [796, 413] width 15 height 15
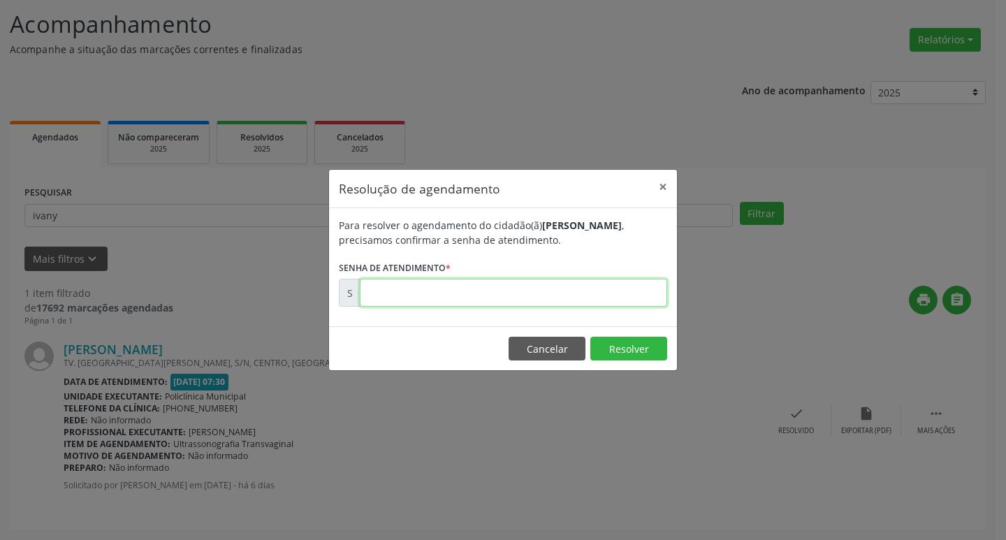
click at [403, 292] on input "text" at bounding box center [513, 293] width 307 height 28
type input "00173029"
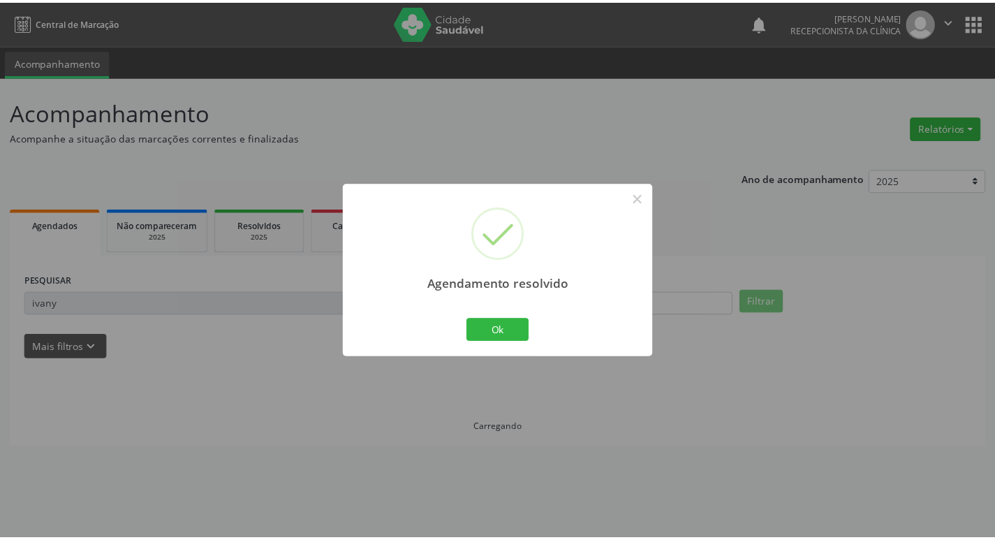
scroll to position [0, 0]
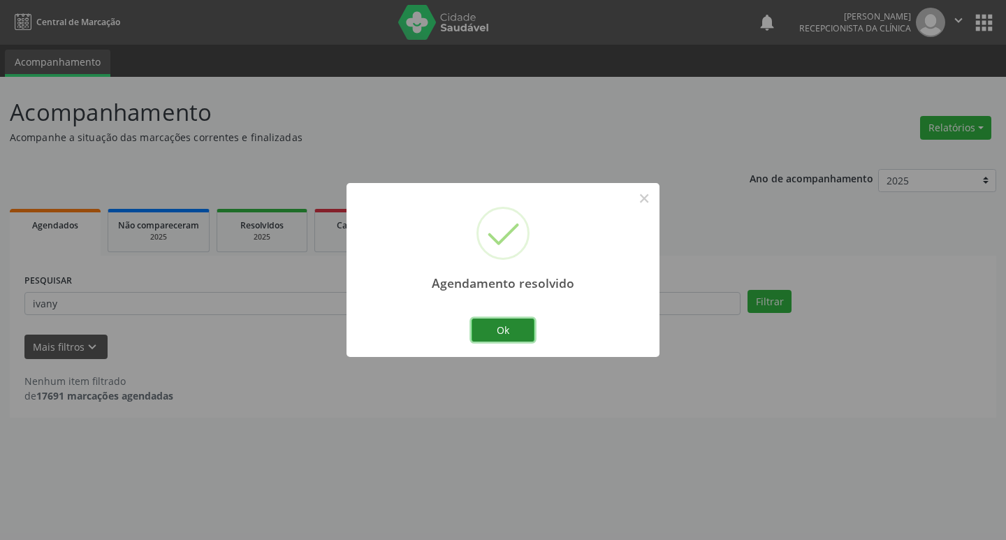
click at [481, 328] on button "Ok" at bounding box center [502, 330] width 63 height 24
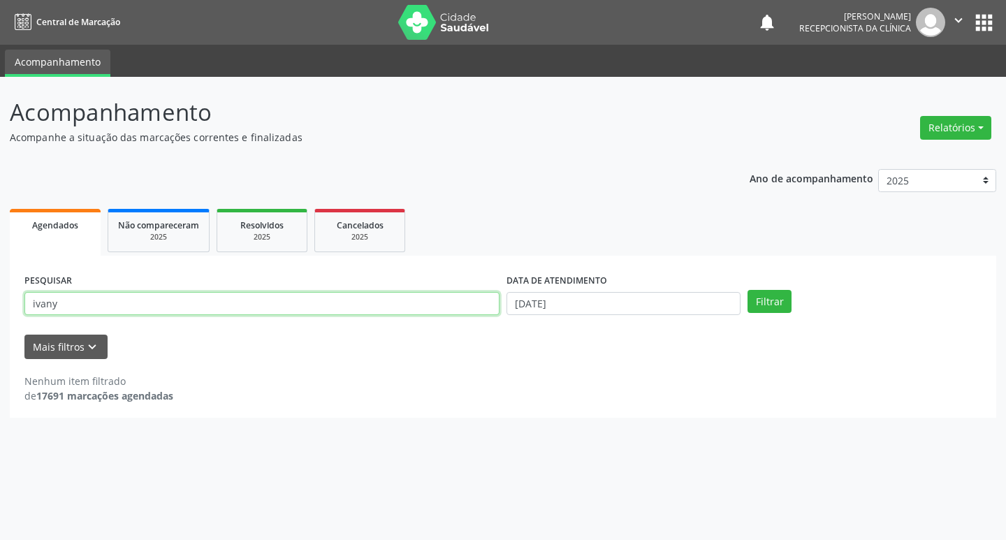
click at [412, 307] on input "ivany" at bounding box center [261, 304] width 475 height 24
type input "silvania"
click at [747, 290] on button "Filtrar" at bounding box center [769, 302] width 44 height 24
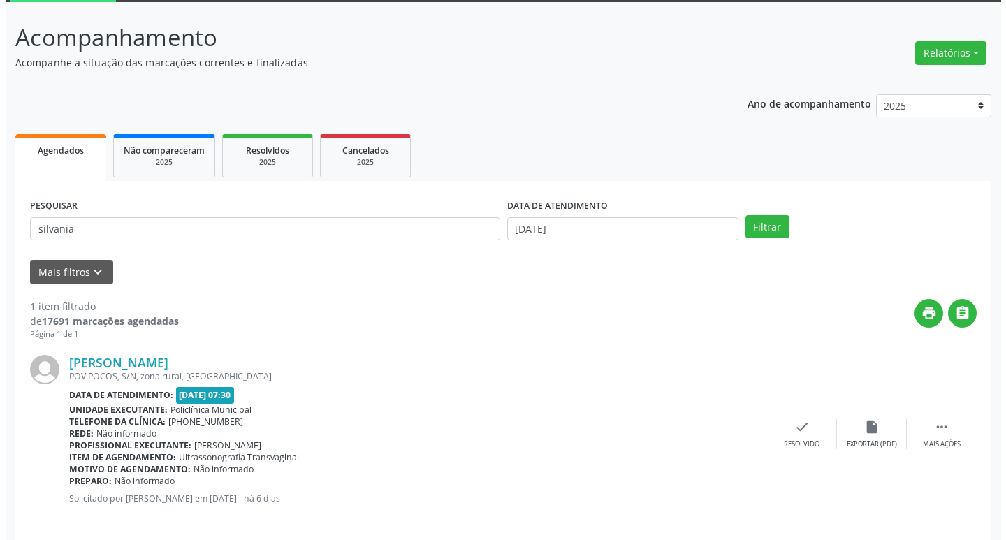
scroll to position [88, 0]
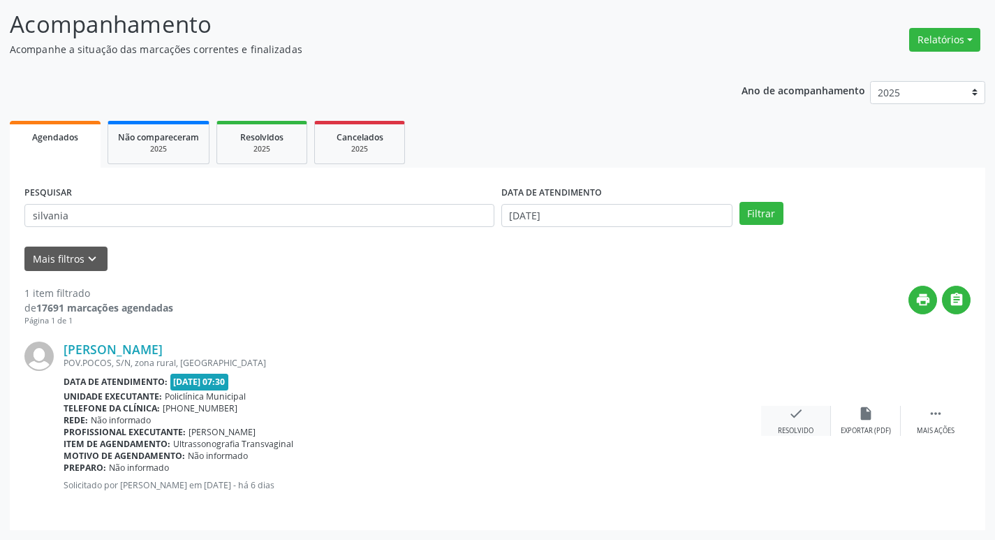
click at [795, 408] on icon "check" at bounding box center [796, 413] width 15 height 15
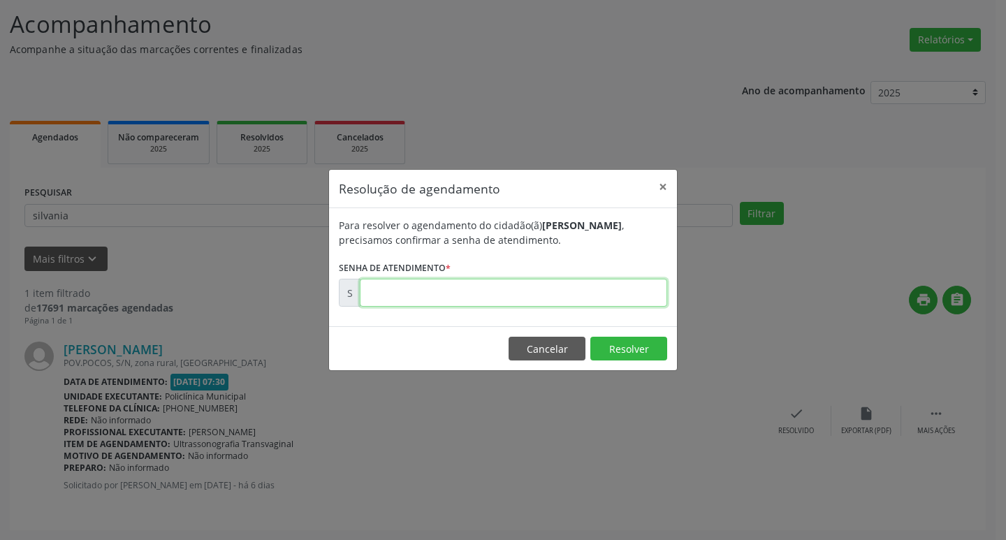
click at [492, 294] on input "text" at bounding box center [513, 293] width 307 height 28
type input "00173032"
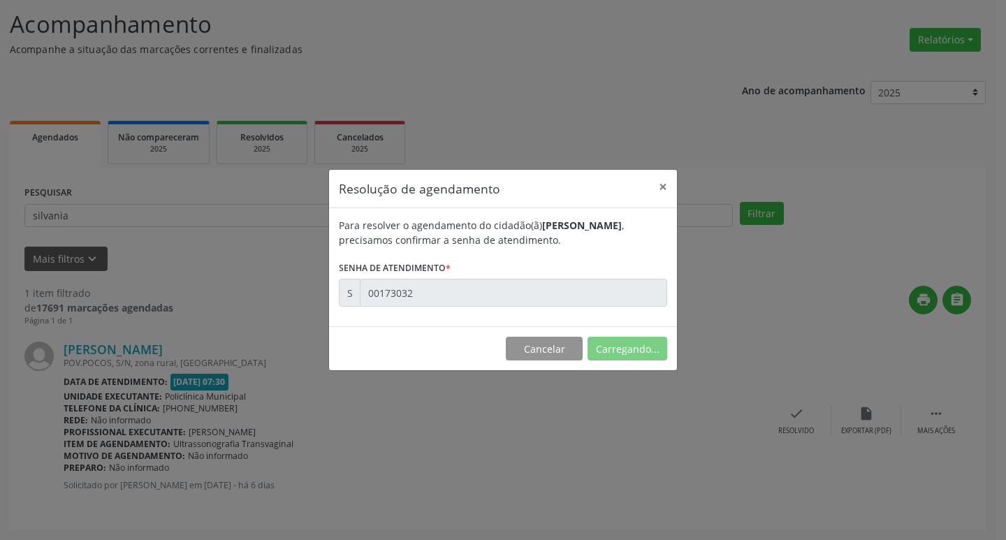
scroll to position [0, 0]
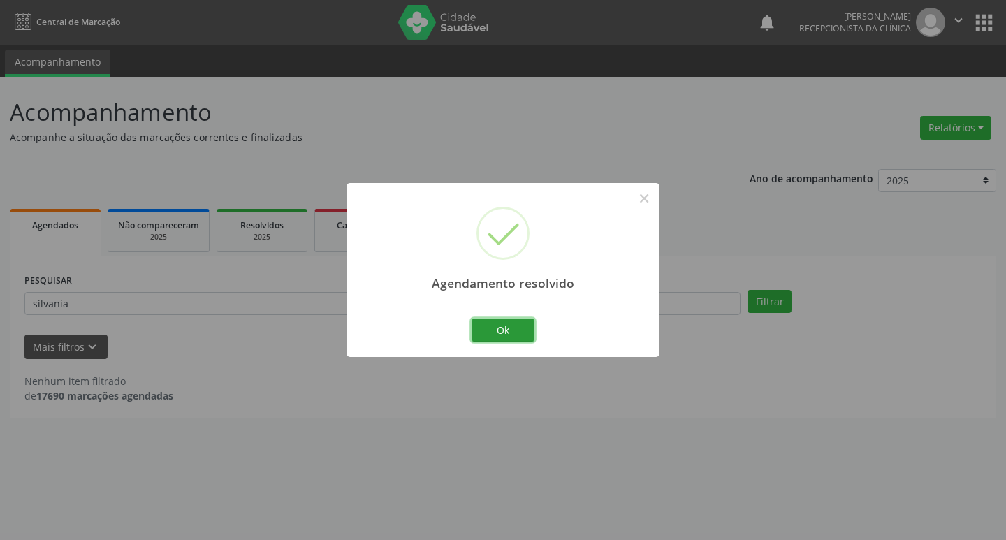
drag, startPoint x: 507, startPoint y: 322, endPoint x: 441, endPoint y: 312, distance: 66.4
click at [501, 321] on button "Ok" at bounding box center [502, 330] width 63 height 24
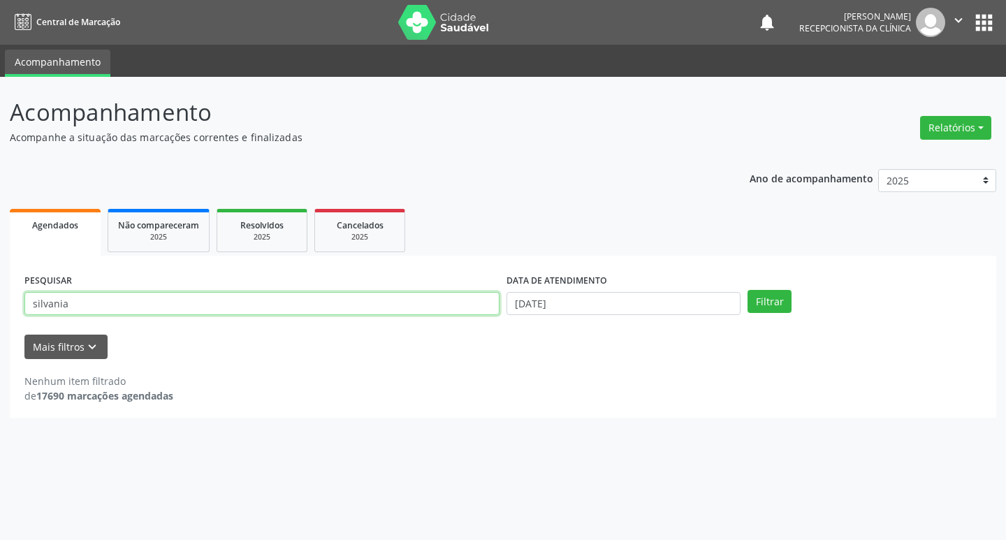
click at [441, 312] on input "silvania" at bounding box center [261, 304] width 475 height 24
click at [440, 312] on input "silvania" at bounding box center [261, 304] width 475 height 24
type input "geane"
click at [747, 290] on button "Filtrar" at bounding box center [769, 302] width 44 height 24
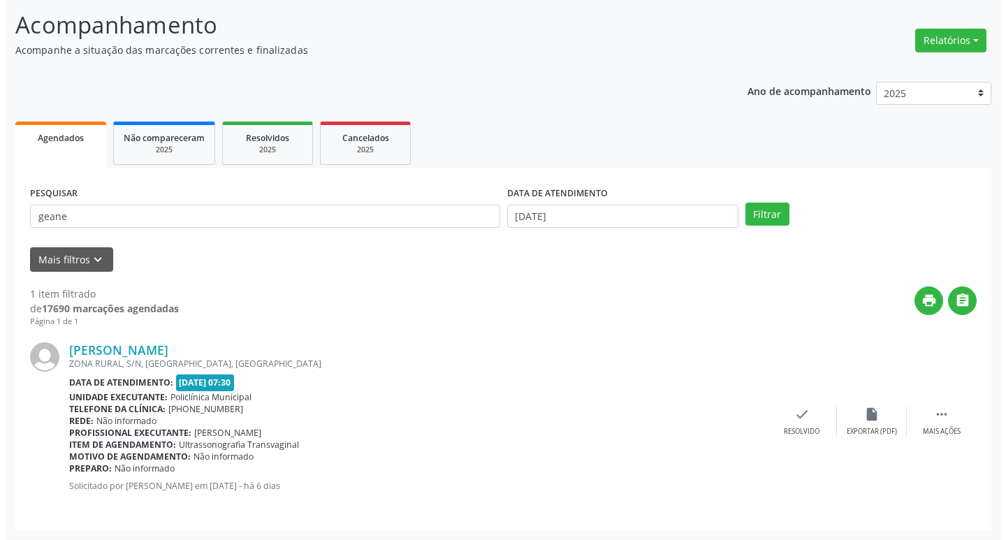
scroll to position [88, 0]
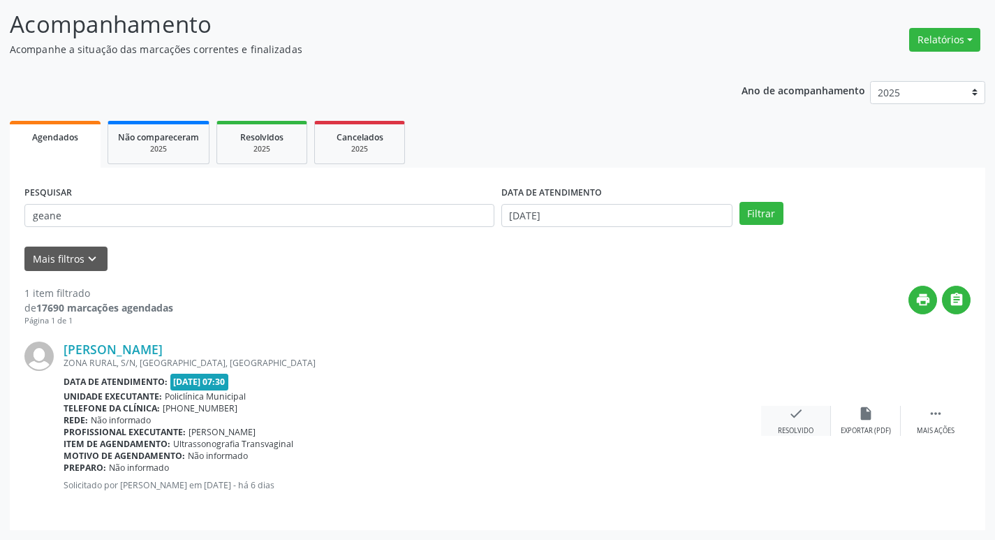
click at [798, 413] on icon "check" at bounding box center [796, 413] width 15 height 15
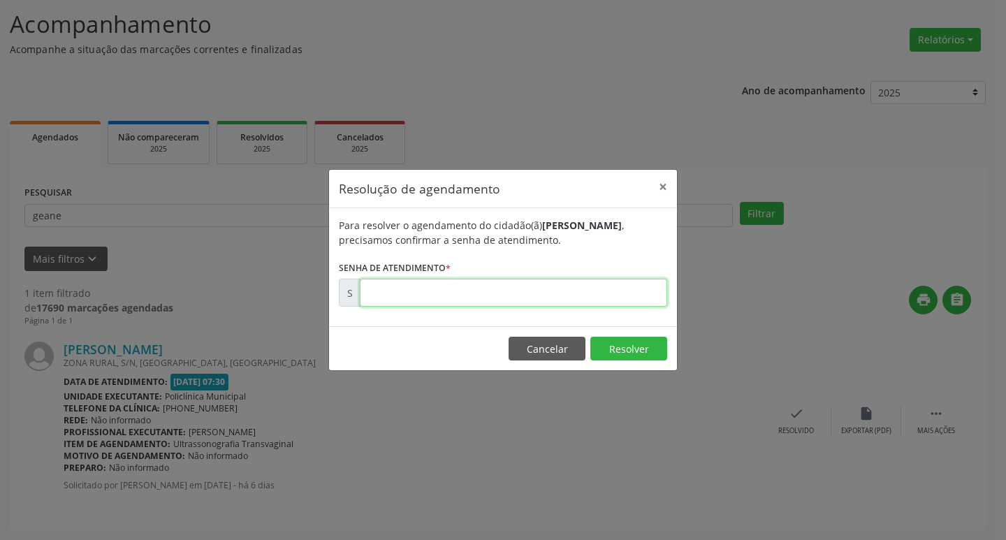
click at [463, 298] on input "text" at bounding box center [513, 293] width 307 height 28
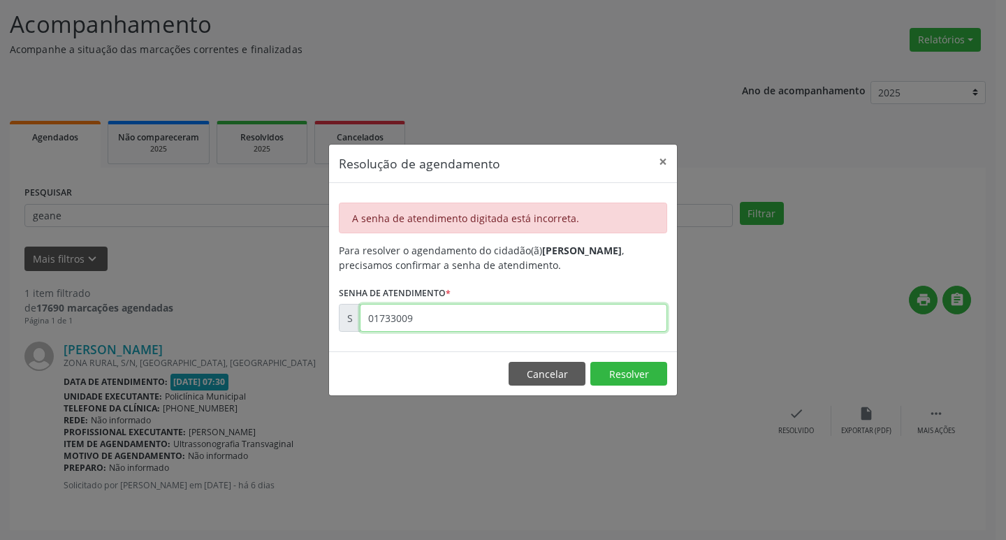
click at [467, 319] on input "01733009" at bounding box center [513, 318] width 307 height 28
type input "00173009"
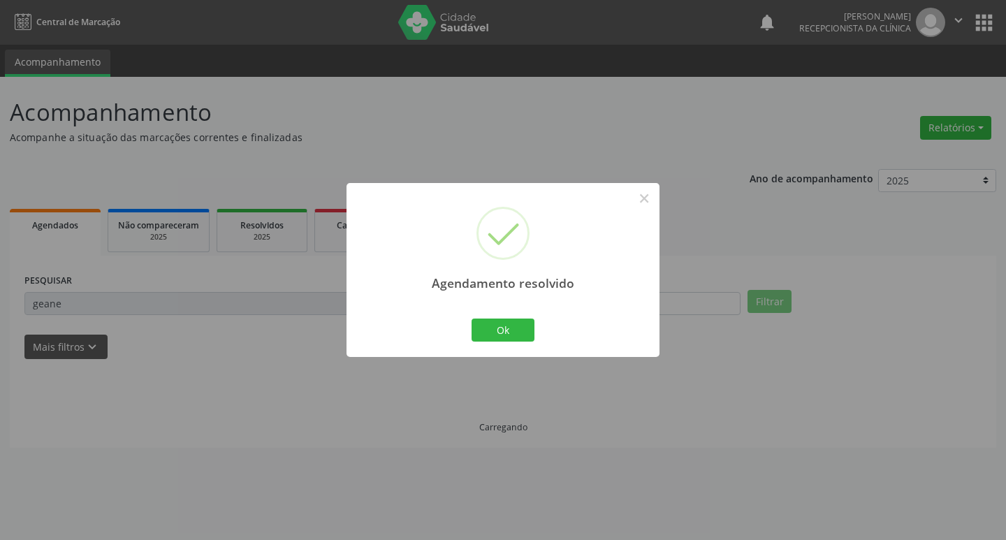
scroll to position [0, 0]
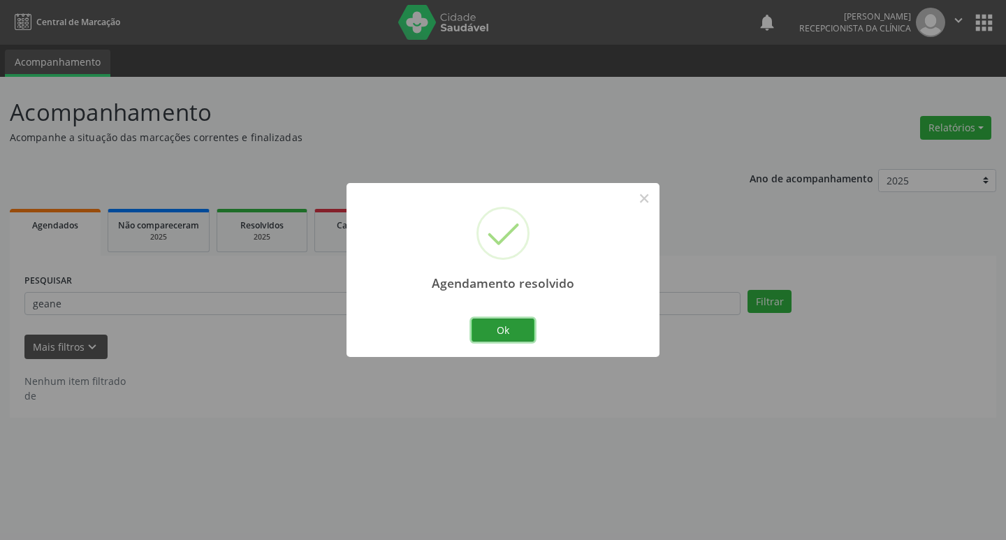
drag, startPoint x: 495, startPoint y: 328, endPoint x: 457, endPoint y: 318, distance: 38.5
click at [494, 328] on button "Ok" at bounding box center [502, 330] width 63 height 24
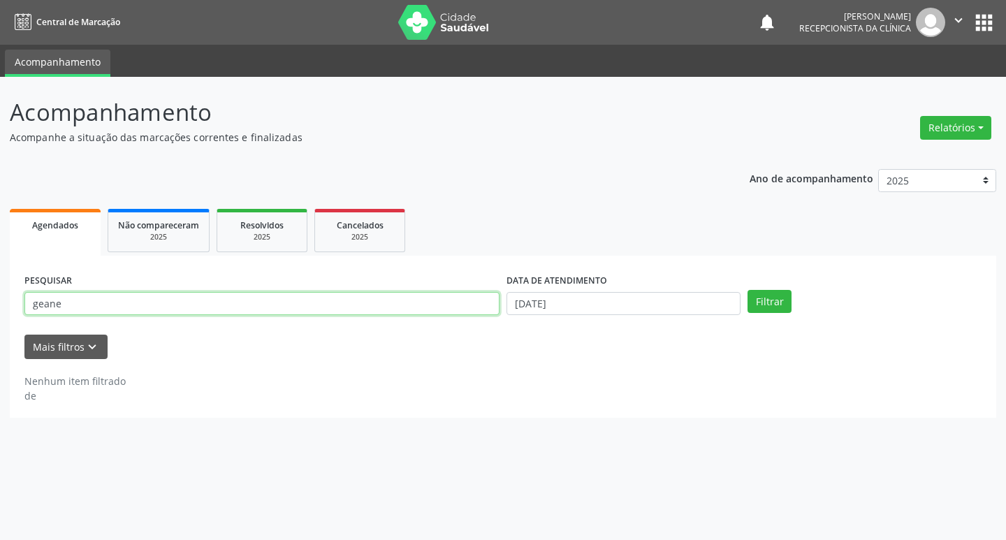
click at [408, 308] on input "geane" at bounding box center [261, 304] width 475 height 24
type input "ester"
click at [747, 290] on button "Filtrar" at bounding box center [769, 302] width 44 height 24
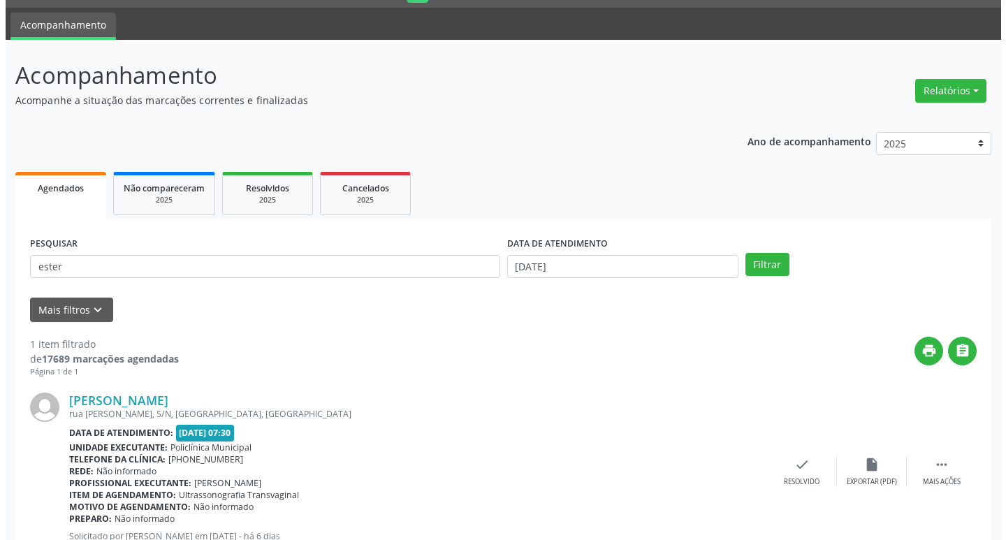
scroll to position [88, 0]
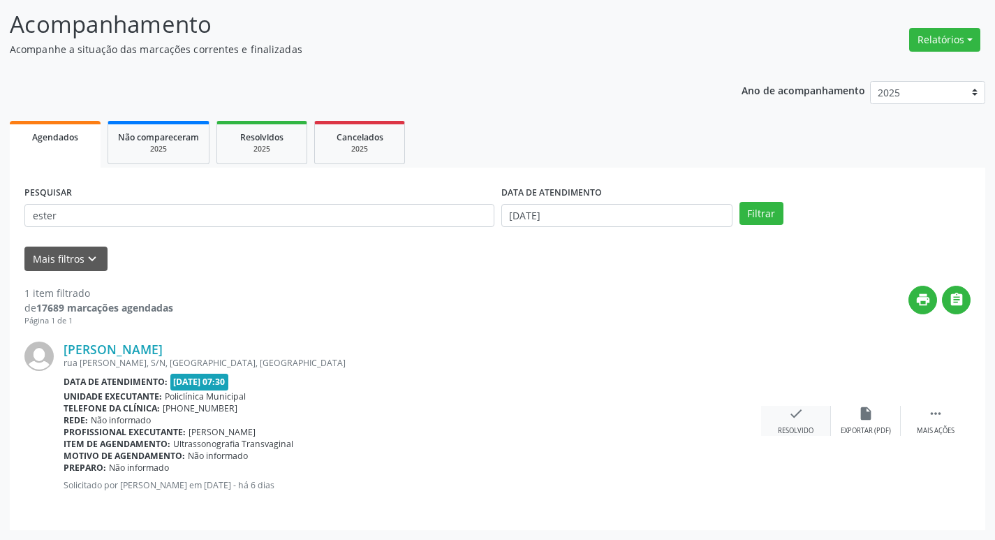
click at [781, 419] on div "check Resolvido" at bounding box center [796, 421] width 70 height 30
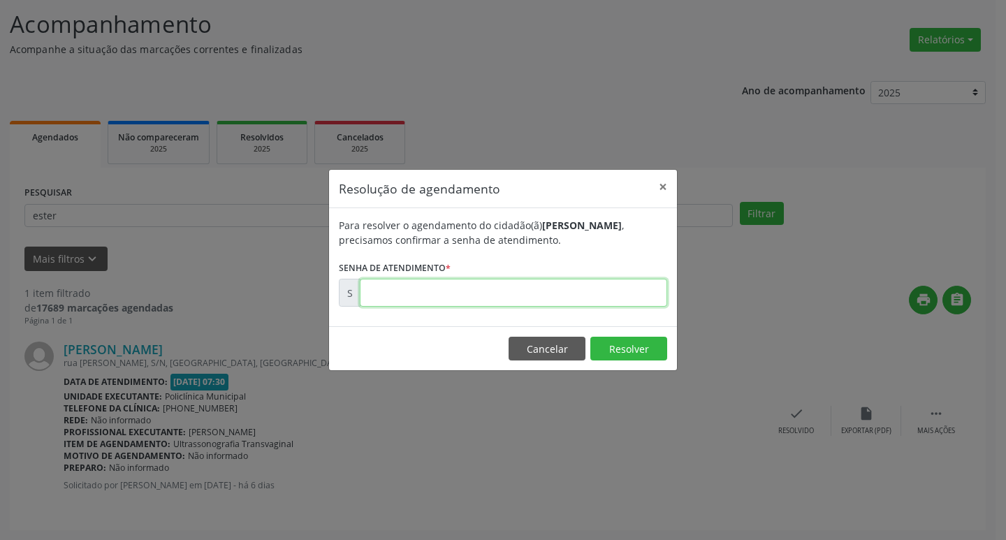
click at [493, 306] on input "text" at bounding box center [513, 293] width 307 height 28
click at [488, 301] on input "text" at bounding box center [513, 293] width 307 height 28
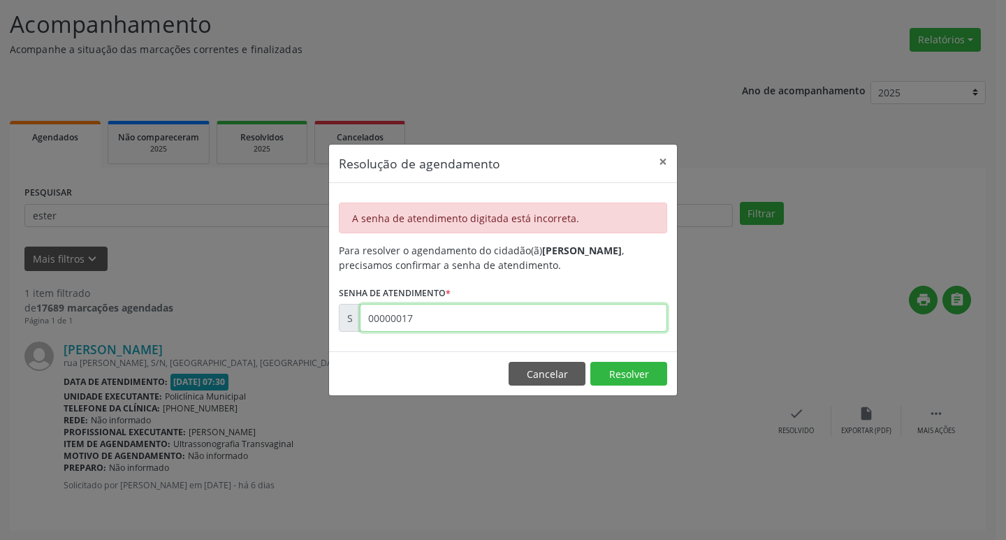
click at [462, 323] on input "00000017" at bounding box center [513, 318] width 307 height 28
type input "00173014"
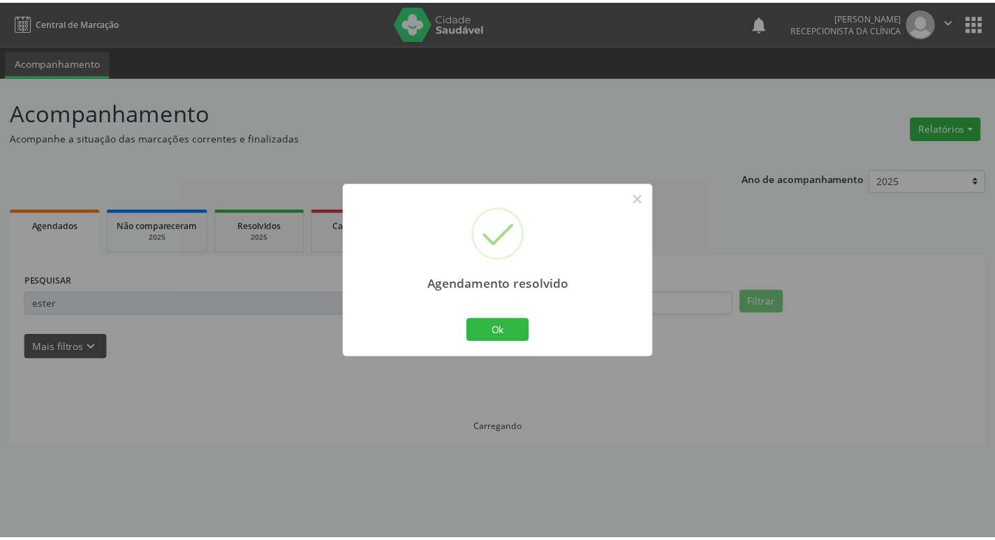
scroll to position [0, 0]
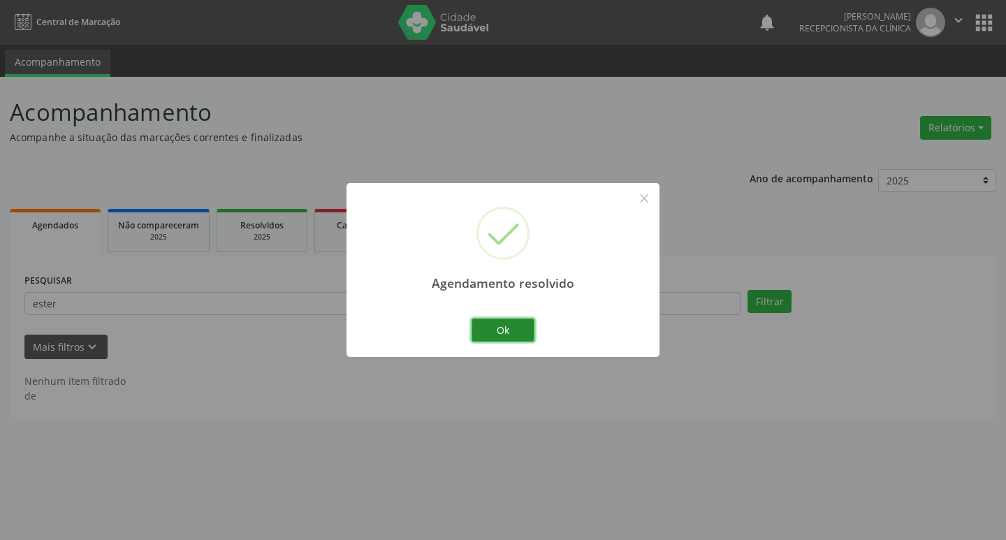
drag, startPoint x: 517, startPoint y: 325, endPoint x: 349, endPoint y: 288, distance: 172.3
click at [513, 325] on button "Ok" at bounding box center [502, 330] width 63 height 24
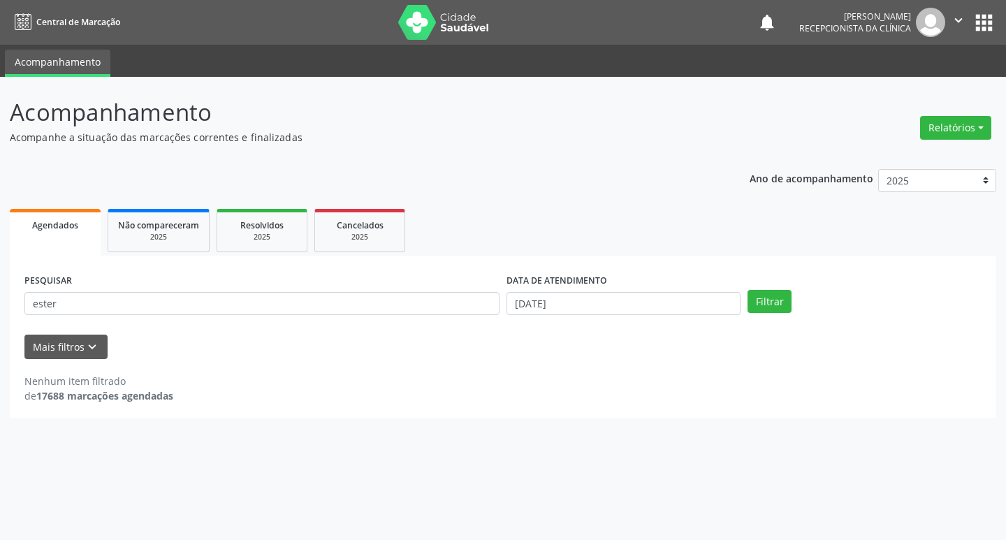
click at [349, 288] on div "PESQUISAR ester" at bounding box center [262, 297] width 482 height 54
click at [348, 303] on input "ester" at bounding box center [261, 304] width 475 height 24
type input "andreuma"
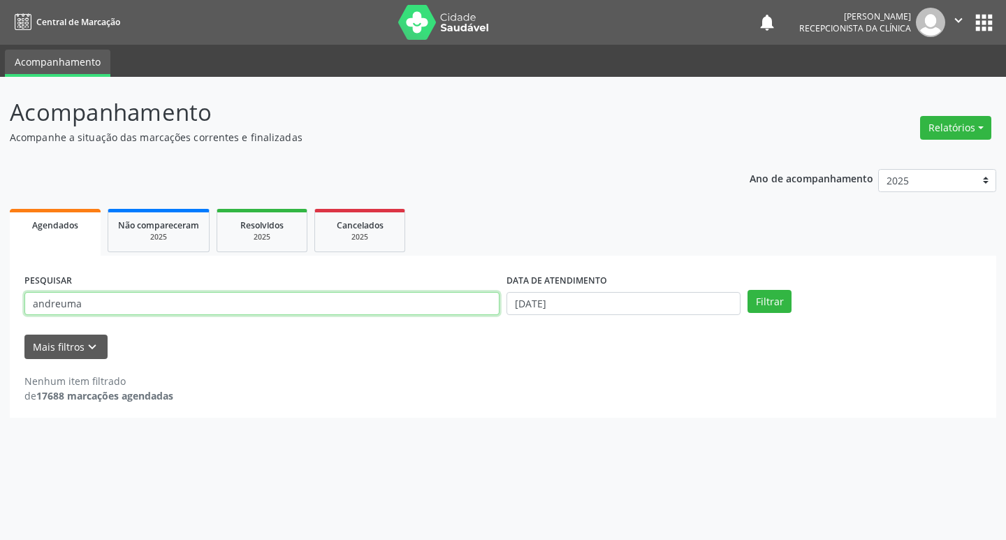
click at [747, 290] on button "Filtrar" at bounding box center [769, 302] width 44 height 24
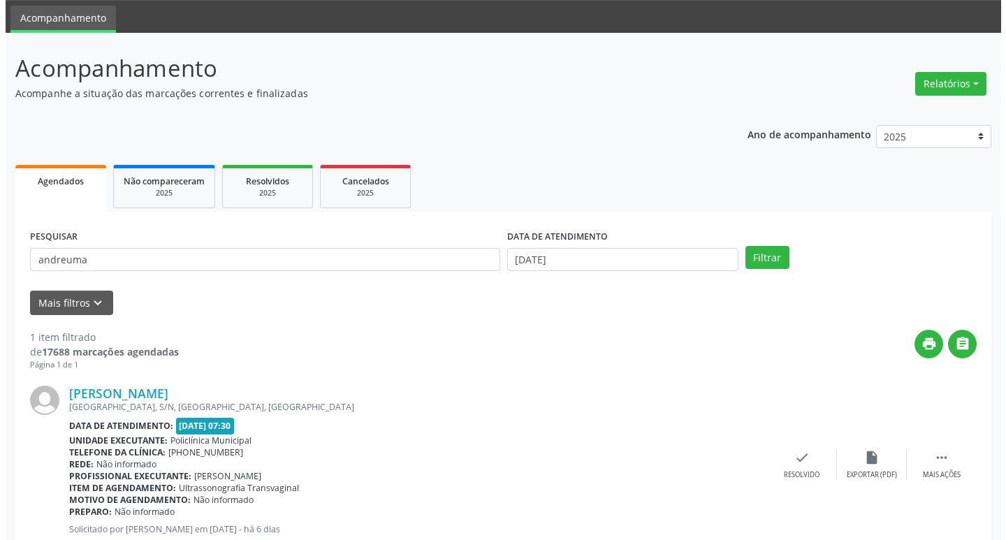
scroll to position [88, 0]
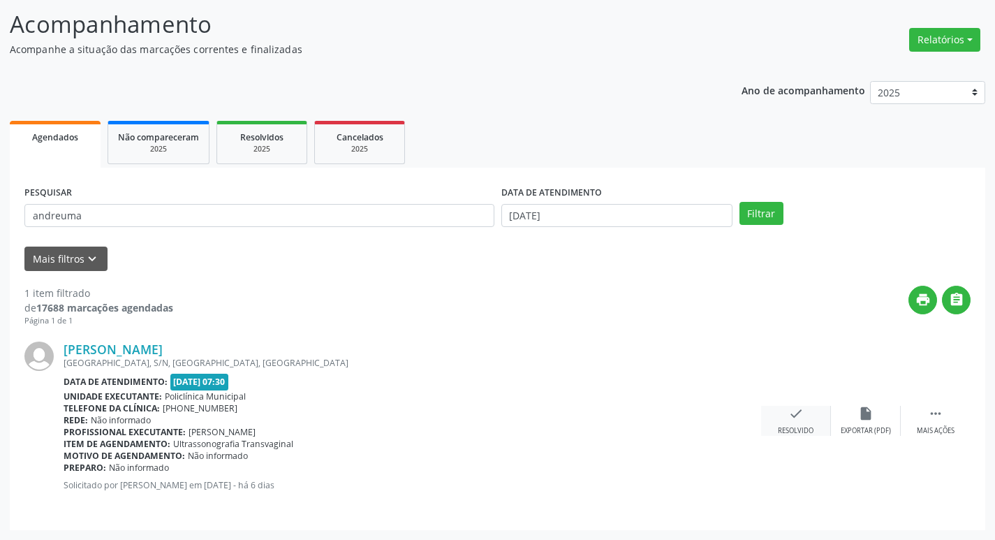
click at [803, 425] on div "check Resolvido" at bounding box center [796, 421] width 70 height 30
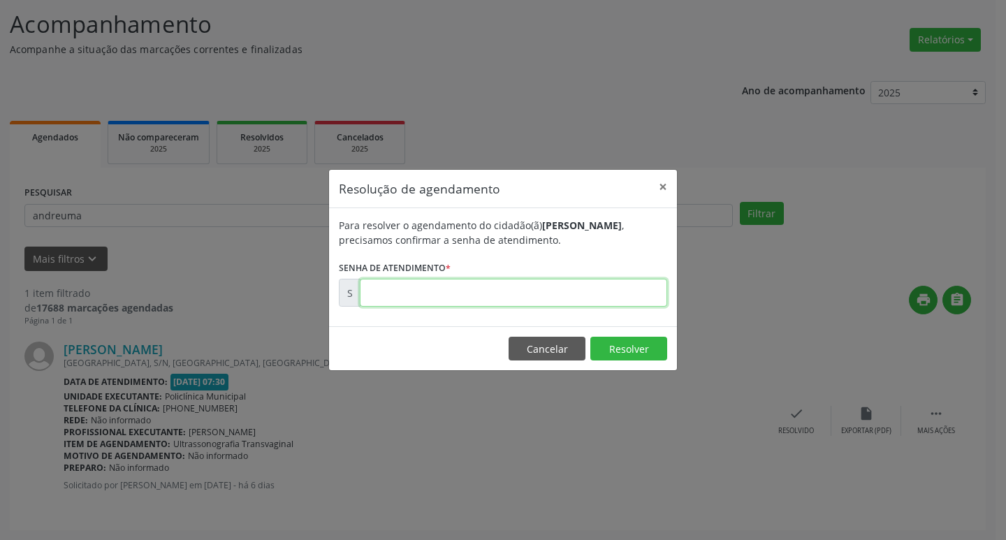
drag, startPoint x: 499, startPoint y: 288, endPoint x: 491, endPoint y: 288, distance: 7.7
click at [498, 288] on input "text" at bounding box center [513, 293] width 307 height 28
type input "00173031"
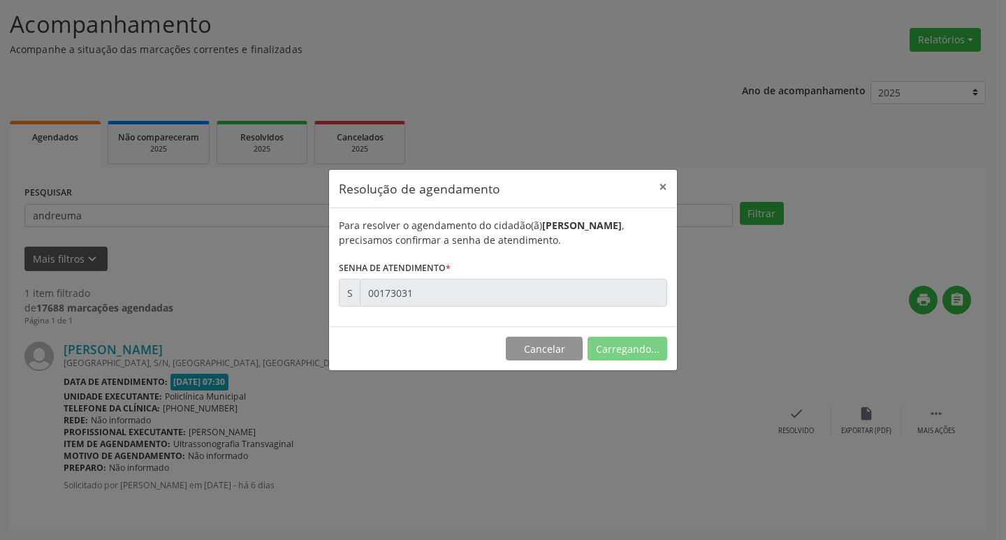
scroll to position [0, 0]
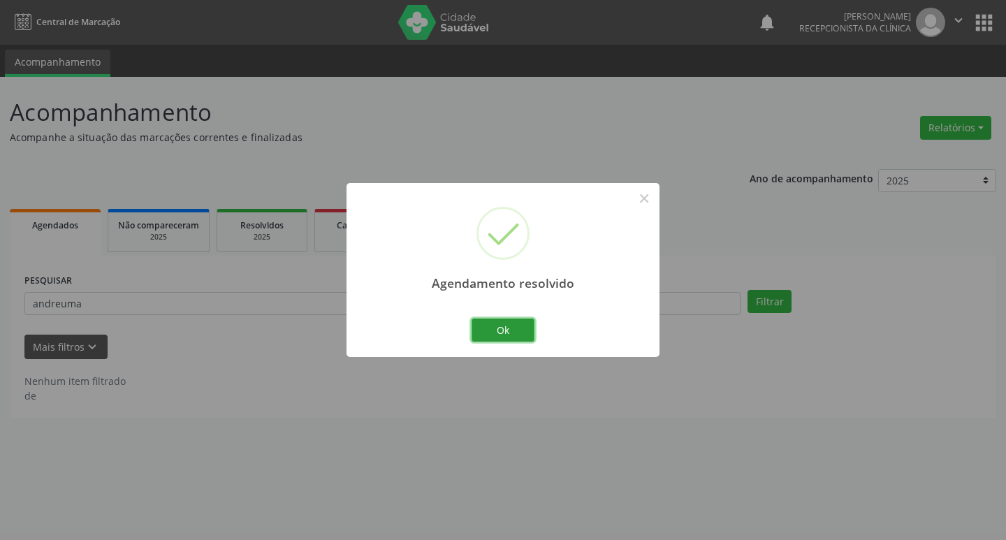
drag, startPoint x: 497, startPoint y: 323, endPoint x: 437, endPoint y: 320, distance: 60.1
click at [495, 321] on button "Ok" at bounding box center [502, 330] width 63 height 24
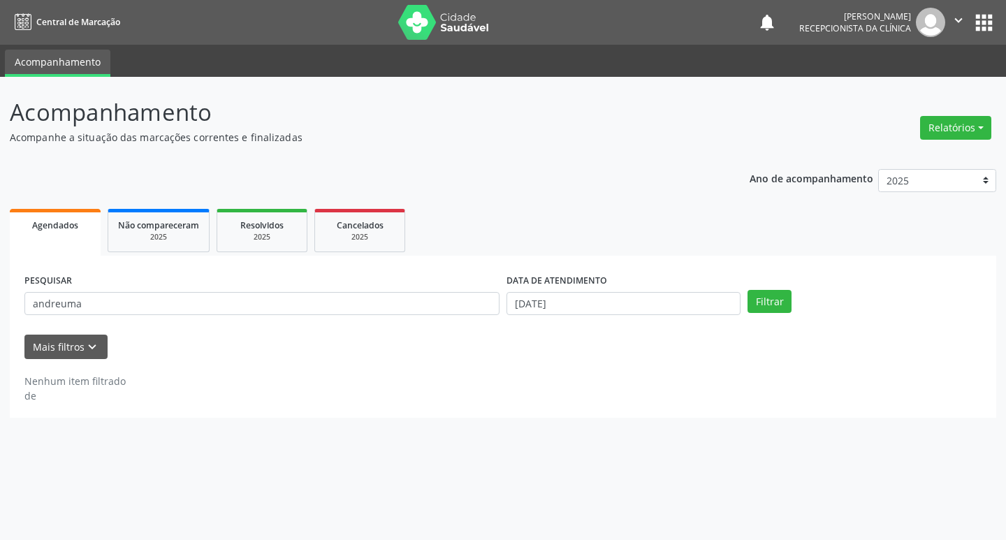
click at [381, 316] on div "PESQUISAR andreuma" at bounding box center [262, 297] width 482 height 54
drag, startPoint x: 379, startPoint y: 316, endPoint x: 363, endPoint y: 309, distance: 17.3
click at [374, 313] on div "PESQUISAR andreuma" at bounding box center [262, 297] width 482 height 54
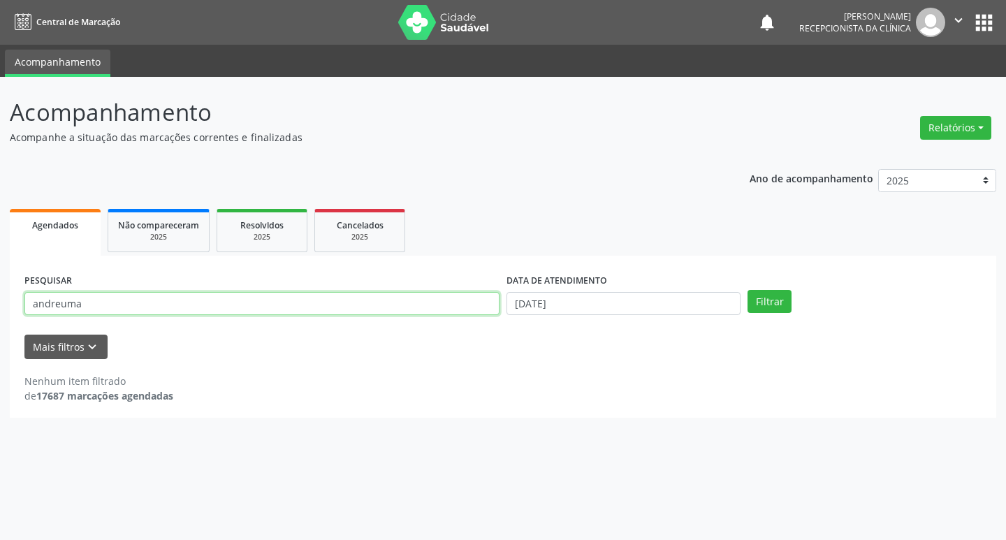
click at [363, 309] on input "andreuma" at bounding box center [261, 304] width 475 height 24
click at [375, 323] on div "PESQUISAR andreuma" at bounding box center [262, 297] width 482 height 54
click at [374, 321] on div "PESQUISAR andreuma" at bounding box center [262, 297] width 482 height 54
click at [325, 309] on input "andreuma" at bounding box center [261, 304] width 475 height 24
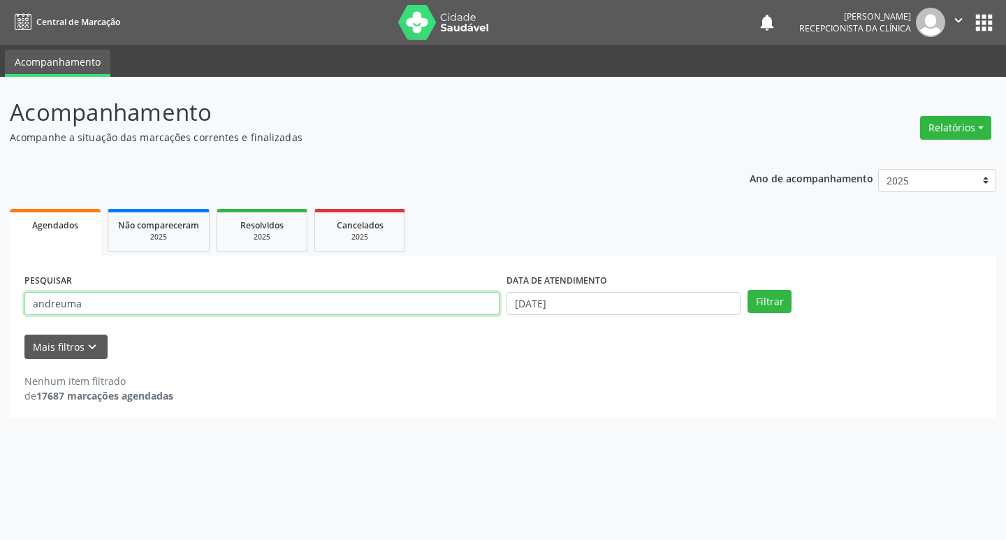
click at [325, 309] on input "andreuma" at bounding box center [261, 304] width 475 height 24
type input "laiane"
click at [747, 290] on button "Filtrar" at bounding box center [769, 302] width 44 height 24
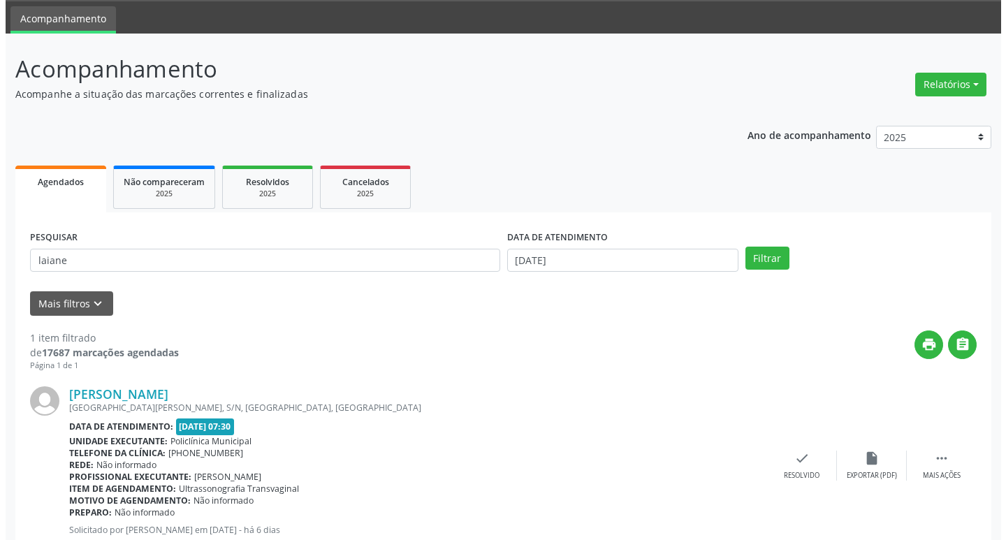
scroll to position [88, 0]
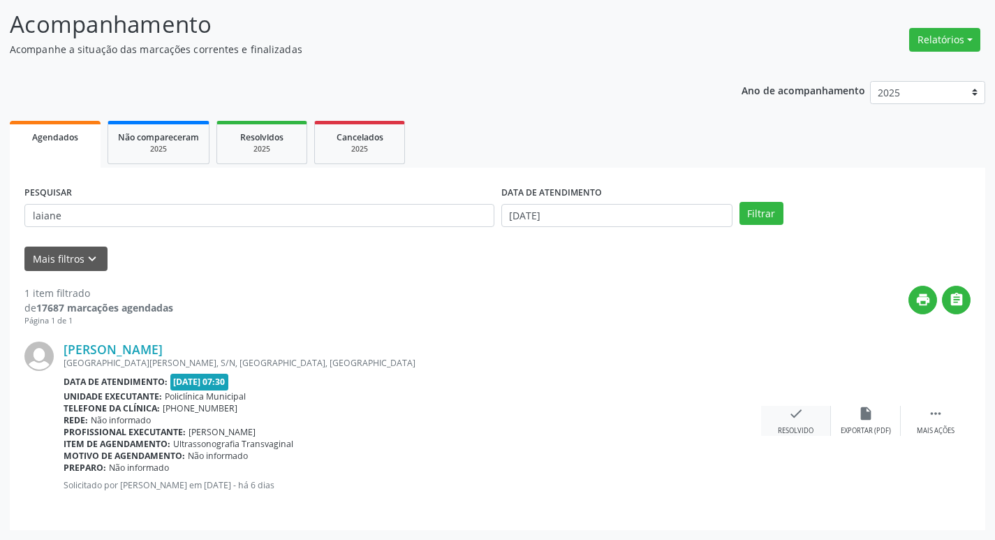
click at [796, 416] on icon "check" at bounding box center [796, 413] width 15 height 15
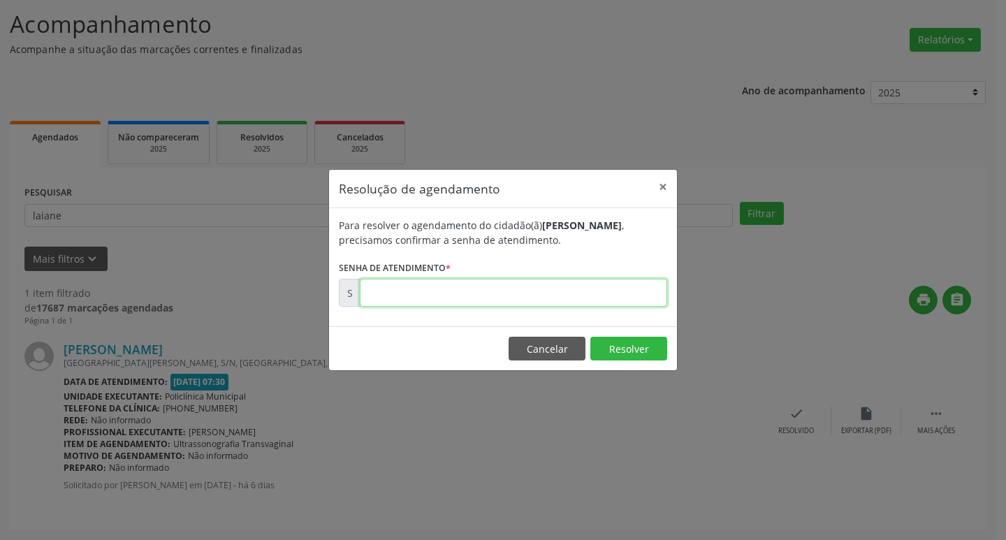
click at [408, 303] on input "text" at bounding box center [513, 293] width 307 height 28
type input "00172987"
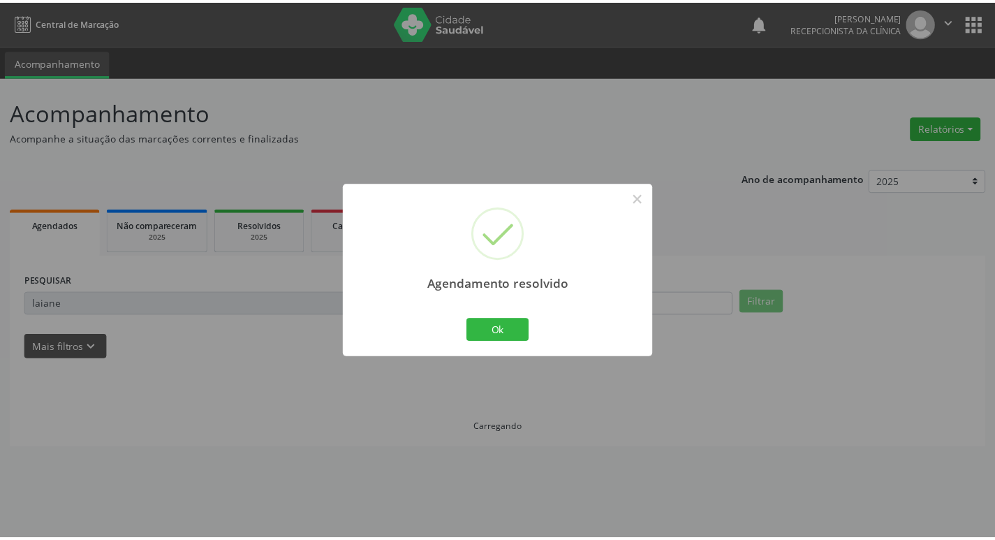
scroll to position [0, 0]
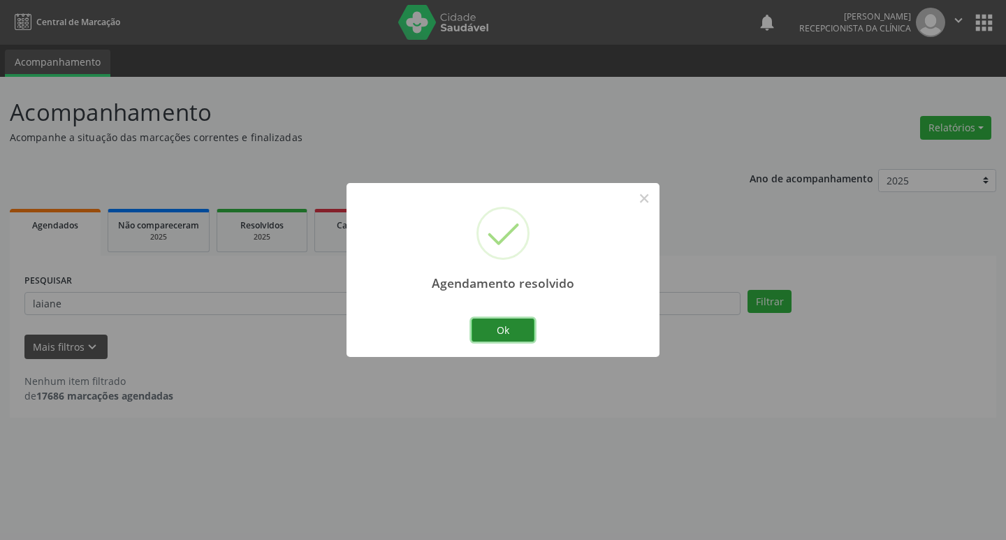
click at [524, 333] on button "Ok" at bounding box center [502, 330] width 63 height 24
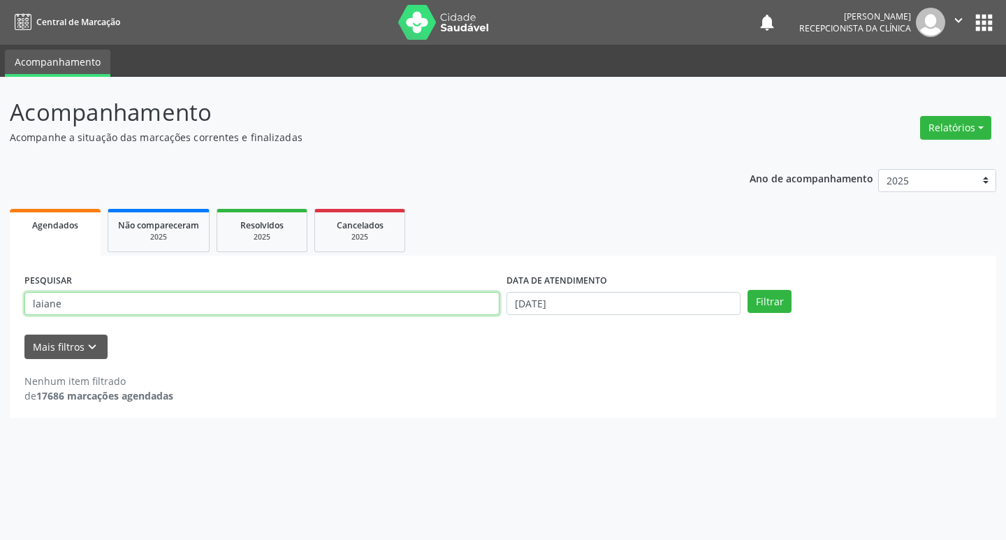
click at [293, 297] on input "laiane" at bounding box center [261, 304] width 475 height 24
click at [291, 301] on input "laiane" at bounding box center [261, 304] width 475 height 24
click at [293, 302] on input "laiane" at bounding box center [261, 304] width 475 height 24
click at [293, 305] on input "laiane" at bounding box center [261, 304] width 475 height 24
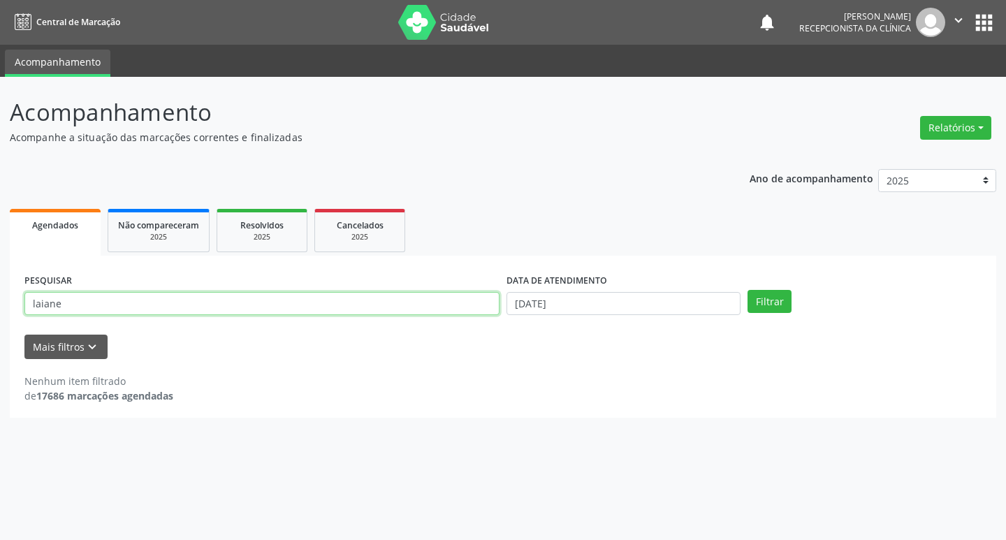
click at [293, 305] on input "laiane" at bounding box center [261, 304] width 475 height 24
type input "u"
type input "isaura"
click at [747, 290] on button "Filtrar" at bounding box center [769, 302] width 44 height 24
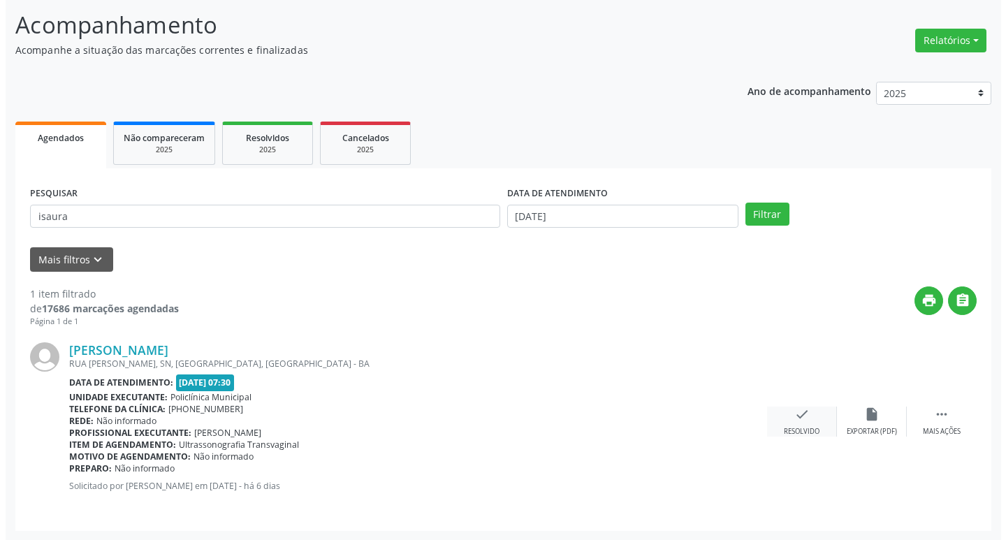
scroll to position [88, 0]
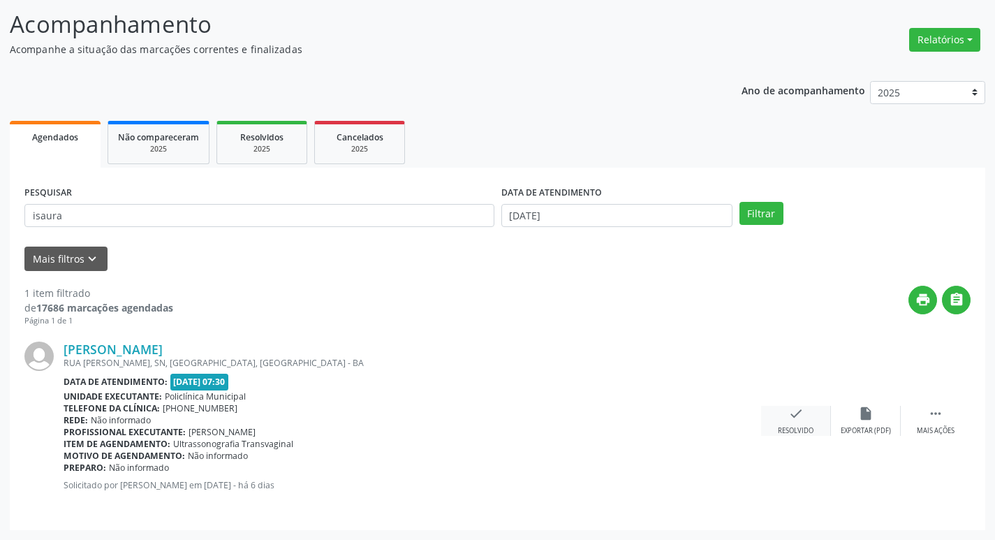
click at [806, 411] on div "check Resolvido" at bounding box center [796, 421] width 70 height 30
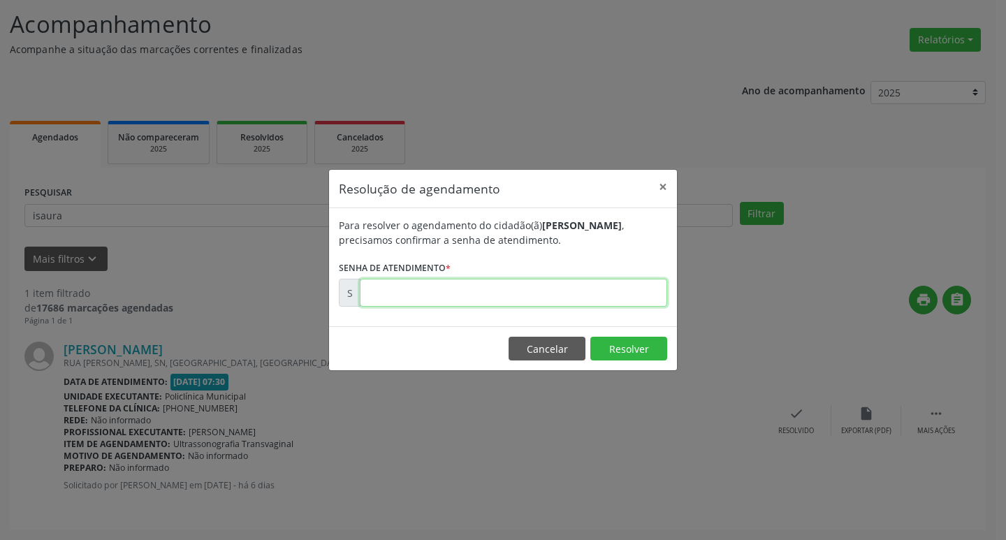
click at [481, 296] on input "text" at bounding box center [513, 293] width 307 height 28
type input "00172999"
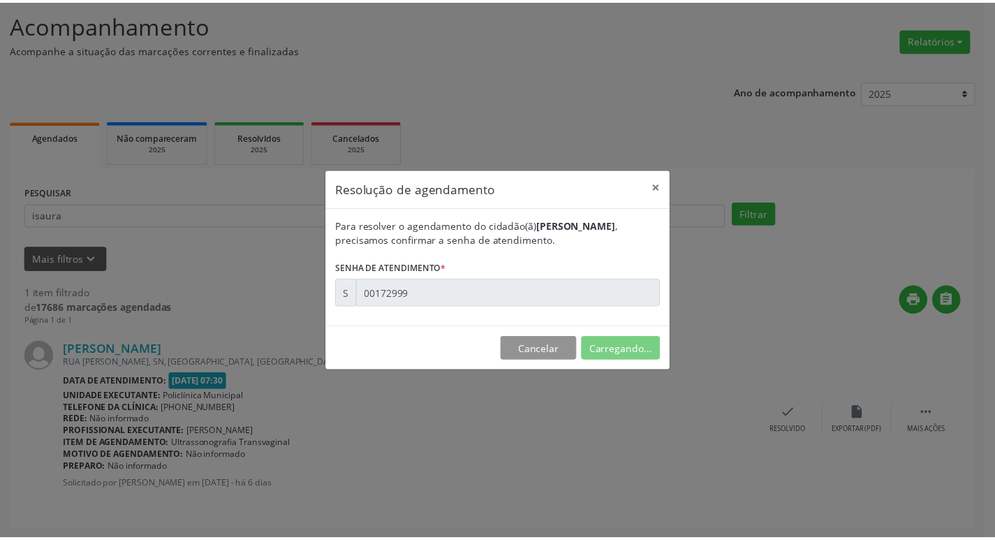
scroll to position [0, 0]
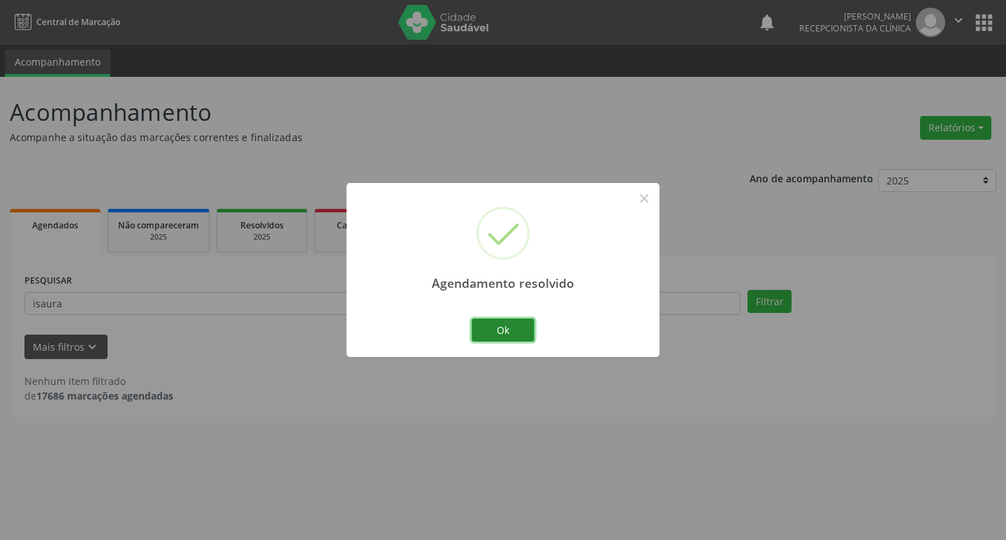
click at [476, 337] on button "Ok" at bounding box center [502, 330] width 63 height 24
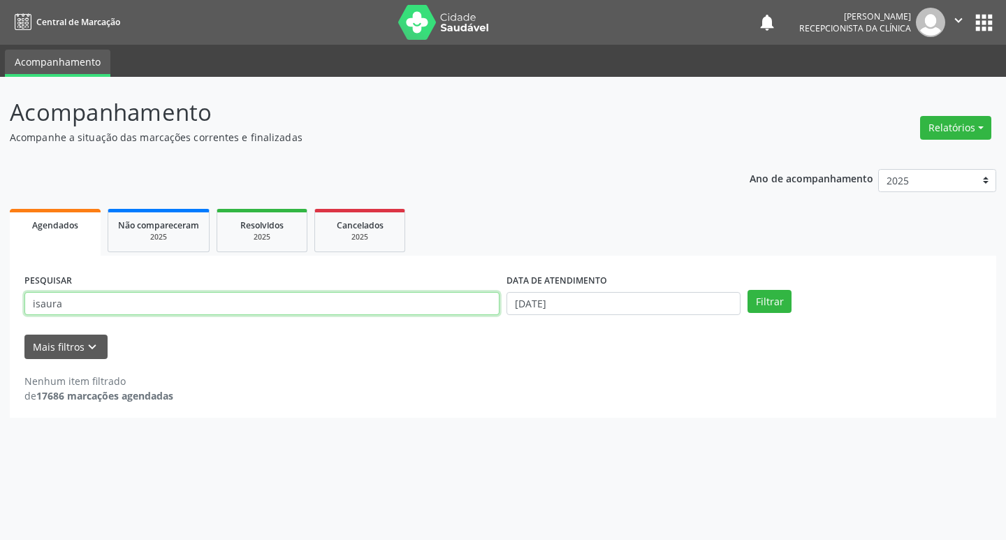
click at [230, 305] on input "isaura" at bounding box center [261, 304] width 475 height 24
type input "edinalva"
click at [747, 290] on button "Filtrar" at bounding box center [769, 302] width 44 height 24
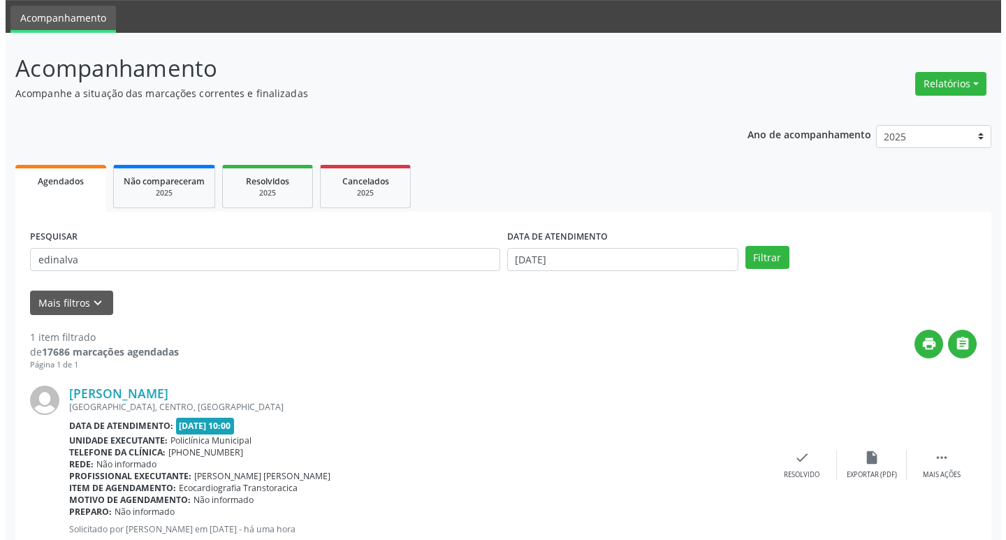
scroll to position [88, 0]
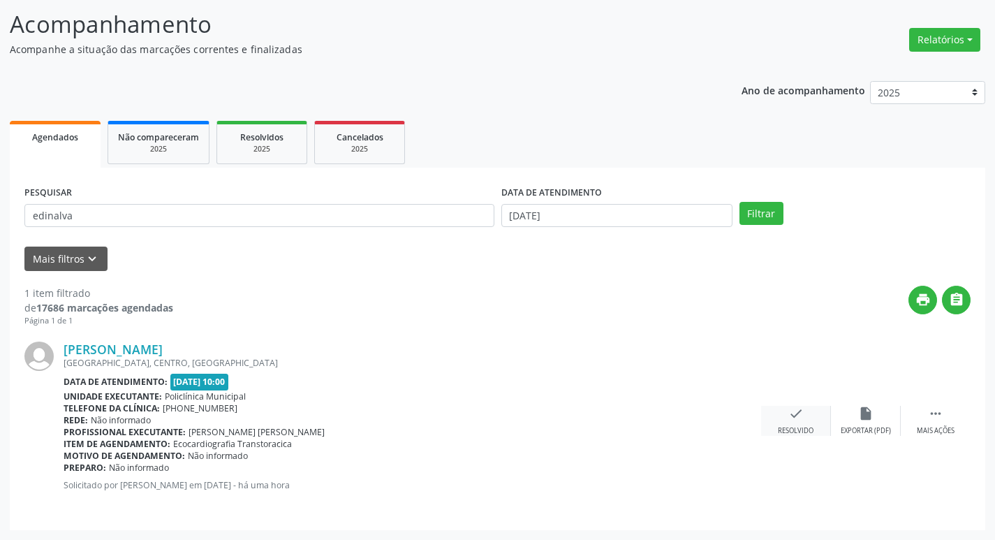
click at [810, 421] on div "check Resolvido" at bounding box center [796, 421] width 70 height 30
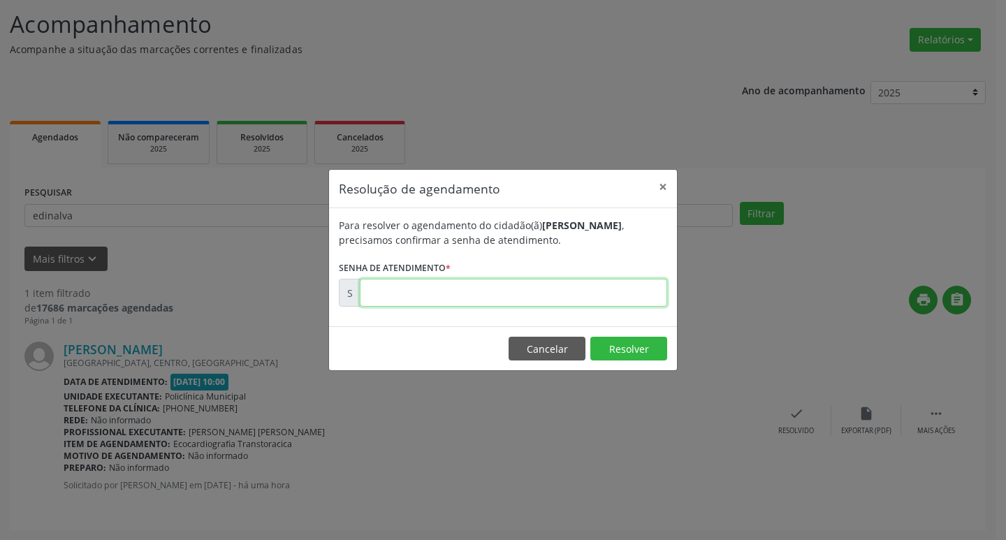
click at [462, 290] on input "text" at bounding box center [513, 293] width 307 height 28
type input "00173815"
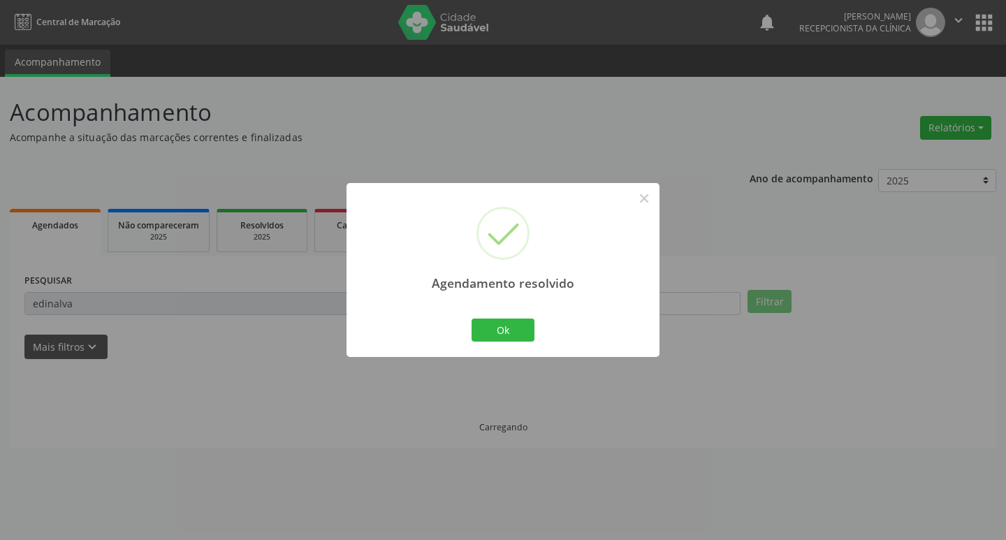
scroll to position [0, 0]
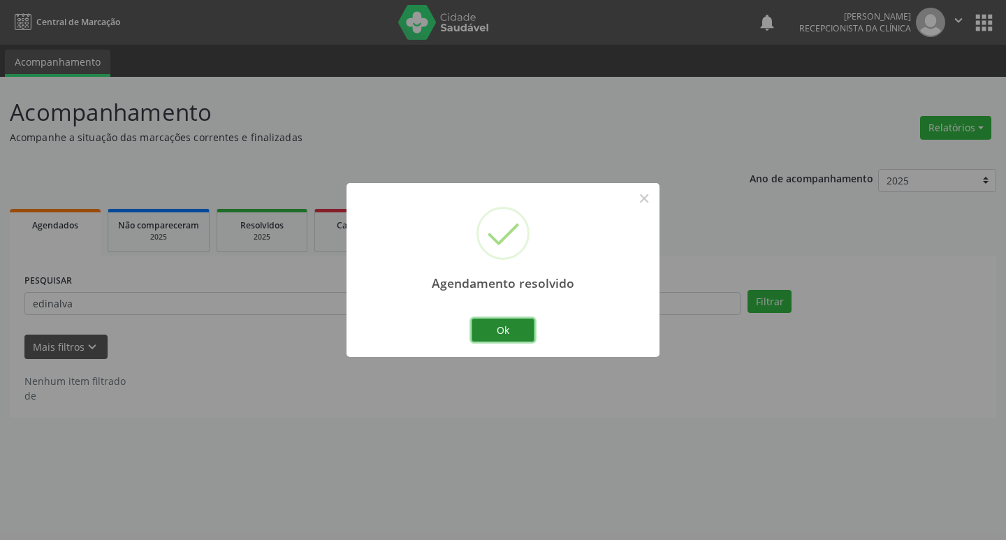
click at [484, 330] on button "Ok" at bounding box center [502, 330] width 63 height 24
